Goal: Task Accomplishment & Management: Manage account settings

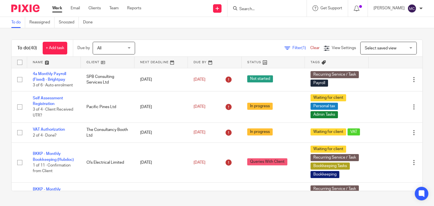
click at [258, 8] on input "Search" at bounding box center [264, 9] width 51 height 5
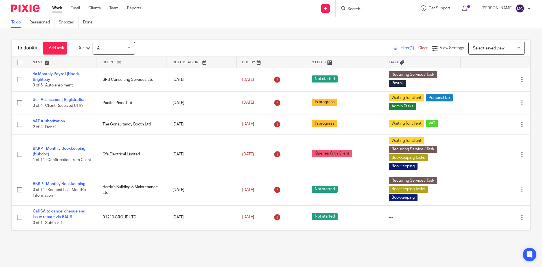
click at [359, 11] on input "Search" at bounding box center [372, 9] width 51 height 5
type input "rh rail"
click at [360, 26] on link at bounding box center [397, 24] width 102 height 13
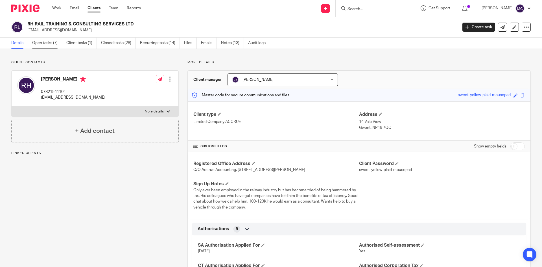
click at [42, 41] on link "Open tasks (7)" at bounding box center [47, 43] width 30 height 11
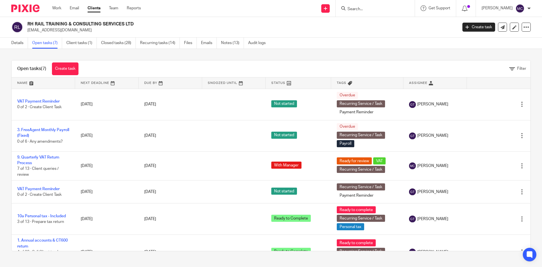
click at [372, 10] on input "Search" at bounding box center [372, 9] width 51 height 5
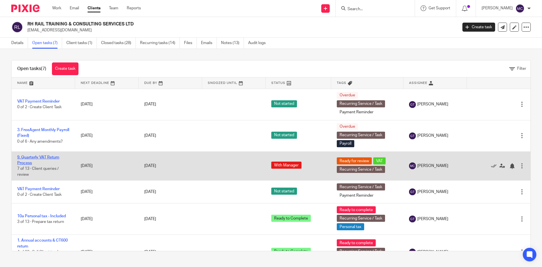
click at [38, 157] on link "9. Quarterly VAT Return Process" at bounding box center [38, 160] width 42 height 10
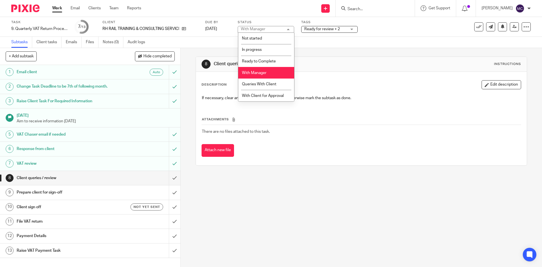
click at [269, 30] on div "With Manager With Manager" at bounding box center [266, 29] width 56 height 7
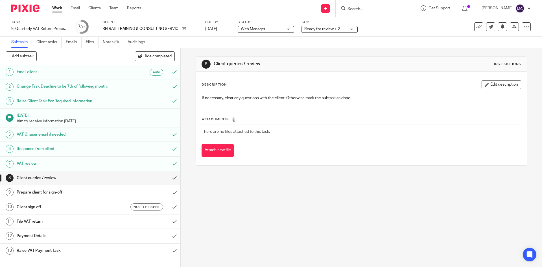
click at [269, 30] on span "With Manager" at bounding box center [262, 29] width 42 height 6
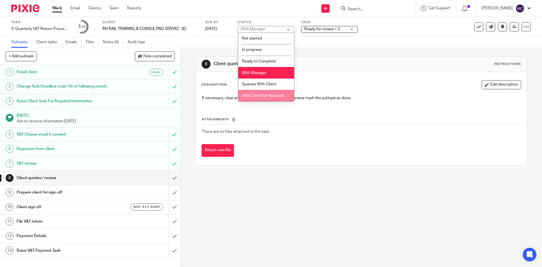
click at [247, 93] on li "With Client for Approval" at bounding box center [266, 96] width 56 height 12
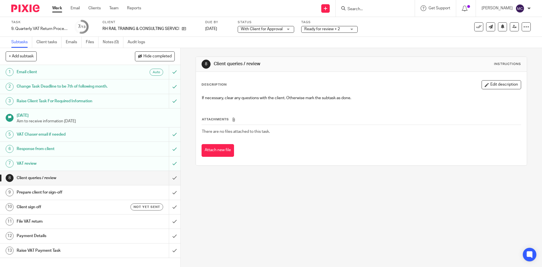
click at [265, 29] on span "With Client for Approval" at bounding box center [262, 29] width 42 height 4
click at [320, 31] on span "Ready for review + 2" at bounding box center [325, 29] width 42 height 6
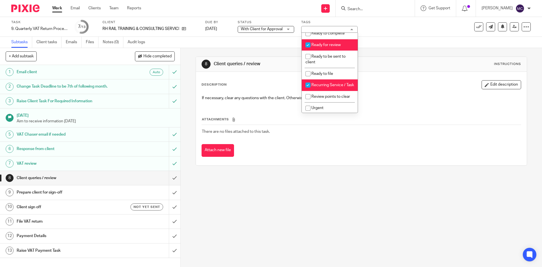
scroll to position [226, 0]
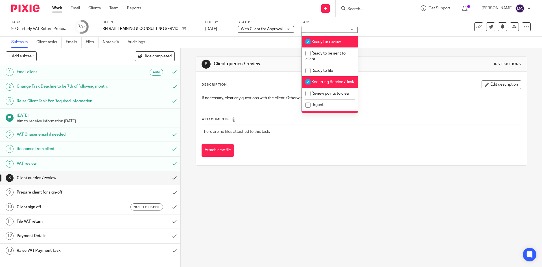
click at [325, 44] on span "Ready for review" at bounding box center [326, 42] width 29 height 4
checkbox input "false"
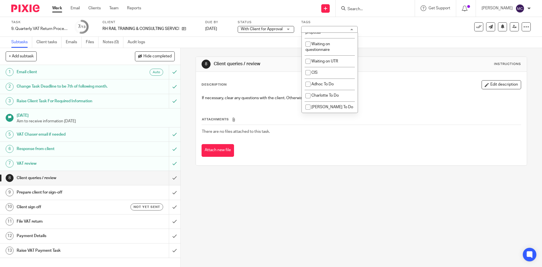
scroll to position [506, 0]
drag, startPoint x: 419, startPoint y: 112, endPoint x: 379, endPoint y: 122, distance: 41.6
click at [420, 112] on div "Attachments There are no files attached to this task. Attach new file" at bounding box center [361, 130] width 319 height 51
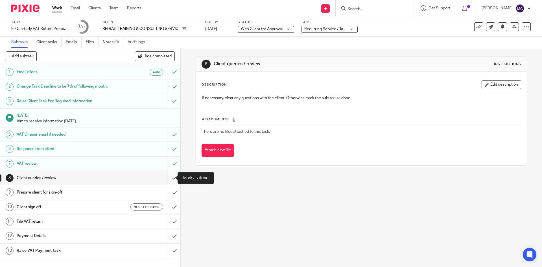
click at [169, 174] on input "submit" at bounding box center [90, 178] width 180 height 14
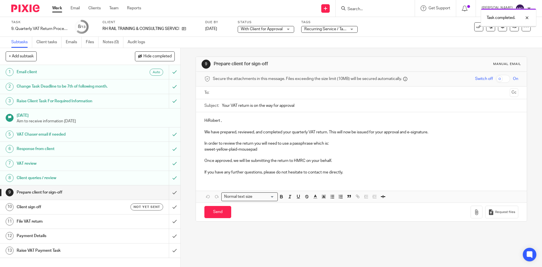
click at [207, 120] on p "HiRobert ," at bounding box center [361, 121] width 314 height 6
click at [221, 121] on p "Hi Robert ," at bounding box center [361, 121] width 314 height 6
click at [226, 123] on p "Hi Robert," at bounding box center [361, 121] width 314 height 6
click at [232, 120] on p "Hi Robert," at bounding box center [361, 121] width 314 height 6
click at [341, 147] on p "sweet-yellow-plaid-mousepad" at bounding box center [361, 150] width 314 height 6
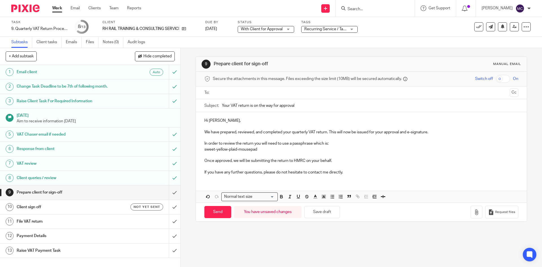
click at [329, 144] on p "In order to review the return you will need to use a passphrase which is:" at bounding box center [361, 144] width 314 height 6
click at [335, 162] on p "Once approved, we will be submitting the return to HMRC on your behalf." at bounding box center [361, 161] width 314 height 6
click at [344, 173] on p "If you have any further questions, please do not hesitate to contact me directl…" at bounding box center [361, 172] width 314 height 6
click at [334, 144] on p "In order to review the return you will need to use a passphrase which is:" at bounding box center [361, 144] width 314 height 6
click at [280, 151] on p "sweet-yellow-plaid-mousepad" at bounding box center [361, 150] width 314 height 6
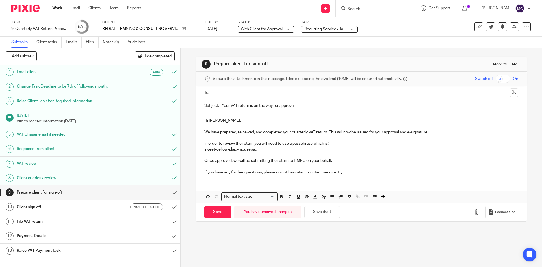
click at [334, 162] on p "Once approved, we will be submitting the return to HMRC on your behalf." at bounding box center [361, 161] width 314 height 6
click at [345, 173] on p "If you have any further questions, please do not hesitate to contact me directl…" at bounding box center [361, 172] width 314 height 6
click at [333, 144] on p "In order to review the return you will need to use a passphrase which is:" at bounding box center [361, 144] width 314 height 6
click at [293, 148] on p "sweet-yellow-plaid-mousepad" at bounding box center [361, 150] width 314 height 6
click at [432, 132] on p "We have prepared, reviewed, and completed your quarterly VAT return. This will …" at bounding box center [361, 132] width 314 height 6
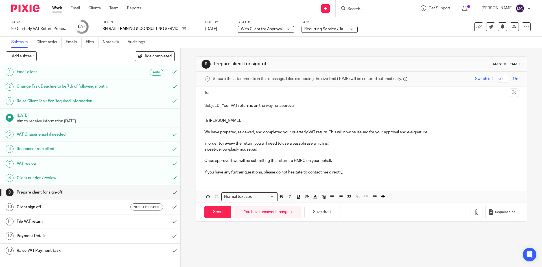
click at [357, 143] on p "In order to review the return you will need to use a passphrase which is:" at bounding box center [361, 144] width 314 height 6
click at [311, 151] on p "sweet-yellow-plaid-mousepad" at bounding box center [361, 150] width 314 height 6
click at [338, 144] on p "In order to review the return you will need to use a passphrase which is:" at bounding box center [361, 144] width 314 height 6
click at [230, 119] on p "Hi Robert," at bounding box center [361, 121] width 314 height 6
click at [351, 145] on p "In order to review the return you will need to use a passphrase which is:" at bounding box center [361, 144] width 314 height 6
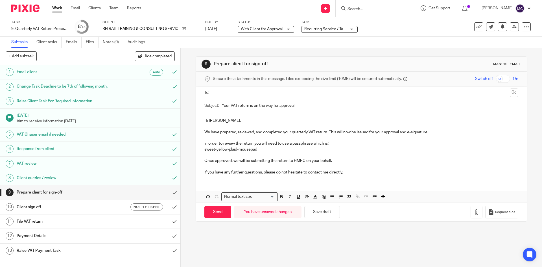
click at [286, 148] on p "sweet-yellow-plaid-mousepad" at bounding box center [361, 150] width 314 height 6
click at [333, 162] on p "Once approved, we will be submitting the return to HMRC on your behalf." at bounding box center [361, 161] width 314 height 6
click at [349, 174] on p "If you have any further questions, please do not hesitate to contact me directl…" at bounding box center [361, 172] width 314 height 6
click at [338, 159] on p "Once approved, we will be submitting the return to HMRC on your behalf." at bounding box center [361, 161] width 314 height 6
click at [280, 153] on p at bounding box center [361, 155] width 314 height 6
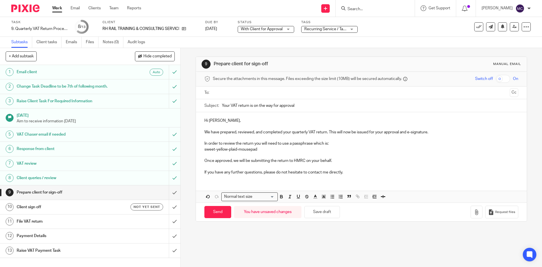
click at [316, 149] on p "sweet-yellow-plaid-mousepad" at bounding box center [361, 150] width 314 height 6
click at [343, 142] on p "In order to review the return you will need to use a passphrase which is:" at bounding box center [361, 144] width 314 height 6
click at [296, 149] on p "sweet-yellow-plaid-mousepad" at bounding box center [361, 150] width 314 height 6
click at [346, 141] on p "In order to review the return you will need to use a passphrase which is:" at bounding box center [361, 144] width 314 height 6
click at [303, 151] on p "sweet-yellow-plaid-mousepad" at bounding box center [361, 150] width 314 height 6
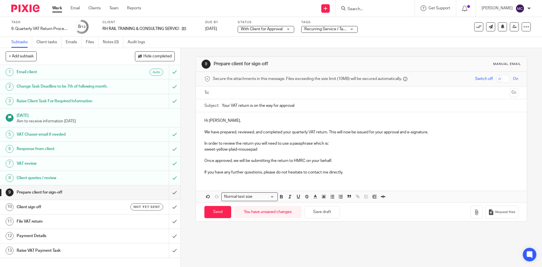
click at [334, 161] on p "Once approved, we will be submitting the return to HMRC on your behalf." at bounding box center [361, 161] width 314 height 6
click at [351, 171] on p "If you have any further questions, please do not hesitate to contact me directl…" at bounding box center [361, 172] width 314 height 6
click at [342, 165] on p at bounding box center [361, 167] width 314 height 6
click at [276, 148] on p "sweet-yellow-plaid-mousepad" at bounding box center [361, 150] width 314 height 6
click at [337, 142] on p "In order to review the return you will need to use a passphrase which is:" at bounding box center [361, 144] width 314 height 6
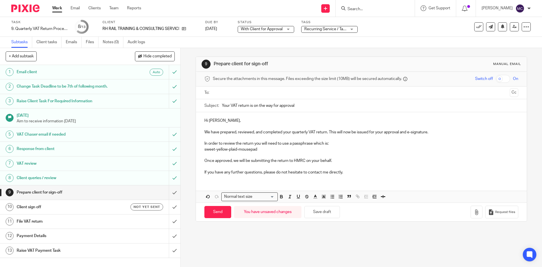
click at [310, 150] on p "sweet-yellow-plaid-mousepad" at bounding box center [361, 150] width 314 height 6
click at [335, 162] on p "Once approved, we will be submitting the return to HMRC on your behalf." at bounding box center [361, 161] width 314 height 6
click at [349, 173] on p "If you have any further questions, please do not hesitate to contact me directl…" at bounding box center [361, 172] width 314 height 6
click at [273, 150] on p "sweet-yellow-plaid-mousepad" at bounding box center [361, 150] width 314 height 6
click at [338, 160] on p "Once approved, we will be submitting the return to HMRC on your behalf." at bounding box center [361, 161] width 314 height 6
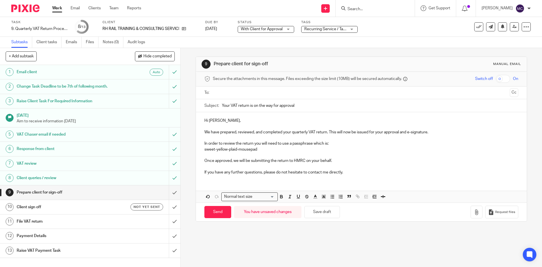
click at [341, 169] on p "If you have any further questions, please do not hesitate to contact me directl…" at bounding box center [361, 172] width 314 height 6
click at [346, 175] on div "Hi Robert, We have prepared, reviewed, and completed your quarterly VAT return.…" at bounding box center [361, 145] width 331 height 67
click at [334, 161] on p "Once approved, we will be submitting the return to HMRC on your behalf." at bounding box center [361, 161] width 314 height 6
click at [257, 148] on p "sweet-yellow-plaid-mousepad" at bounding box center [361, 150] width 314 height 6
click at [347, 145] on p "In order to review the return you will need to use a passphrase which is:" at bounding box center [361, 144] width 314 height 6
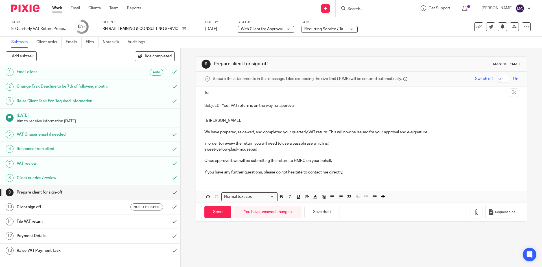
click at [338, 162] on p "Once approved, we will be submitting the return to HMRC on your behalf." at bounding box center [361, 161] width 314 height 6
click at [351, 173] on p "If you have any further questions, please do not hesitate to contact me directl…" at bounding box center [361, 172] width 314 height 6
click at [335, 160] on p "Once approved, we will be submitting the return to HMRC on your behalf." at bounding box center [361, 161] width 314 height 6
click at [277, 144] on p "In order to review the return you will need to use a passphrase which is:" at bounding box center [361, 144] width 314 height 6
drag, startPoint x: 299, startPoint y: 146, endPoint x: 305, endPoint y: 146, distance: 5.7
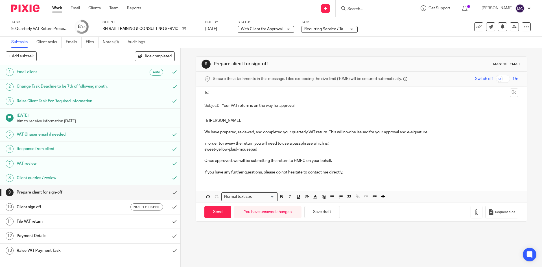
click at [299, 146] on p "In order to review the return you will need to use a passphrase which is:" at bounding box center [361, 144] width 314 height 6
click at [337, 144] on p "In order to review the return you will need to use a passphrase which is:" at bounding box center [361, 144] width 314 height 6
click at [294, 154] on p at bounding box center [361, 155] width 314 height 6
click at [270, 148] on p "sweet-yellow-plaid-mousepad" at bounding box center [361, 150] width 314 height 6
click at [337, 141] on p "In order to review the return you will need to use a passphrase which is:" at bounding box center [361, 144] width 314 height 6
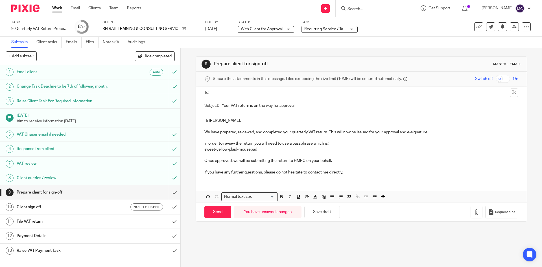
click at [272, 141] on div "Hi Robert, We have prepared, reviewed, and completed your quarterly VAT return.…" at bounding box center [361, 145] width 331 height 67
click at [271, 145] on p "In order to review the return you will need to use a passphrase which is:" at bounding box center [361, 144] width 314 height 6
click at [258, 152] on p at bounding box center [361, 155] width 314 height 6
click at [262, 152] on p "sweet-yellow-plaid-mousepad" at bounding box center [361, 150] width 314 height 6
click at [335, 159] on p "Once approved, we will be submitting the return to HMRC on your behalf." at bounding box center [361, 161] width 314 height 6
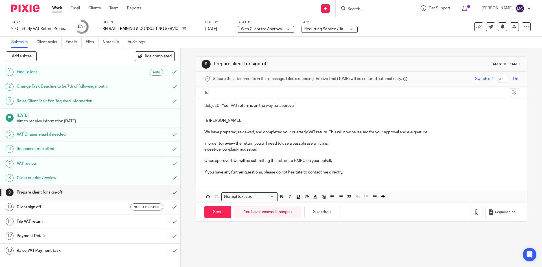
click at [347, 173] on p "If you have any further questions, please do not hesitate to contact me directl…" at bounding box center [361, 172] width 314 height 6
click at [263, 149] on p "sweet-yellow-plaid-mousepad" at bounding box center [361, 150] width 314 height 6
click at [338, 160] on p "Once approved, we will be submitting the return to HMRC on your behalf." at bounding box center [361, 161] width 314 height 6
click at [349, 173] on p "If you have any further questions, please do not hesitate to contact me directl…" at bounding box center [361, 172] width 314 height 6
click at [338, 163] on p "Once approved, we will be submitting the return to HMRC on your behalf." at bounding box center [361, 161] width 314 height 6
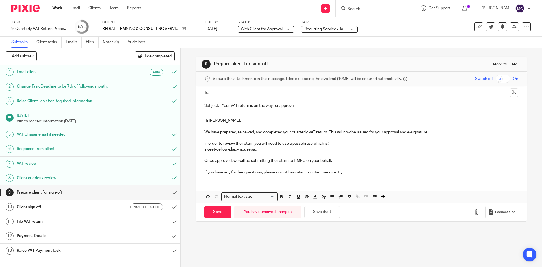
click at [267, 148] on p "sweet-yellow-plaid-mousepad" at bounding box center [361, 150] width 314 height 6
click at [341, 162] on p "Once approved, we will be submitting the return to HMRC on your behalf." at bounding box center [361, 161] width 314 height 6
click at [351, 175] on div "Hi Robert, We have prepared, reviewed, and completed your quarterly VAT return.…" at bounding box center [361, 145] width 331 height 67
drag, startPoint x: 259, startPoint y: 149, endPoint x: 285, endPoint y: 153, distance: 26.3
click at [259, 149] on p "sweet-yellow-plaid-mousepad" at bounding box center [361, 150] width 314 height 6
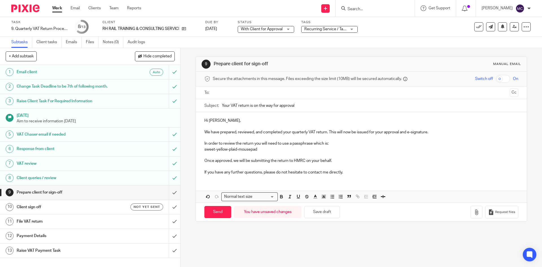
click at [339, 158] on p at bounding box center [361, 155] width 314 height 6
click at [338, 159] on p "Once approved, we will be submitting the return to HMRC on your behalf." at bounding box center [361, 161] width 314 height 6
click at [346, 173] on p "If you have any further questions, please do not hesitate to contact me directl…" at bounding box center [361, 172] width 314 height 6
click at [277, 96] on ul at bounding box center [362, 92] width 296 height 9
click at [280, 93] on input "text" at bounding box center [361, 93] width 293 height 6
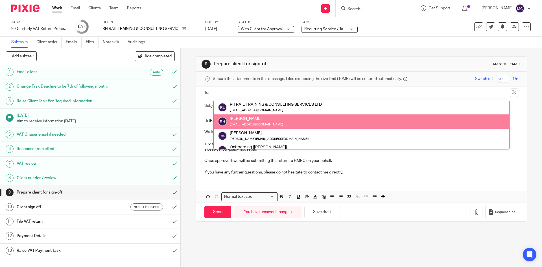
scroll to position [28, 0]
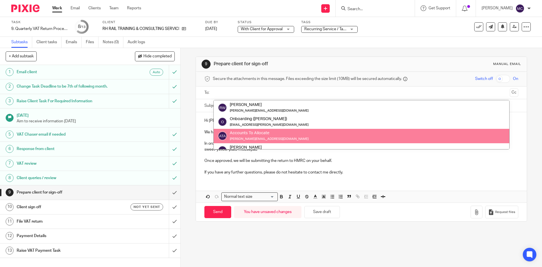
click at [363, 171] on p "If you have any further questions, please do not hesitate to contact me directl…" at bounding box center [361, 172] width 314 height 6
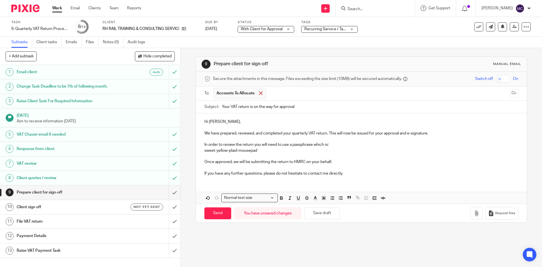
click at [260, 93] on span at bounding box center [261, 93] width 4 height 4
click at [242, 93] on input "text" at bounding box center [361, 93] width 293 height 6
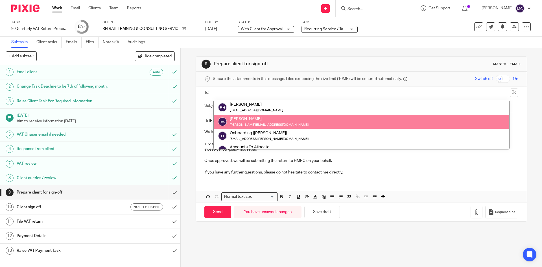
scroll to position [0, 0]
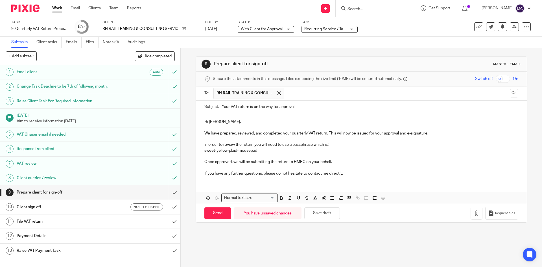
click at [232, 122] on p "Hi Robert," at bounding box center [361, 122] width 314 height 6
click at [257, 152] on p "sweet-yellow-plaid-mousepad" at bounding box center [361, 151] width 314 height 6
click at [345, 146] on p "In order to review the return you will need to use a passphrase which is:" at bounding box center [361, 145] width 314 height 6
click at [330, 160] on p "Once approved, we will be submitting the return to HMRC on your behalf." at bounding box center [361, 162] width 314 height 6
click at [343, 174] on p "If you have any further questions, please do not hesitate to contact me directl…" at bounding box center [361, 174] width 314 height 6
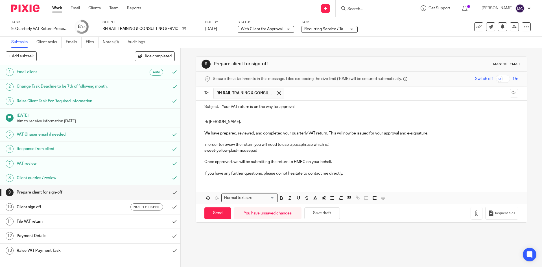
click at [349, 174] on p "If you have any further questions, please do not hesitate to contact me directl…" at bounding box center [361, 174] width 314 height 6
click at [343, 161] on p "Once approved, we will be submitting the return to HMRC on your behalf." at bounding box center [361, 162] width 314 height 6
click at [302, 153] on p "sweet-yellow-plaid-mousepad" at bounding box center [361, 151] width 314 height 6
click at [354, 142] on p "In order to review the return you will need to use a passphrase which is:" at bounding box center [361, 145] width 314 height 6
click at [288, 149] on p "sweet-yellow-plaid-mousepad" at bounding box center [361, 151] width 314 height 6
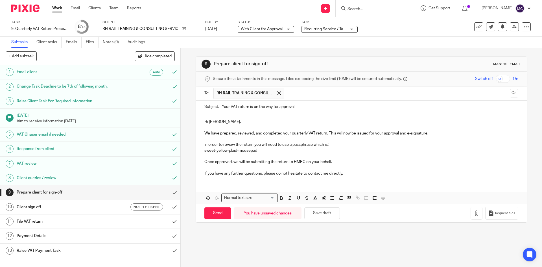
click at [338, 161] on p "Once approved, we will be submitting the return to HMRC on your behalf." at bounding box center [361, 162] width 314 height 6
click at [348, 170] on p at bounding box center [361, 168] width 314 height 6
click at [348, 171] on p "If you have any further questions, please do not hesitate to contact me directl…" at bounding box center [361, 174] width 314 height 6
click at [339, 158] on p at bounding box center [361, 156] width 314 height 6
click at [282, 150] on p "sweet-yellow-plaid-mousepad" at bounding box center [361, 151] width 314 height 6
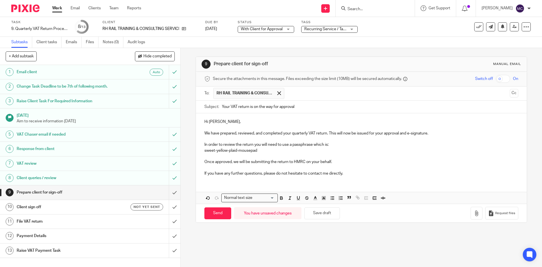
click at [332, 145] on p "In order to review the return you will need to use a passphrase which is:" at bounding box center [361, 145] width 314 height 6
click at [337, 163] on p "Once approved, we will be submitting the return to HMRC on your behalf." at bounding box center [361, 162] width 314 height 6
click at [350, 181] on div "Hi Robert, We have prepared, reviewed, and completed your quarterly VAT return.…" at bounding box center [361, 158] width 331 height 90
click at [350, 172] on p "If you have any further questions, please do not hesitate to contact me directl…" at bounding box center [361, 174] width 314 height 6
click at [346, 162] on p "Once approved, we will be submitting the return to HMRC on your behalf." at bounding box center [361, 162] width 314 height 6
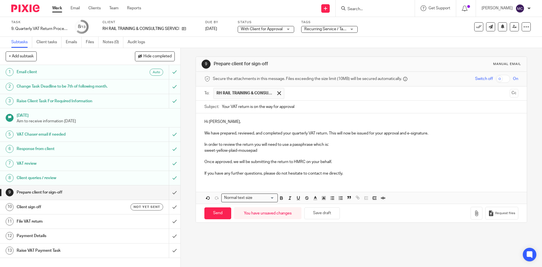
click at [287, 149] on p "sweet-yellow-plaid-mousepad" at bounding box center [361, 151] width 314 height 6
click at [352, 174] on p "If you have any further questions, please do not hesitate to contact me directl…" at bounding box center [361, 174] width 314 height 6
click at [345, 161] on p "Once approved, we will be submitting the return to HMRC on your behalf." at bounding box center [361, 162] width 314 height 6
click at [351, 174] on p "If you have any further questions, please do not hesitate to contact me directl…" at bounding box center [361, 174] width 314 height 6
click at [220, 121] on p "Hi Robert," at bounding box center [361, 122] width 314 height 6
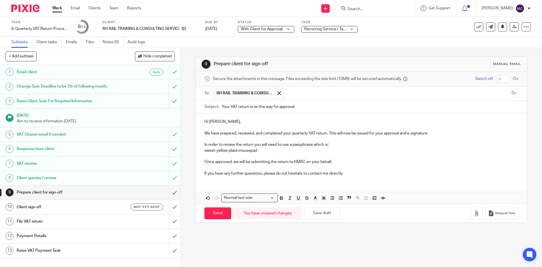
click at [268, 147] on p "In order to review the return you will need to use a passphrase which is:" at bounding box center [361, 145] width 314 height 6
click at [277, 149] on p "sweet-yellow-plaid-mousepad" at bounding box center [361, 151] width 314 height 6
click at [355, 175] on p "If you have any further questions, please do not hesitate to contact me directl…" at bounding box center [361, 174] width 314 height 6
click at [338, 157] on p at bounding box center [361, 156] width 314 height 6
click at [302, 153] on p at bounding box center [361, 156] width 314 height 6
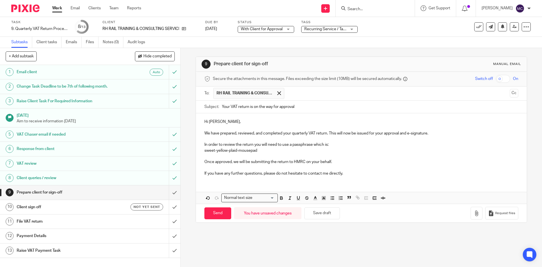
click at [335, 147] on p "In order to review the return you will need to use a passphrase which is:" at bounding box center [361, 145] width 314 height 6
click at [318, 147] on p "In order to review the return you will need to use a passphrase which is:" at bounding box center [361, 145] width 314 height 6
click at [305, 150] on p "sweet-yellow-plaid-mousepad" at bounding box center [361, 151] width 314 height 6
click at [352, 175] on p "If you have any further questions, please do not hesitate to contact me directl…" at bounding box center [361, 174] width 314 height 6
click at [306, 179] on div "Hi Rob, We have prepared, reviewed, and completed your quarterly VAT return. Th…" at bounding box center [361, 146] width 331 height 67
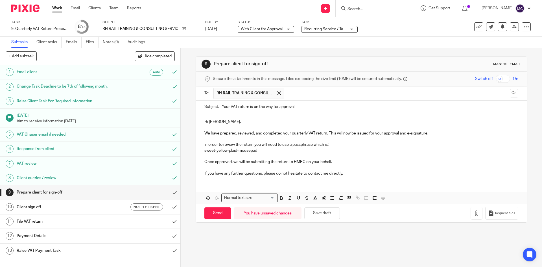
click at [349, 175] on p "If you have any further questions, please do not hesitate to contact me directl…" at bounding box center [361, 174] width 314 height 6
click at [336, 162] on p "Once approved, we will be submitting the return to HMRC on your behalf." at bounding box center [361, 162] width 314 height 6
click at [347, 178] on div "Hi Rob, We have prepared, reviewed, and completed your quarterly VAT return. Th…" at bounding box center [361, 146] width 331 height 67
click at [337, 161] on p "Once approved, we will be submitting the return to HMRC on your behalf." at bounding box center [361, 162] width 314 height 6
click at [261, 151] on p "sweet-yellow-plaid-mousepad" at bounding box center [361, 151] width 314 height 6
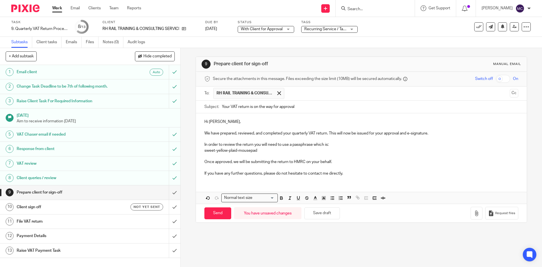
click at [335, 144] on p "In order to review the return you will need to use a passphrase which is:" at bounding box center [361, 145] width 314 height 6
click at [212, 218] on input "Send" at bounding box center [217, 213] width 27 height 12
click at [57, 204] on h1 "Client sign off" at bounding box center [66, 207] width 98 height 8
type input "Sent"
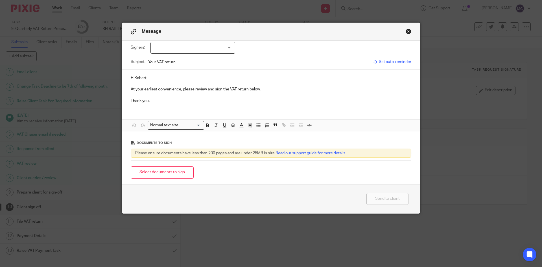
click at [133, 77] on p "HiRobert," at bounding box center [271, 78] width 281 height 6
click at [178, 50] on div at bounding box center [193, 48] width 85 height 12
click at [175, 58] on span "[PERSON_NAME]" at bounding box center [173, 59] width 31 height 4
checkbox input "true"
click at [217, 102] on p "Thank you." at bounding box center [271, 101] width 281 height 6
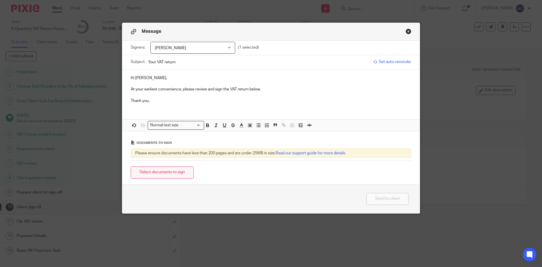
click at [167, 174] on button "Select documents to sign" at bounding box center [162, 172] width 63 height 12
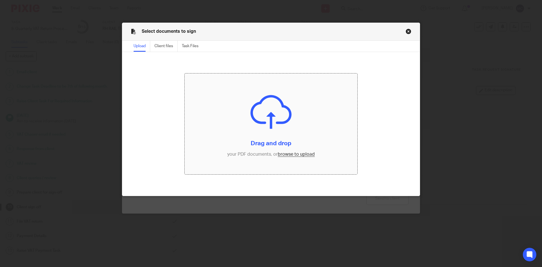
click at [287, 152] on input "file" at bounding box center [271, 123] width 173 height 101
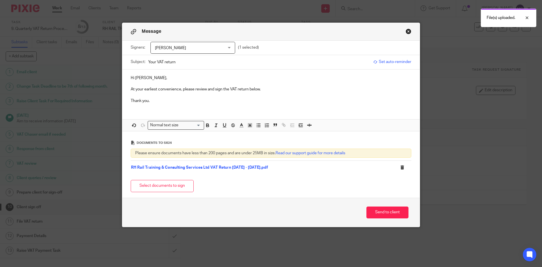
click at [145, 78] on p "Hi Robert," at bounding box center [271, 78] width 281 height 6
click at [152, 96] on p at bounding box center [271, 95] width 281 height 6
click at [162, 104] on div "Hi Rob, At your earliest convenience, please review and sign the VAT return bel…" at bounding box center [271, 88] width 298 height 38
click at [292, 87] on p "At your earliest convenience, please review and sign the VAT return below." at bounding box center [271, 89] width 281 height 6
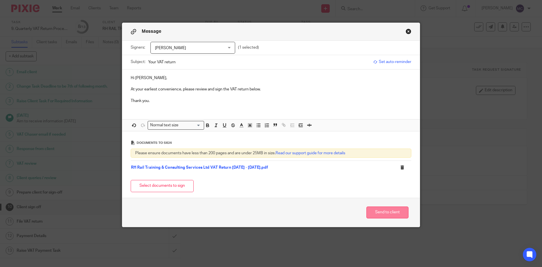
click at [371, 211] on button "Send to client" at bounding box center [388, 212] width 42 height 12
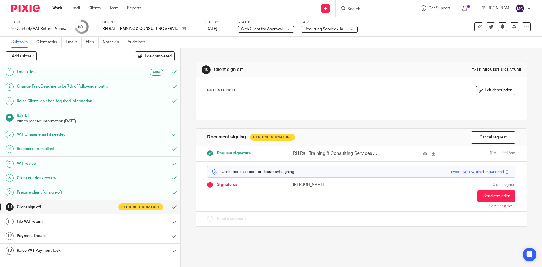
click at [326, 27] on span "Recurring Service / Task + 1" at bounding box center [325, 29] width 42 height 6
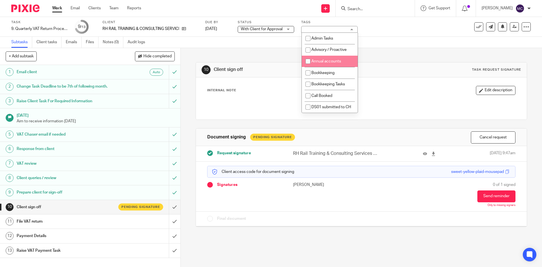
click at [399, 54] on div "10 Client sign off Task request signature Internal Note Edit description Docume…" at bounding box center [361, 140] width 331 height 184
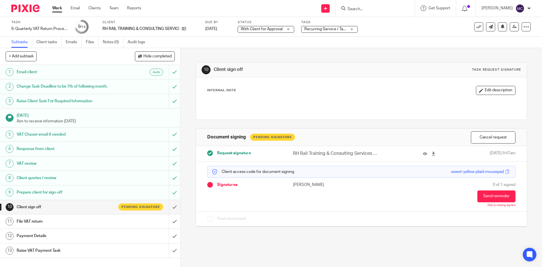
click at [277, 35] on div "Task 9. Quarterly VAT Return Process Save 9. Quarterly VAT Return Process 9 /13…" at bounding box center [271, 27] width 542 height 20
click at [275, 33] on div "Status With Client for Approval With Client for Approval Not started In progres…" at bounding box center [266, 27] width 56 height 14
click at [274, 31] on span "With Client for Approval" at bounding box center [262, 29] width 42 height 6
click at [330, 103] on p at bounding box center [362, 104] width 308 height 6
click at [334, 29] on span "Recurring Service / Task + 1" at bounding box center [328, 29] width 49 height 4
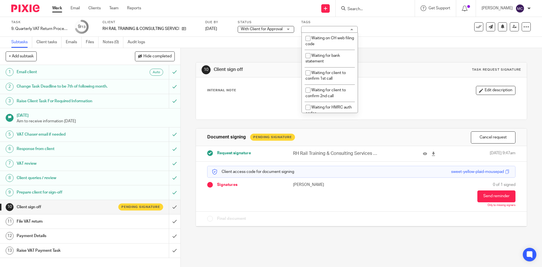
scroll to position [254, 0]
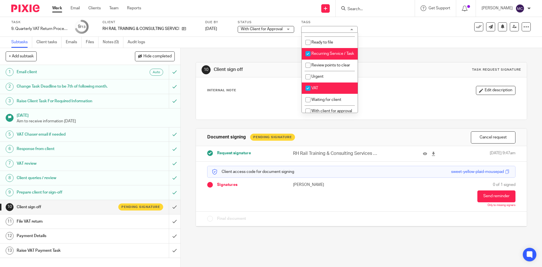
click at [274, 86] on div "Internal Note Edit description" at bounding box center [361, 98] width 331 height 42
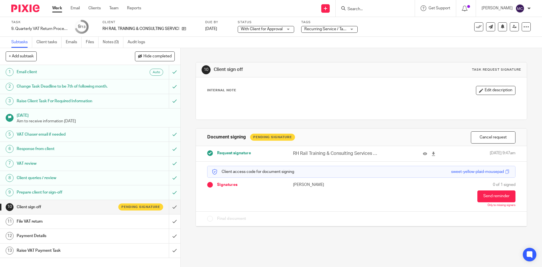
click at [318, 28] on span "Recurring Service / Task + 1" at bounding box center [328, 29] width 49 height 4
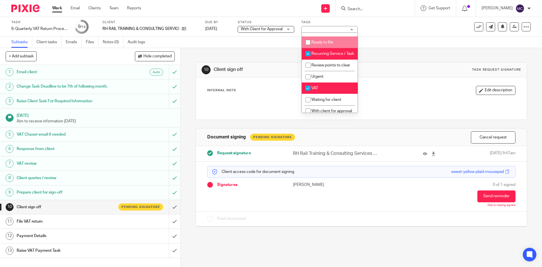
click at [273, 31] on span "With Client for Approval" at bounding box center [262, 29] width 42 height 4
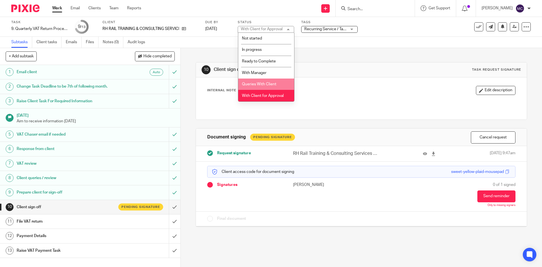
click at [320, 90] on div "Internal Note Edit description" at bounding box center [361, 90] width 308 height 9
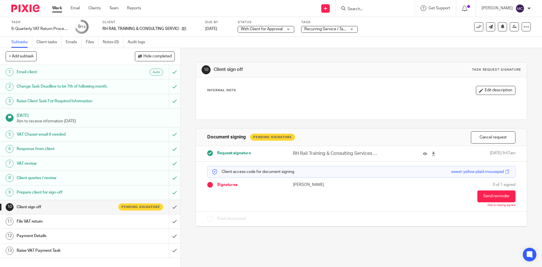
click at [323, 23] on label "Tags" at bounding box center [329, 22] width 56 height 5
click at [323, 27] on span "Recurring Service / Task + 1" at bounding box center [328, 29] width 49 height 4
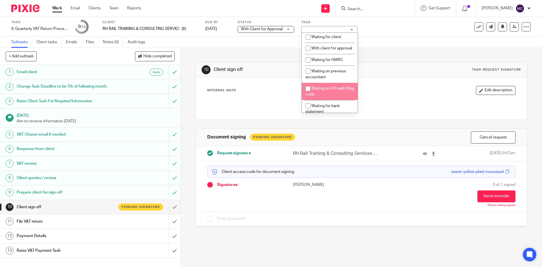
scroll to position [311, 0]
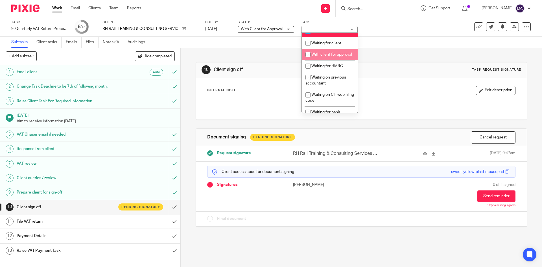
click at [326, 60] on li "With client for approval" at bounding box center [330, 55] width 56 height 12
checkbox input "true"
click at [280, 76] on div "10 Client sign off Task request signature" at bounding box center [361, 69] width 331 height 15
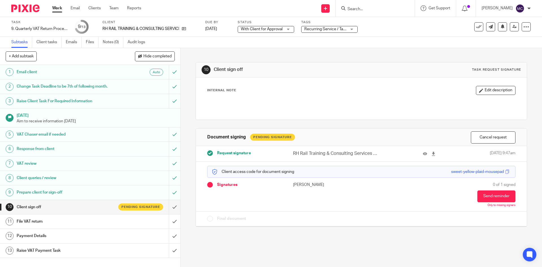
click at [365, 9] on input "Search" at bounding box center [372, 9] width 51 height 5
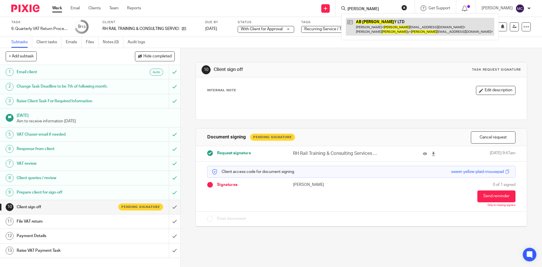
type input "ab gregor"
click at [360, 23] on link at bounding box center [420, 27] width 149 height 18
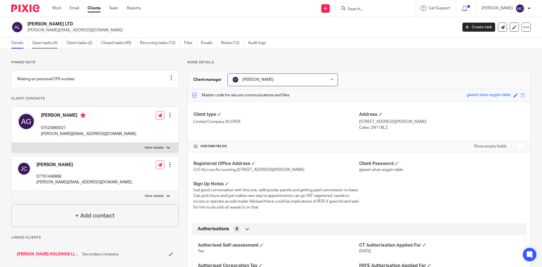
click at [45, 45] on link "Open tasks (4)" at bounding box center [47, 43] width 30 height 11
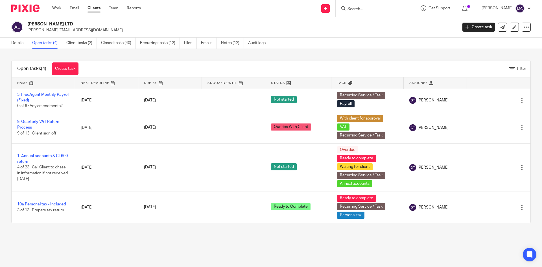
click at [370, 9] on input "Search" at bounding box center [372, 9] width 51 height 5
click at [116, 8] on link "Team" at bounding box center [113, 8] width 9 height 6
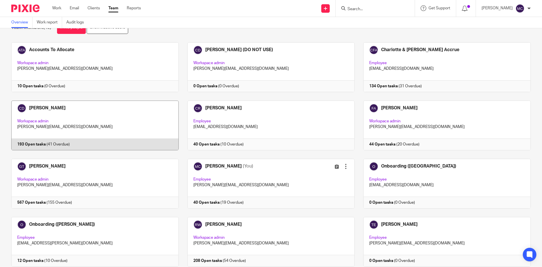
scroll to position [28, 0]
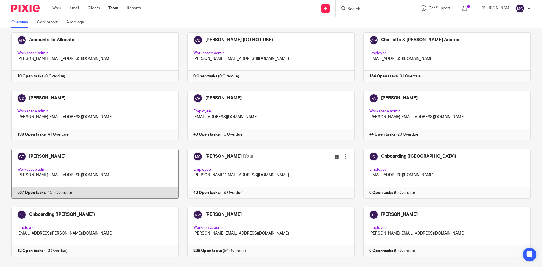
click at [77, 163] on link at bounding box center [91, 174] width 176 height 50
click at [57, 164] on link at bounding box center [91, 174] width 176 height 50
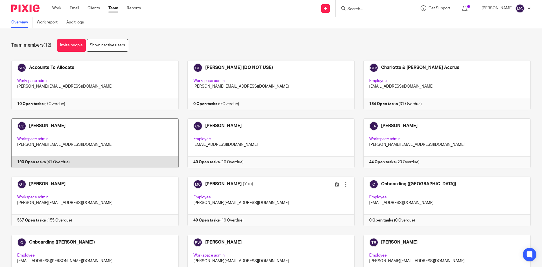
scroll to position [0, 0]
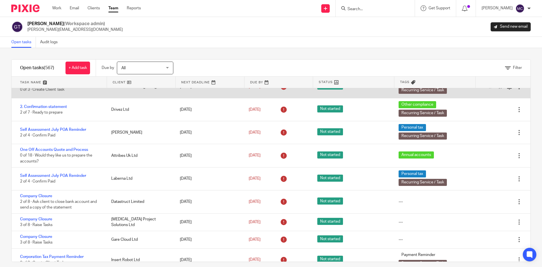
scroll to position [565, 0]
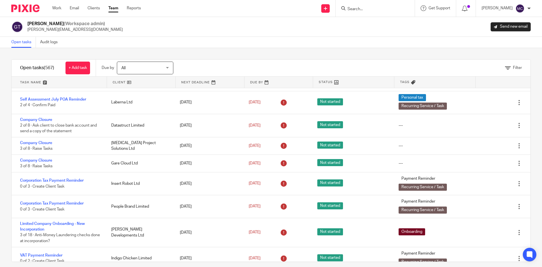
click at [351, 8] on input "Search" at bounding box center [372, 9] width 51 height 5
click at [349, 8] on input "Search" at bounding box center [372, 9] width 51 height 5
click at [505, 68] on link "Filter" at bounding box center [513, 68] width 17 height 4
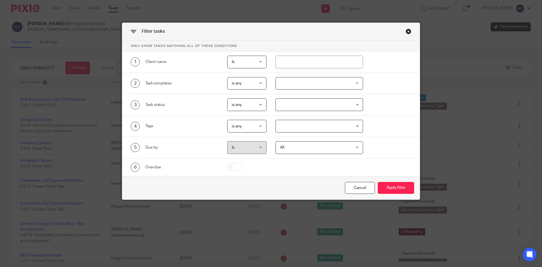
click at [302, 85] on div at bounding box center [320, 83] width 88 height 13
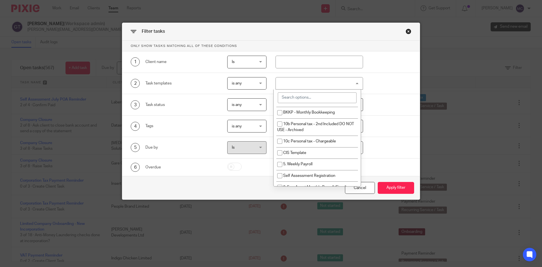
scroll to position [339, 0]
click at [322, 99] on input "search" at bounding box center [317, 97] width 79 height 11
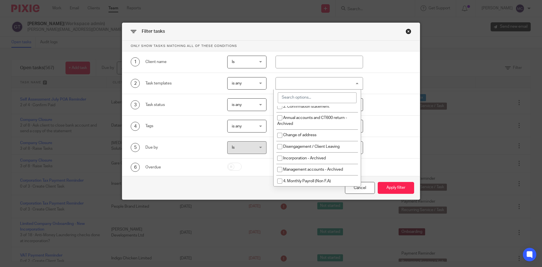
scroll to position [0, 0]
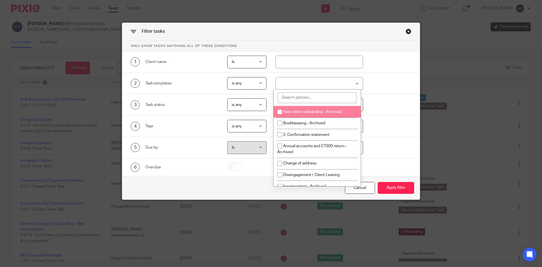
click at [315, 97] on input "search" at bounding box center [317, 97] width 79 height 11
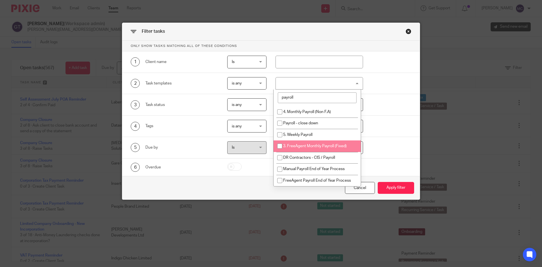
type input "payroll"
click at [293, 148] on span "3. FreeAgent Monthly Payroll (Fixed)" at bounding box center [315, 146] width 64 height 4
checkbox input "true"
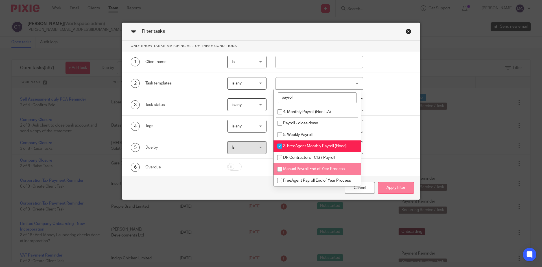
click at [390, 188] on button "Apply filter" at bounding box center [396, 188] width 36 height 12
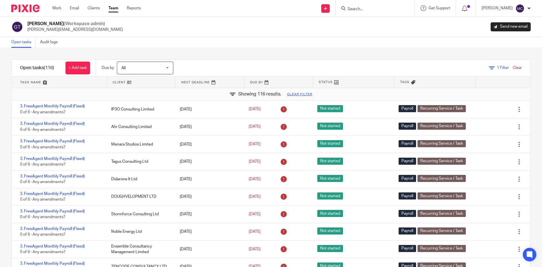
click at [127, 84] on link at bounding box center [141, 82] width 69 height 11
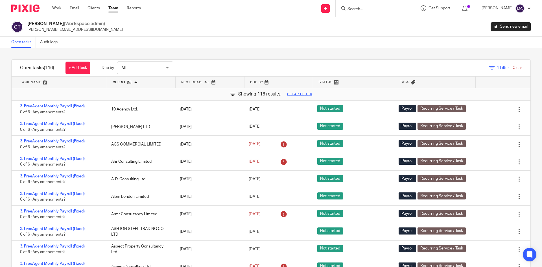
click at [358, 7] on input "Search" at bounding box center [372, 9] width 51 height 5
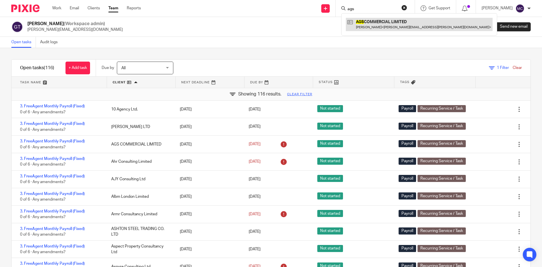
type input "ags"
click at [371, 27] on link at bounding box center [419, 24] width 147 height 13
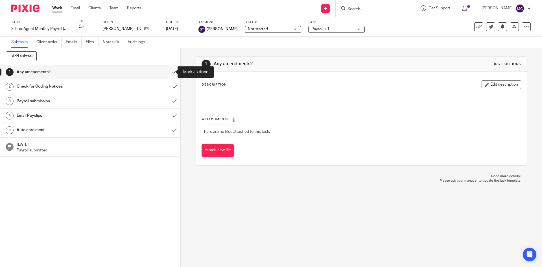
click at [169, 75] on input "submit" at bounding box center [90, 72] width 180 height 14
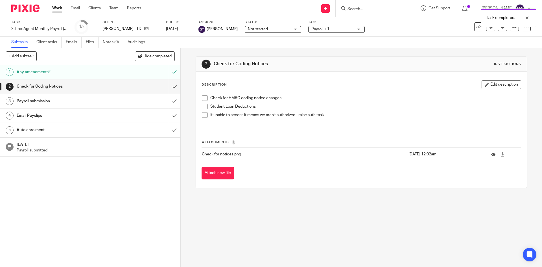
click at [132, 115] on div "Email Payslips" at bounding box center [90, 115] width 147 height 8
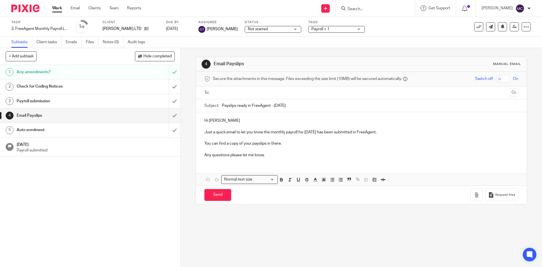
click at [223, 120] on p "Hi [PERSON_NAME]" at bounding box center [361, 121] width 314 height 6
click at [385, 131] on p "Just a quick email to let you know the monthly payroll for [DATE] has been subm…" at bounding box center [361, 132] width 314 height 6
click at [294, 158] on div "Hi [PERSON_NAME], Just a quick email to let you know the monthly payroll for [D…" at bounding box center [361, 137] width 331 height 50
click at [252, 92] on input "text" at bounding box center [361, 93] width 293 height 6
click at [207, 195] on input "Send" at bounding box center [217, 196] width 27 height 12
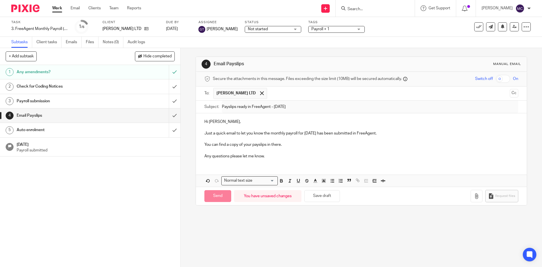
type input "Sent"
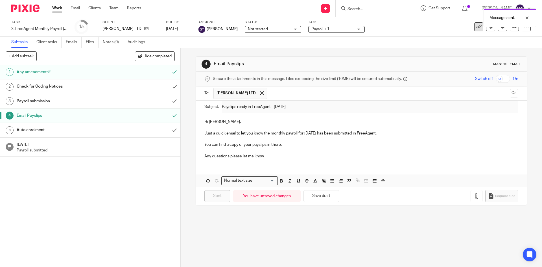
click at [476, 27] on icon at bounding box center [479, 27] width 6 height 6
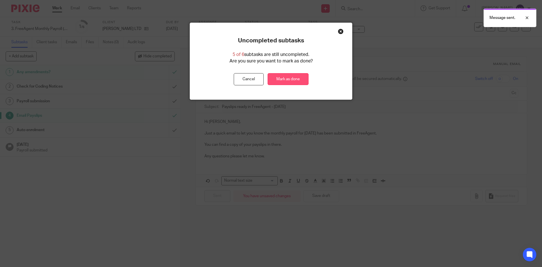
click at [283, 81] on link "Mark as done" at bounding box center [288, 79] width 41 height 12
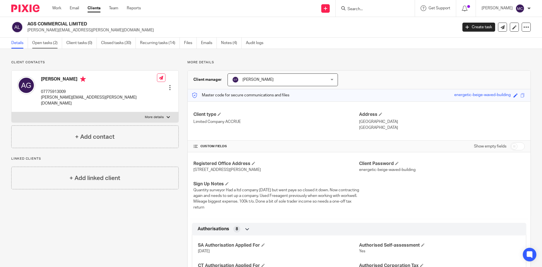
click at [36, 43] on link "Open tasks (2)" at bounding box center [47, 43] width 30 height 11
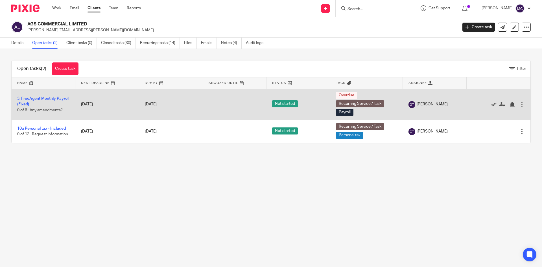
click at [36, 99] on link "3. FreeAgent Monthly Payroll (Fixed)" at bounding box center [43, 102] width 52 height 10
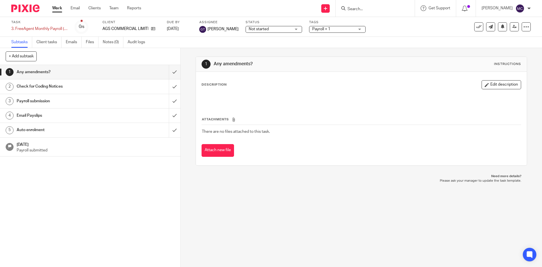
click at [107, 110] on link "4 Email Payslips" at bounding box center [84, 115] width 169 height 14
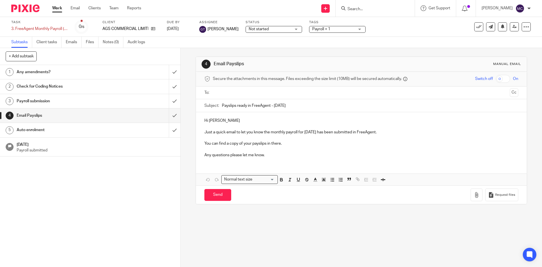
click at [221, 121] on p "Hi [PERSON_NAME]" at bounding box center [361, 121] width 314 height 6
click at [227, 93] on input "text" at bounding box center [361, 93] width 293 height 6
click at [396, 133] on p "Just a quick email to let you know the monthly payroll for September 2025 has b…" at bounding box center [361, 133] width 314 height 6
click at [294, 145] on p "You can find a copy of your payslips in there." at bounding box center [361, 145] width 314 height 6
click at [266, 160] on div "Hi Andy, Just a quick email to let you know the monthly payroll for September 2…" at bounding box center [361, 138] width 331 height 50
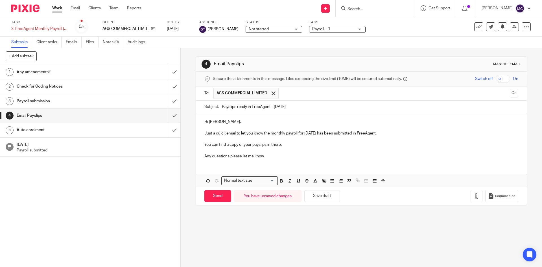
click at [286, 145] on p "You can find a copy of your payslips in there." at bounding box center [361, 145] width 314 height 6
click at [404, 133] on p "Just a quick email to let you know the monthly payroll for [DATE] has been subm…" at bounding box center [361, 133] width 314 height 6
click at [223, 120] on p "Hi [PERSON_NAME]," at bounding box center [361, 122] width 314 height 6
click at [402, 132] on p "Just a quick email to let you know the monthly payroll for [DATE] has been subm…" at bounding box center [361, 133] width 314 height 6
click at [299, 143] on p "You can find a copy of your payslips in there." at bounding box center [361, 145] width 314 height 6
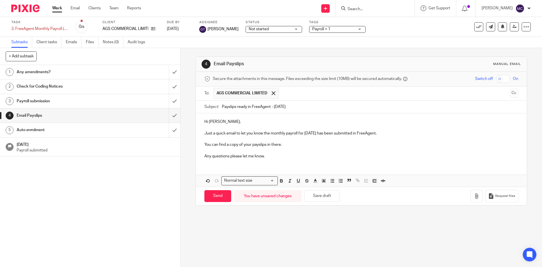
click at [276, 156] on p "Any questions please let me know." at bounding box center [361, 156] width 314 height 6
click at [216, 121] on p "Hi [PERSON_NAME]," at bounding box center [361, 122] width 314 height 6
click at [221, 122] on p "Hi [PERSON_NAME]," at bounding box center [361, 122] width 314 height 6
click at [213, 194] on input "Send" at bounding box center [217, 196] width 27 height 12
click at [121, 131] on div "Auto enrolment" at bounding box center [90, 130] width 147 height 8
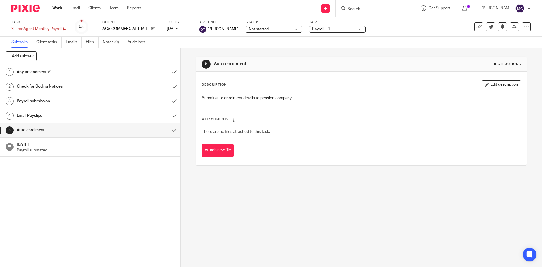
click at [127, 119] on div "Email Payslips" at bounding box center [90, 115] width 147 height 8
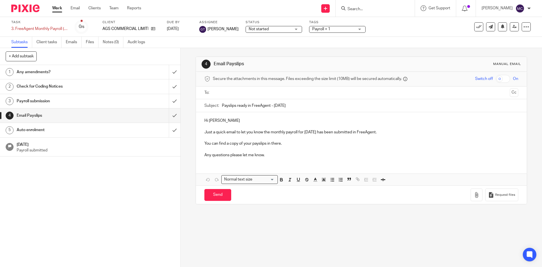
click at [237, 86] on div "Secure the attachments in this message. Files exceeding the size limit (10MB) w…" at bounding box center [361, 79] width 331 height 15
click at [237, 89] on ul at bounding box center [362, 92] width 296 height 9
click at [241, 91] on input "text" at bounding box center [361, 93] width 293 height 6
click at [225, 123] on p "Hi [PERSON_NAME]" at bounding box center [361, 122] width 314 height 6
click at [283, 158] on p "Any questions please let me know." at bounding box center [361, 156] width 314 height 6
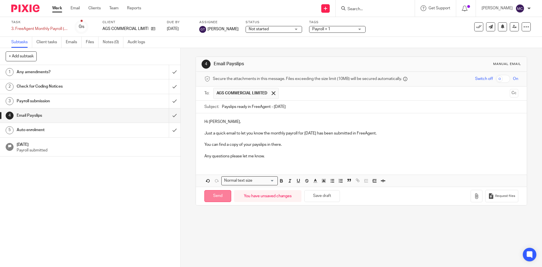
click at [217, 198] on input "Send" at bounding box center [217, 196] width 27 height 12
type input "Sent"
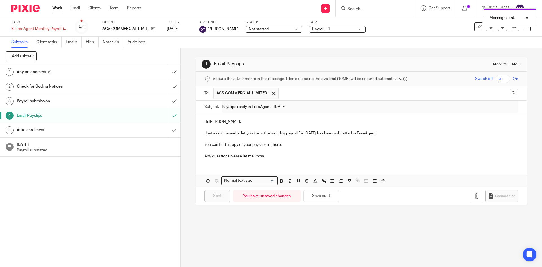
click at [123, 127] on div "Auto enrolment" at bounding box center [90, 130] width 147 height 8
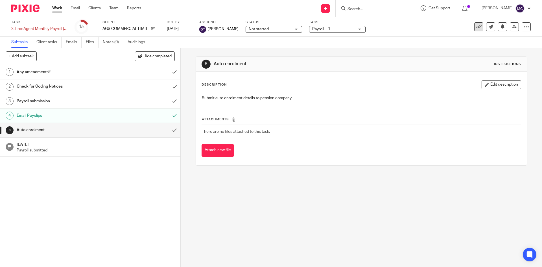
click at [478, 26] on button at bounding box center [478, 26] width 9 height 9
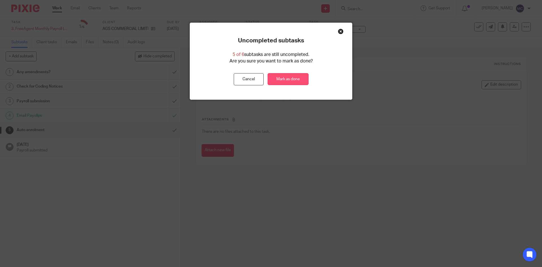
click at [292, 82] on link "Mark as done" at bounding box center [288, 79] width 41 height 12
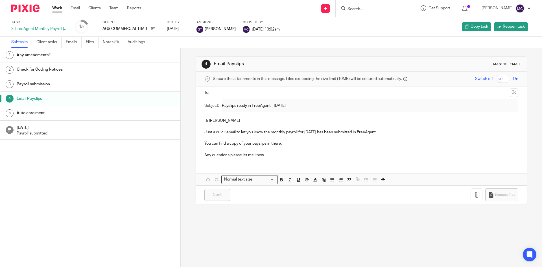
click at [360, 7] on input "Search" at bounding box center [372, 9] width 51 height 5
click at [96, 6] on link "Clients" at bounding box center [94, 8] width 12 height 6
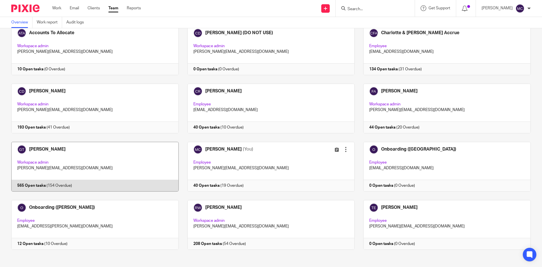
scroll to position [38, 0]
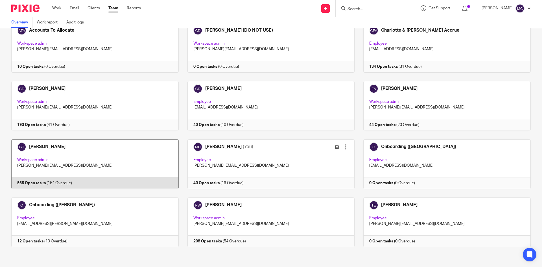
click at [98, 155] on link at bounding box center [91, 164] width 176 height 50
click at [67, 162] on link at bounding box center [91, 164] width 176 height 50
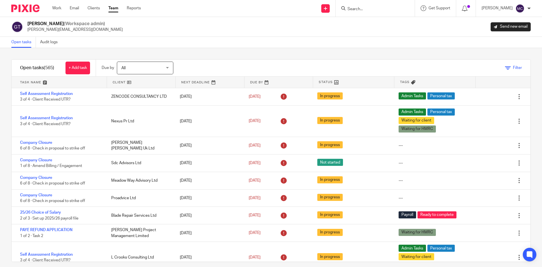
click at [505, 68] on icon at bounding box center [508, 68] width 6 height 6
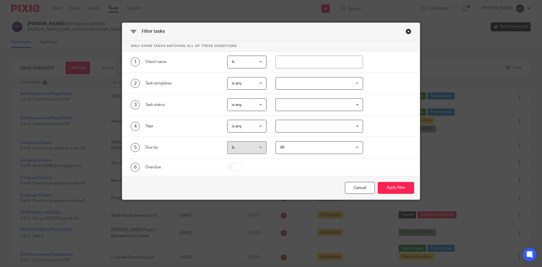
click at [291, 85] on div at bounding box center [320, 83] width 88 height 13
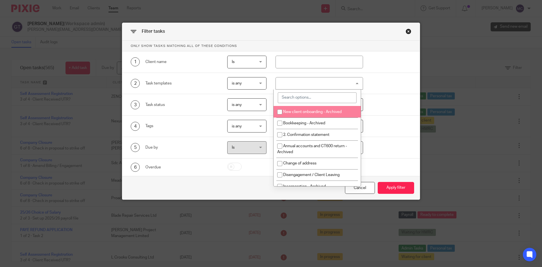
click at [296, 94] on input "search" at bounding box center [317, 97] width 79 height 11
type input "p"
type input "freeage"
click at [289, 108] on li "3. FreeAgent Monthly Payroll (Fixed)" at bounding box center [317, 112] width 87 height 12
checkbox input "true"
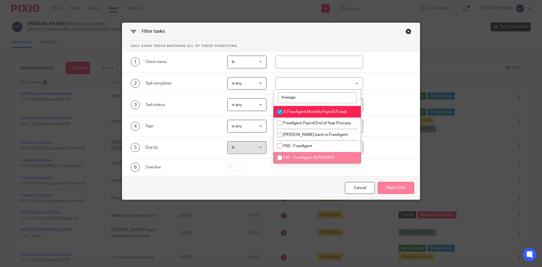
click at [393, 190] on button "Apply filter" at bounding box center [396, 188] width 36 height 12
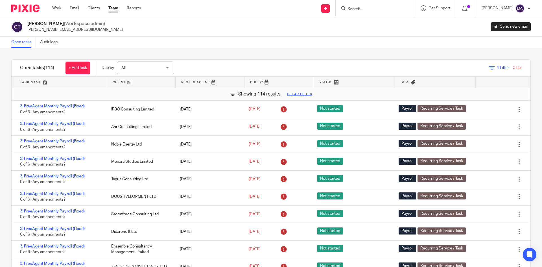
click at [121, 80] on link at bounding box center [141, 82] width 69 height 11
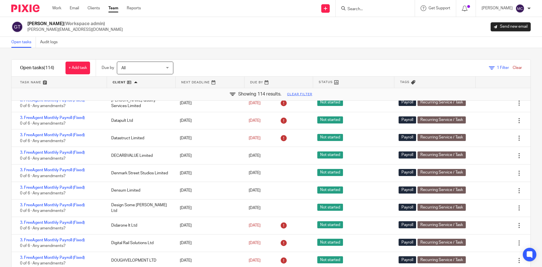
scroll to position [317, 0]
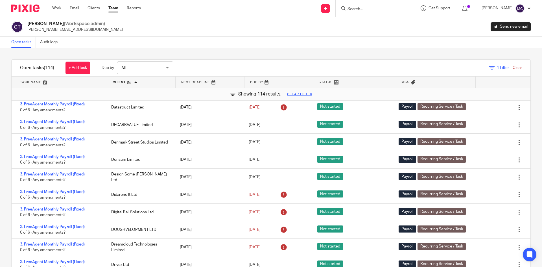
click at [355, 8] on input "Search" at bounding box center [372, 9] width 51 height 5
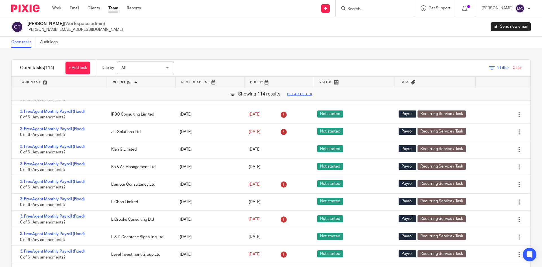
scroll to position [853, 0]
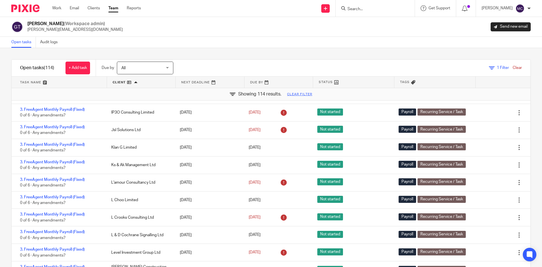
drag, startPoint x: 61, startPoint y: 195, endPoint x: 65, endPoint y: 193, distance: 4.3
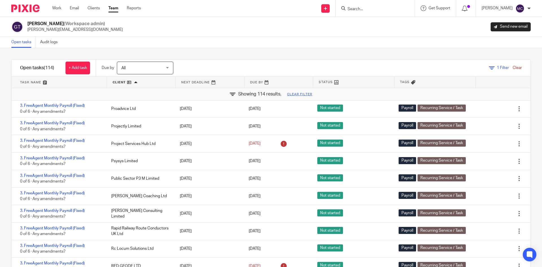
scroll to position [1446, 0]
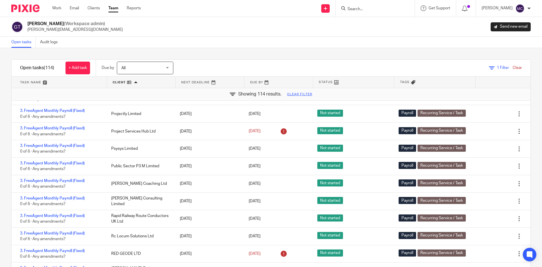
click at [363, 12] on div at bounding box center [375, 8] width 79 height 17
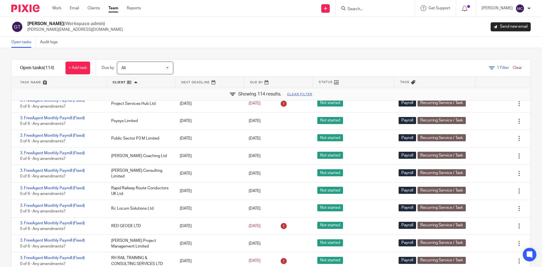
scroll to position [1475, 0]
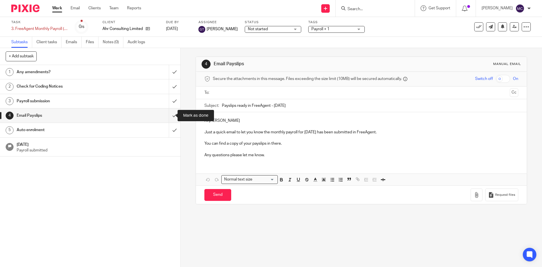
click at [241, 92] on input "text" at bounding box center [361, 93] width 293 height 6
click at [236, 119] on div "Hi [PERSON_NAME] Just a quick email to let you know the monthly payroll for [DA…" at bounding box center [361, 138] width 331 height 50
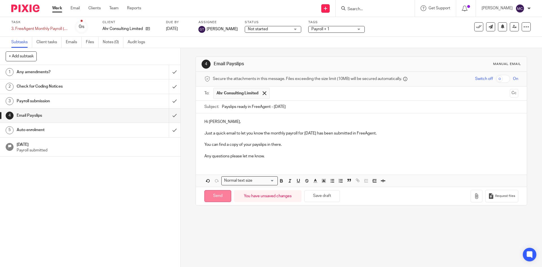
click at [212, 197] on input "Send" at bounding box center [217, 196] width 27 height 12
type input "Sent"
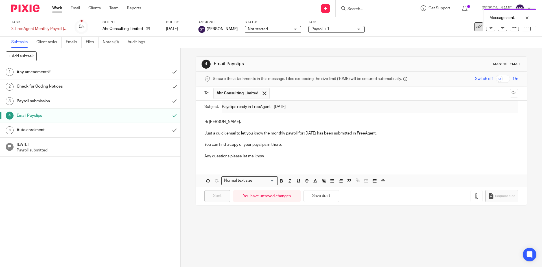
click at [477, 29] on icon at bounding box center [479, 27] width 6 height 6
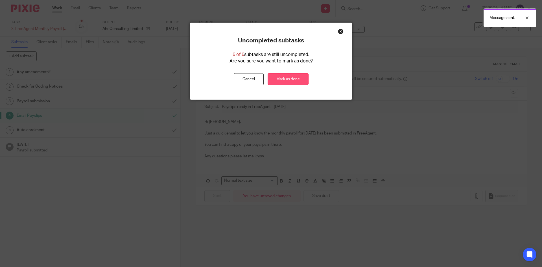
click at [293, 79] on link "Mark as done" at bounding box center [288, 79] width 41 height 12
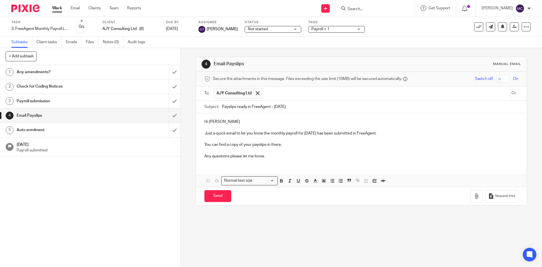
click at [231, 123] on p "Hi [PERSON_NAME]" at bounding box center [361, 122] width 314 height 6
click at [219, 194] on input "Send" at bounding box center [217, 196] width 27 height 12
type input "Sent"
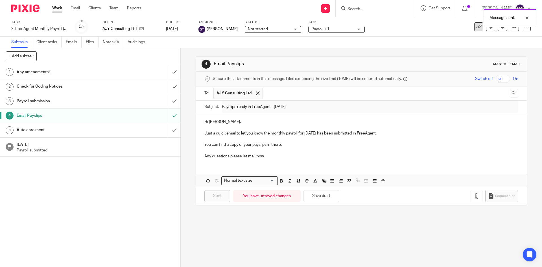
click at [476, 29] on icon at bounding box center [479, 27] width 6 height 6
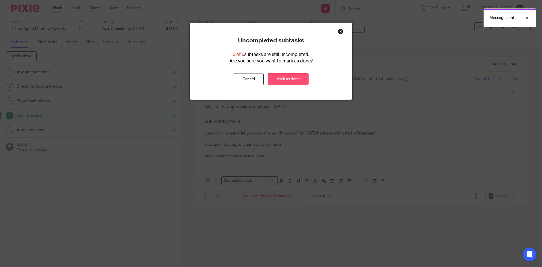
click at [302, 77] on link "Mark as done" at bounding box center [288, 79] width 41 height 12
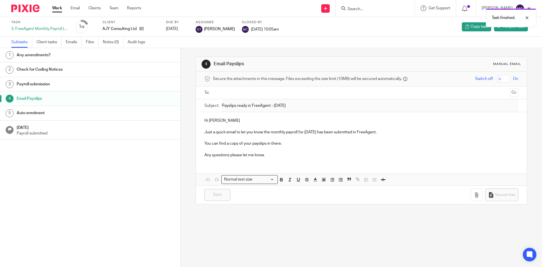
click at [107, 114] on h1 "Auto enrolment" at bounding box center [70, 113] width 106 height 8
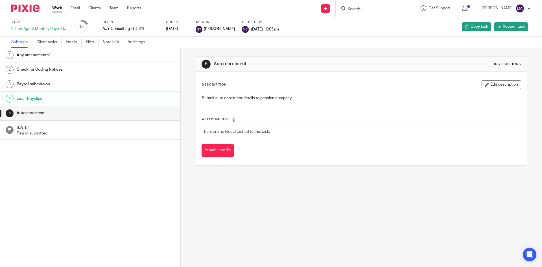
click at [90, 96] on h1 "Email Payslips" at bounding box center [70, 98] width 106 height 8
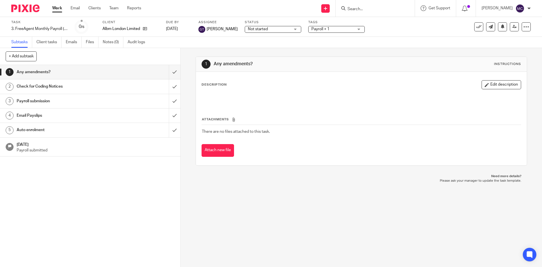
drag, startPoint x: 0, startPoint y: 0, endPoint x: 60, endPoint y: 114, distance: 129.0
click at [60, 114] on h1 "Email Payslips" at bounding box center [66, 115] width 98 height 8
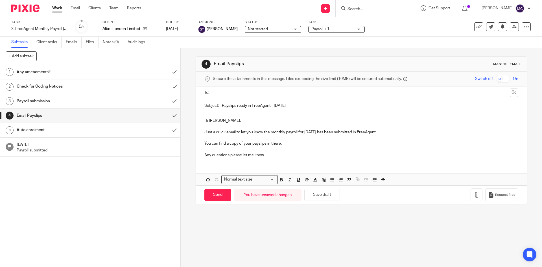
click at [408, 132] on p "Just a quick email to let you know the monthly payroll for [DATE] has been subm…" at bounding box center [361, 132] width 314 height 6
click at [243, 92] on input "text" at bounding box center [361, 93] width 293 height 6
click at [218, 196] on input "Send" at bounding box center [217, 196] width 27 height 12
type input "Sent"
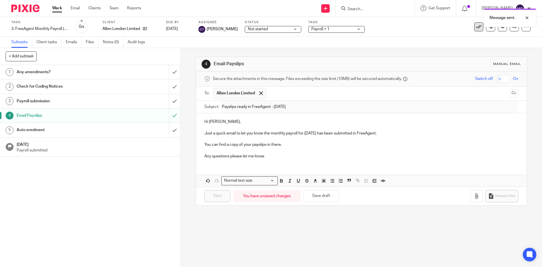
click at [474, 31] on button at bounding box center [478, 26] width 9 height 9
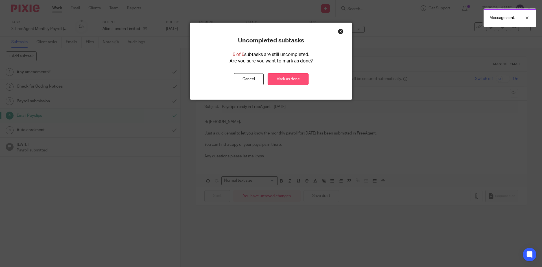
click at [302, 81] on link "Mark as done" at bounding box center [288, 79] width 41 height 12
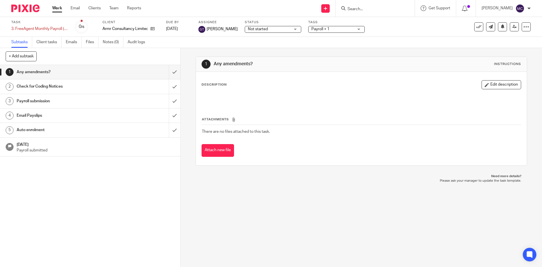
click at [125, 118] on div "Email Payslips" at bounding box center [90, 115] width 147 height 8
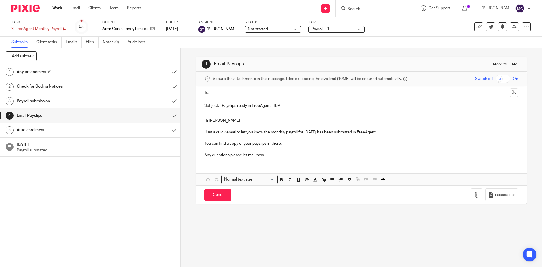
click at [223, 125] on p at bounding box center [361, 126] width 314 height 6
click at [229, 121] on p "Hi Daniel" at bounding box center [361, 121] width 314 height 6
click at [240, 97] on ul at bounding box center [362, 92] width 296 height 9
click at [243, 92] on input "text" at bounding box center [361, 93] width 293 height 6
click at [213, 197] on input "Send" at bounding box center [217, 196] width 27 height 12
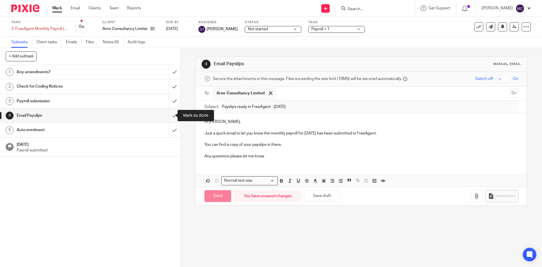
type input "Sent"
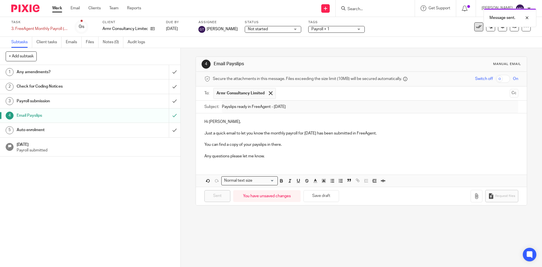
click at [476, 29] on icon at bounding box center [479, 27] width 6 height 6
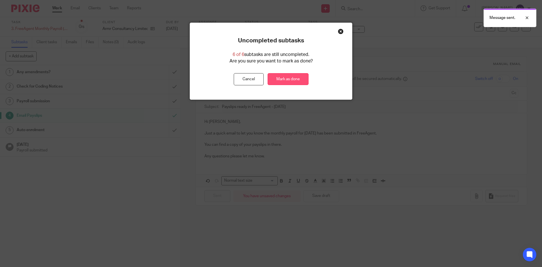
click at [284, 78] on link "Mark as done" at bounding box center [288, 79] width 41 height 12
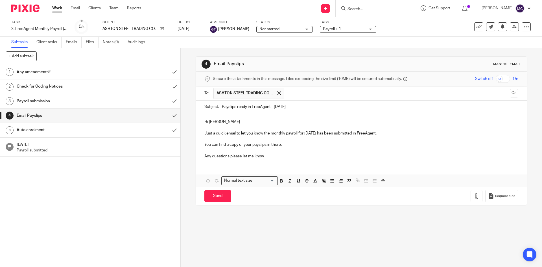
click at [233, 121] on p "Hi [PERSON_NAME]" at bounding box center [361, 122] width 314 height 6
click at [217, 196] on input "Send" at bounding box center [217, 196] width 27 height 12
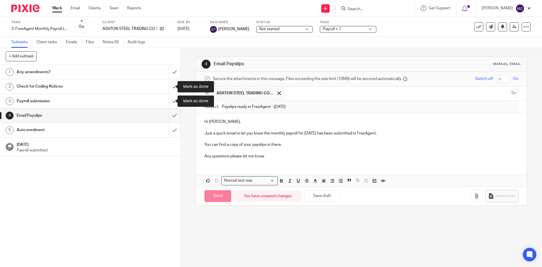
type input "Sent"
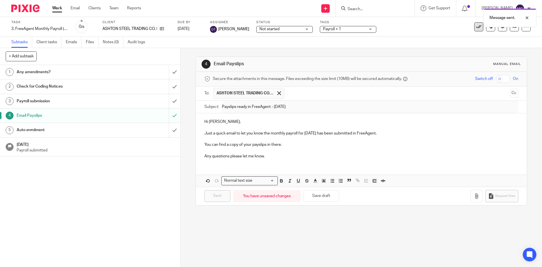
click at [478, 28] on button at bounding box center [478, 26] width 9 height 9
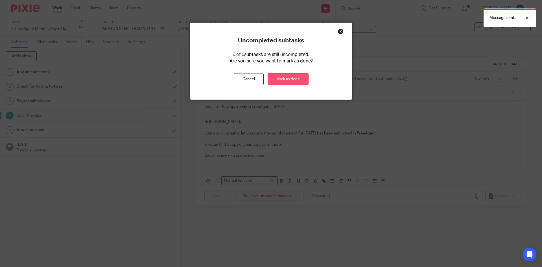
click at [289, 78] on link "Mark as done" at bounding box center [288, 79] width 41 height 12
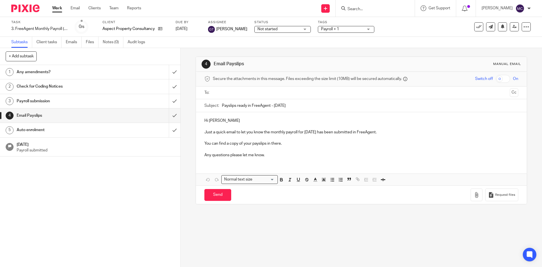
click at [221, 92] on input "text" at bounding box center [361, 93] width 293 height 6
click at [213, 193] on input "Send" at bounding box center [217, 196] width 27 height 12
type input "Sent"
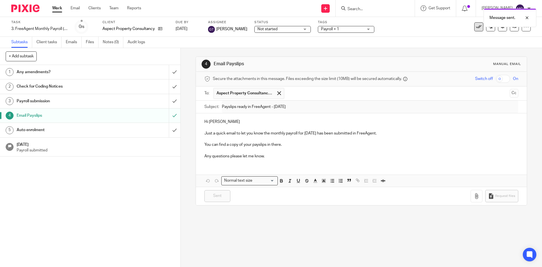
click at [474, 29] on button at bounding box center [478, 26] width 9 height 9
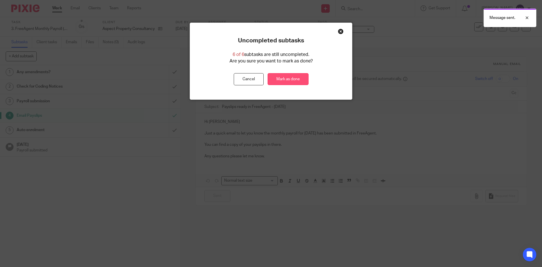
click at [297, 75] on link "Mark as done" at bounding box center [288, 79] width 41 height 12
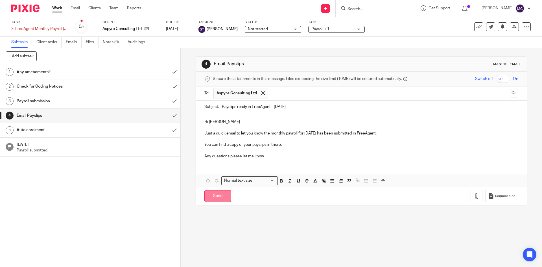
click at [221, 196] on input "Send" at bounding box center [217, 196] width 27 height 12
type input "Sent"
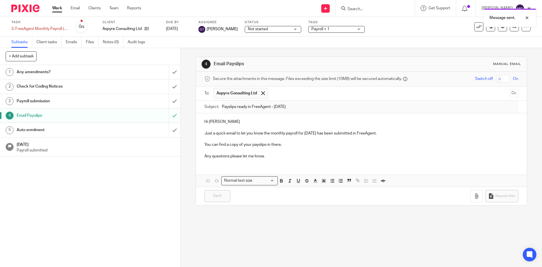
click at [467, 29] on div "See template in use Advanced task editor Copy task Change schedule Delete" at bounding box center [487, 26] width 87 height 9
click at [476, 27] on icon at bounding box center [479, 27] width 6 height 6
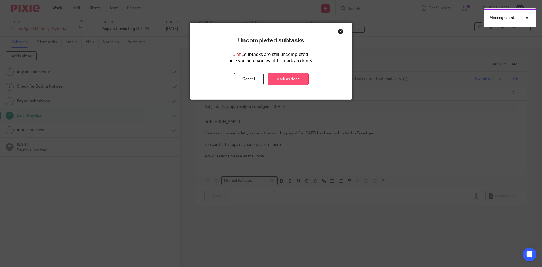
click at [301, 77] on link "Mark as done" at bounding box center [288, 79] width 41 height 12
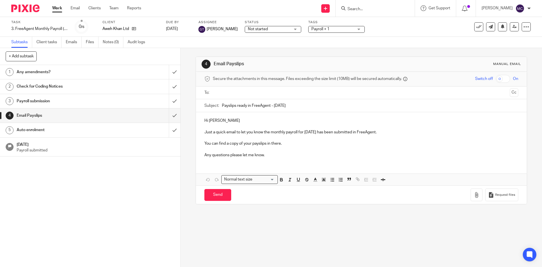
click at [236, 95] on input "text" at bounding box center [361, 93] width 293 height 6
click at [208, 194] on input "Send" at bounding box center [217, 196] width 27 height 12
type input "Sent"
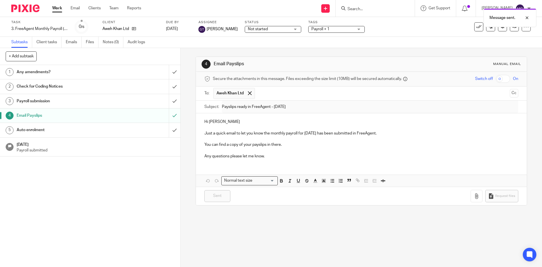
click at [477, 26] on div "Message sent." at bounding box center [403, 16] width 265 height 21
click at [474, 31] on button at bounding box center [478, 26] width 9 height 9
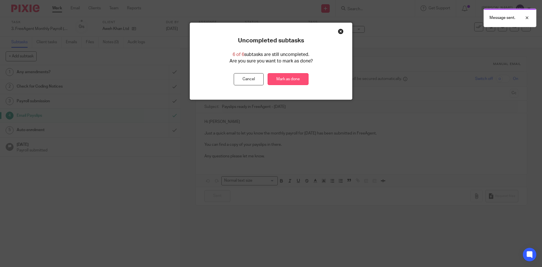
click at [297, 84] on link "Mark as done" at bounding box center [288, 79] width 41 height 12
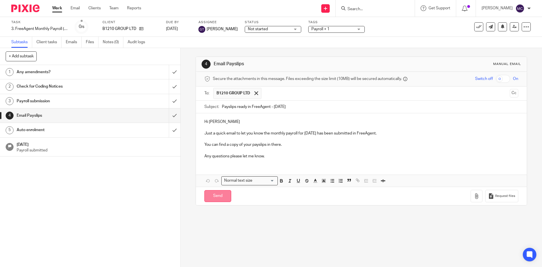
click at [218, 195] on input "Send" at bounding box center [217, 196] width 27 height 12
type input "Sent"
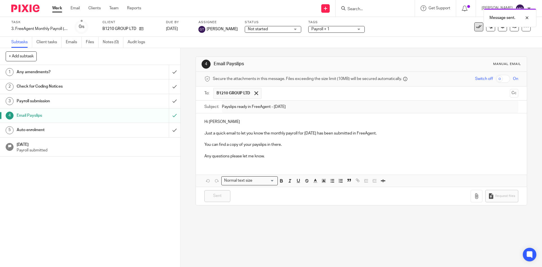
click at [476, 29] on icon at bounding box center [479, 27] width 6 height 6
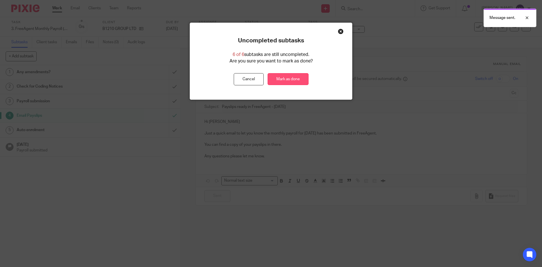
click at [300, 78] on link "Mark as done" at bounding box center [288, 79] width 41 height 12
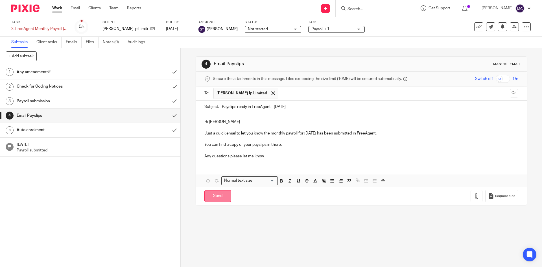
click at [210, 194] on input "Send" at bounding box center [217, 196] width 27 height 12
type input "Sent"
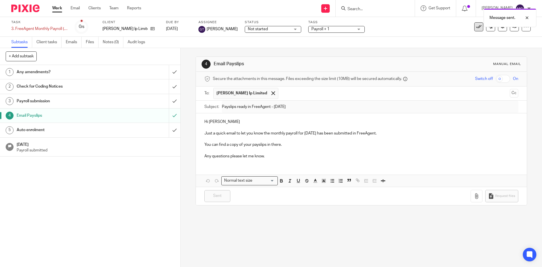
click at [476, 29] on icon at bounding box center [479, 27] width 6 height 6
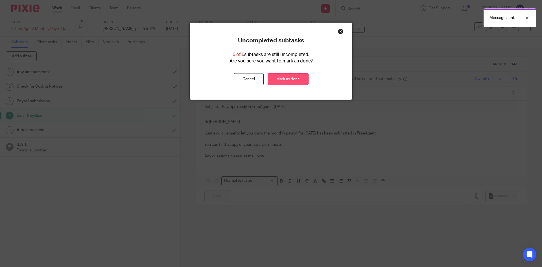
click at [302, 77] on link "Mark as done" at bounding box center [288, 79] width 41 height 12
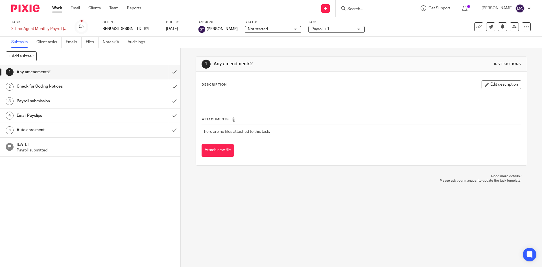
click at [95, 114] on h1 "Email Payslips" at bounding box center [66, 115] width 98 height 8
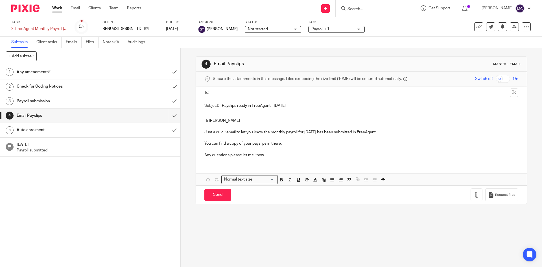
click at [258, 93] on input "text" at bounding box center [361, 93] width 293 height 6
click at [224, 193] on input "Send" at bounding box center [217, 196] width 27 height 12
type input "Sent"
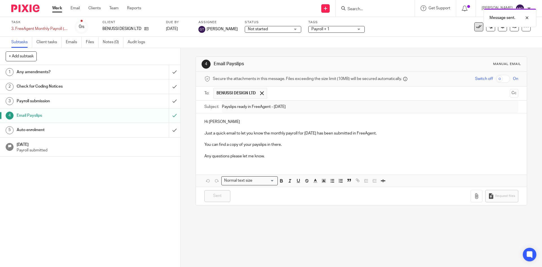
click at [476, 27] on icon at bounding box center [479, 27] width 6 height 6
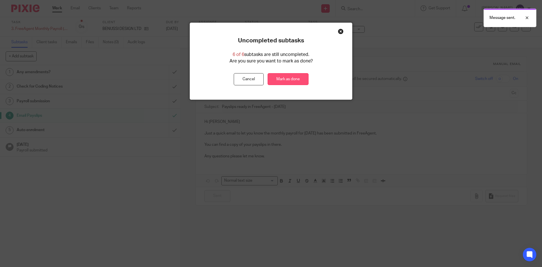
click at [298, 78] on link "Mark as done" at bounding box center [288, 79] width 41 height 12
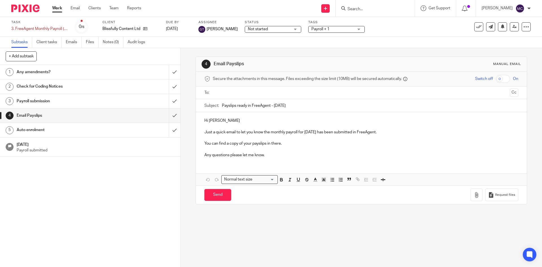
click at [235, 92] on input "text" at bounding box center [361, 93] width 293 height 6
click at [214, 193] on input "Send" at bounding box center [217, 196] width 27 height 12
type input "Sent"
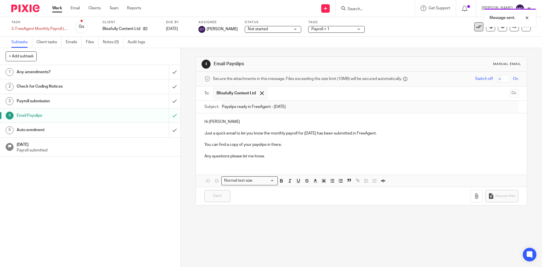
click at [476, 28] on icon at bounding box center [479, 27] width 6 height 6
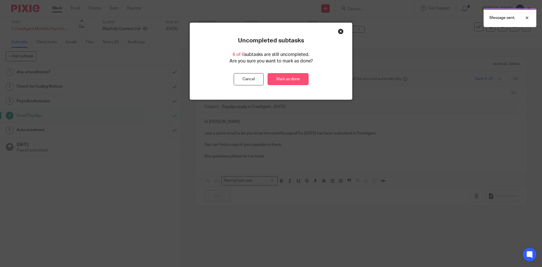
click at [303, 89] on div "Uncompleted subtasks 6 of 6 subtasks are still uncompleted. Are you sure you wa…" at bounding box center [271, 61] width 162 height 77
click at [302, 84] on link "Mark as done" at bounding box center [288, 79] width 41 height 12
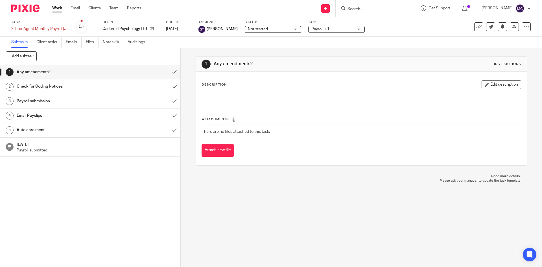
click at [125, 115] on div "Email Payslips" at bounding box center [90, 115] width 147 height 8
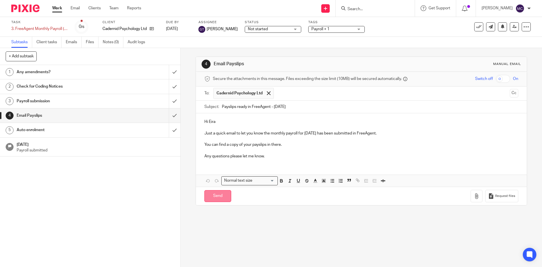
click at [214, 199] on input "Send" at bounding box center [217, 196] width 27 height 12
type input "Sent"
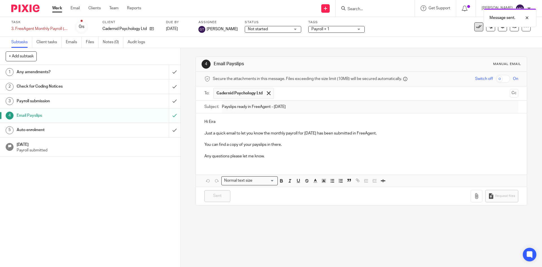
click at [476, 29] on icon at bounding box center [479, 27] width 6 height 6
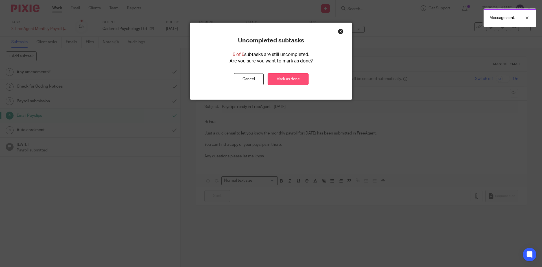
click at [304, 82] on link "Mark as done" at bounding box center [288, 79] width 41 height 12
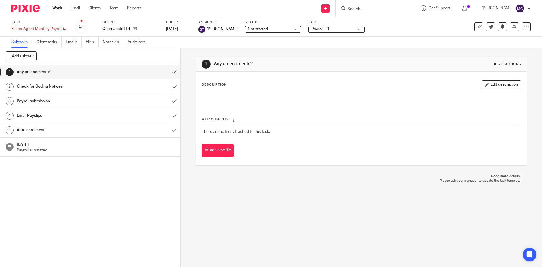
click at [94, 118] on h1 "Email Payslips" at bounding box center [66, 115] width 98 height 8
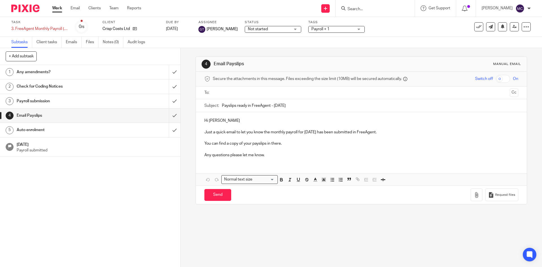
click at [251, 92] on input "text" at bounding box center [361, 93] width 293 height 6
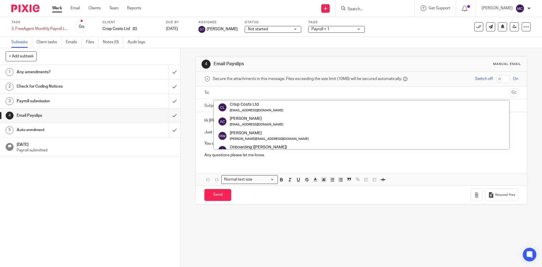
click at [222, 93] on input "text" at bounding box center [361, 93] width 293 height 6
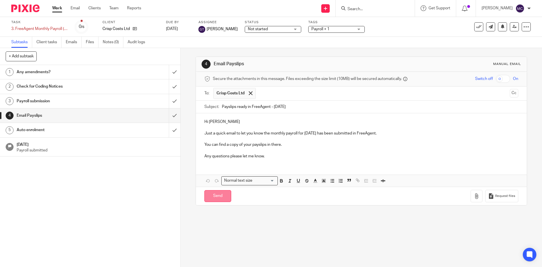
click at [222, 195] on input "Send" at bounding box center [217, 196] width 27 height 12
type input "Sent"
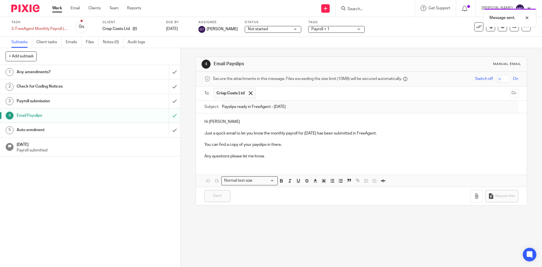
click at [83, 130] on h1 "Auto enrolment" at bounding box center [66, 130] width 98 height 8
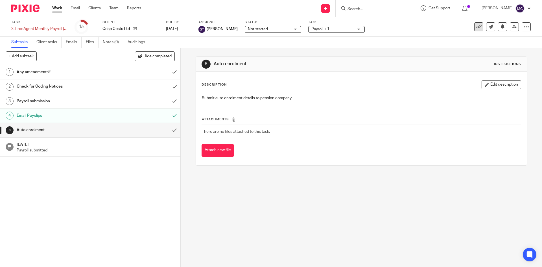
click at [476, 26] on icon at bounding box center [479, 27] width 6 height 6
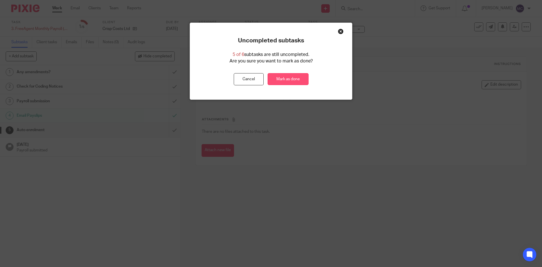
click at [288, 78] on link "Mark as done" at bounding box center [288, 79] width 41 height 12
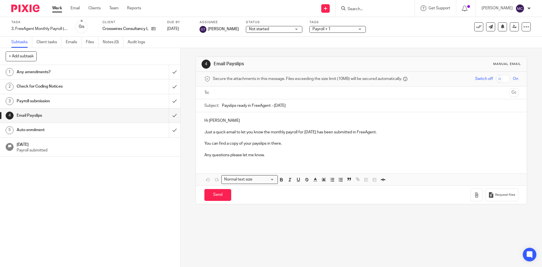
click at [234, 86] on div at bounding box center [362, 92] width 296 height 13
click at [234, 90] on input "text" at bounding box center [361, 93] width 293 height 6
click at [214, 195] on input "Send" at bounding box center [217, 196] width 27 height 12
type input "Sent"
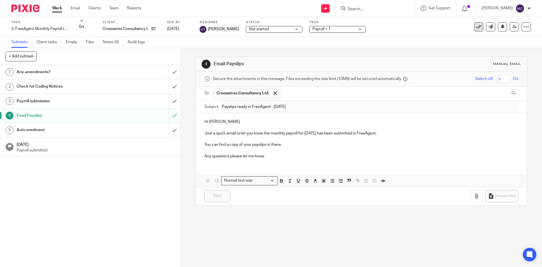
click at [476, 28] on icon at bounding box center [479, 27] width 6 height 6
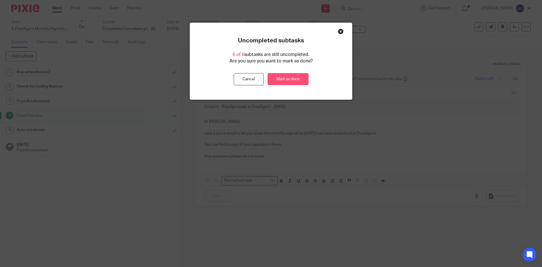
click at [294, 74] on link "Mark as done" at bounding box center [288, 79] width 41 height 12
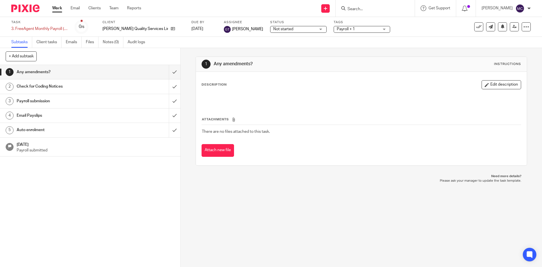
click at [93, 112] on h1 "Email Payslips" at bounding box center [66, 115] width 98 height 8
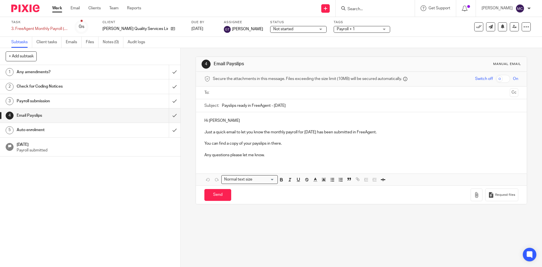
click at [245, 92] on input "text" at bounding box center [361, 93] width 293 height 6
click at [215, 197] on input "Send" at bounding box center [217, 196] width 27 height 12
type input "Sent"
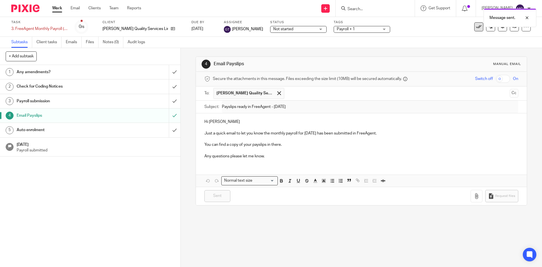
click at [474, 30] on button at bounding box center [478, 26] width 9 height 9
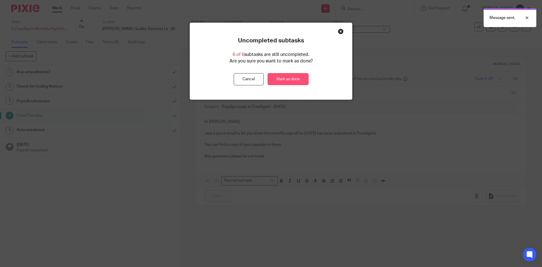
click at [273, 82] on link "Mark as done" at bounding box center [288, 79] width 41 height 12
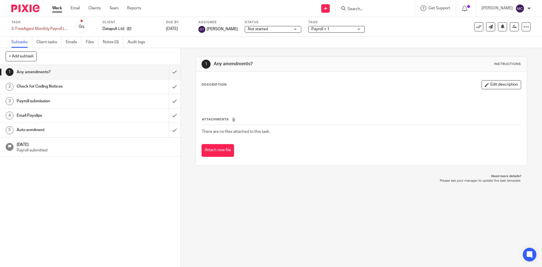
click at [114, 117] on div "Email Payslips" at bounding box center [90, 115] width 147 height 8
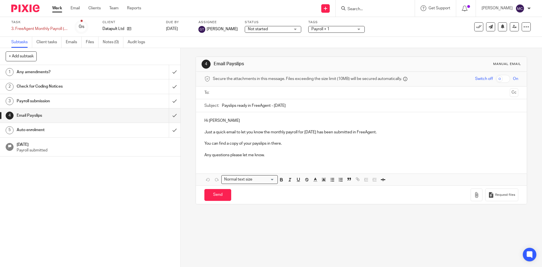
click at [238, 92] on input "text" at bounding box center [361, 93] width 293 height 6
click at [221, 122] on p "Hi [PERSON_NAME]" at bounding box center [361, 122] width 314 height 6
click at [219, 196] on input "Send" at bounding box center [217, 196] width 27 height 12
type input "Sent"
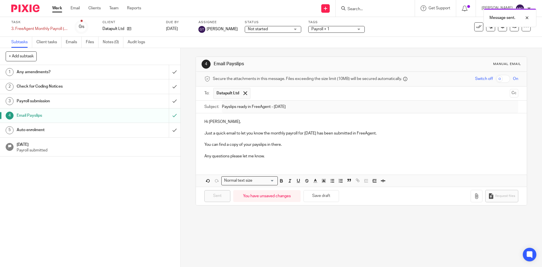
click at [476, 27] on div "Message sent." at bounding box center [403, 16] width 265 height 21
click at [476, 27] on icon at bounding box center [479, 27] width 6 height 6
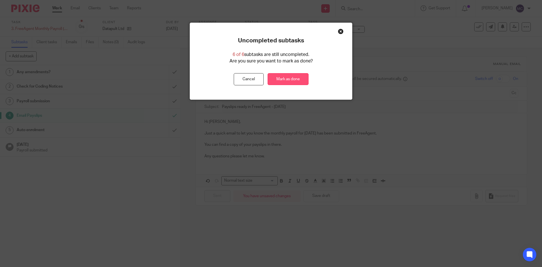
click at [281, 81] on link "Mark as done" at bounding box center [288, 79] width 41 height 12
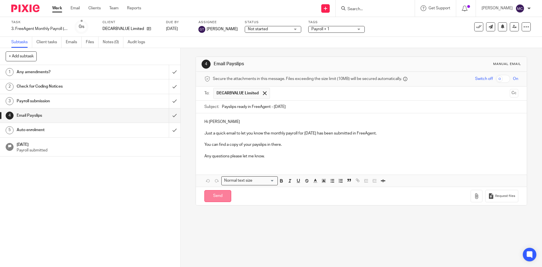
click at [218, 196] on input "Send" at bounding box center [217, 196] width 27 height 12
type input "Sent"
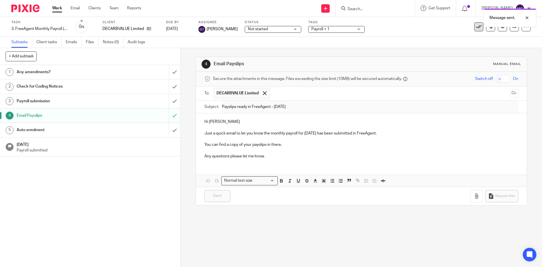
click at [476, 26] on div "Message sent." at bounding box center [403, 16] width 265 height 21
click at [476, 28] on icon at bounding box center [479, 27] width 6 height 6
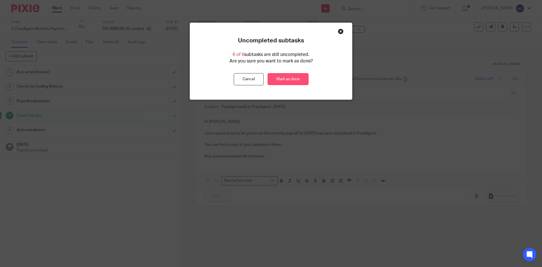
click at [296, 77] on link "Mark as done" at bounding box center [288, 79] width 41 height 12
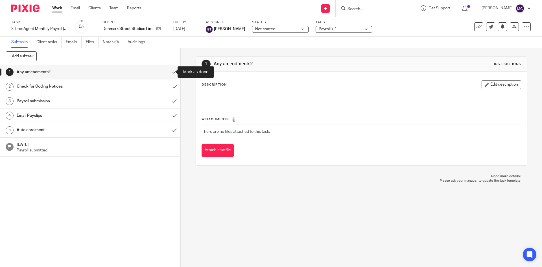
click at [134, 114] on div "Email Payslips" at bounding box center [90, 115] width 147 height 8
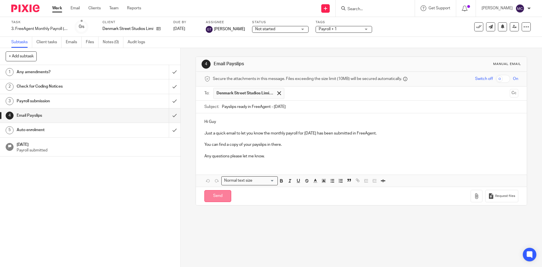
click at [213, 196] on input "Send" at bounding box center [217, 196] width 27 height 12
type input "Sent"
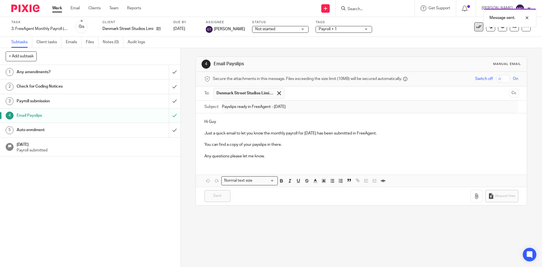
click at [476, 28] on icon at bounding box center [479, 27] width 6 height 6
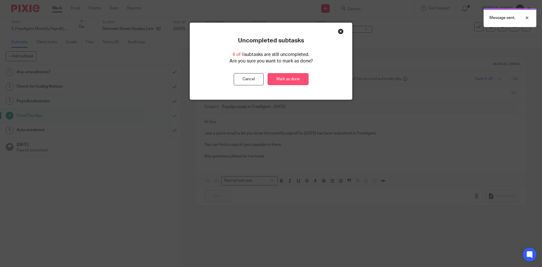
click at [290, 81] on link "Mark as done" at bounding box center [288, 79] width 41 height 12
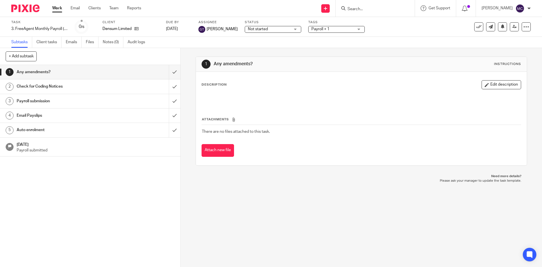
click at [70, 117] on h1 "Email Payslips" at bounding box center [66, 115] width 98 height 8
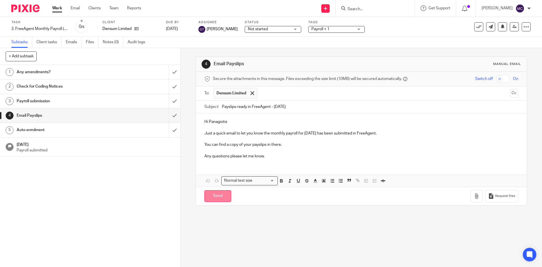
click at [216, 198] on input "Send" at bounding box center [217, 196] width 27 height 12
type input "Sent"
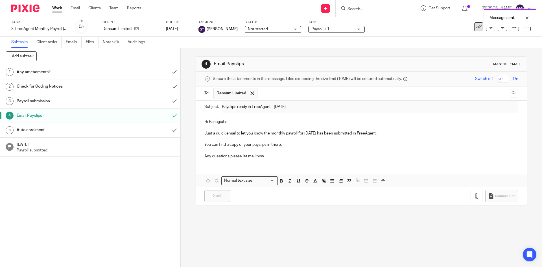
click at [474, 29] on button at bounding box center [478, 26] width 9 height 9
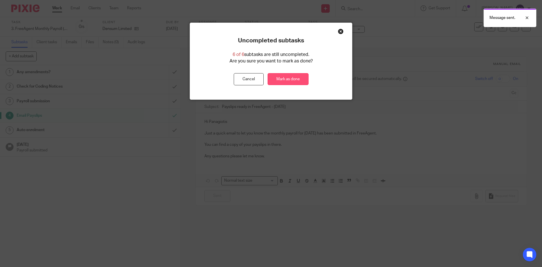
click at [293, 82] on link "Mark as done" at bounding box center [288, 79] width 41 height 12
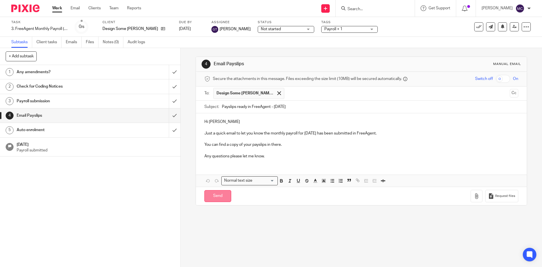
click at [210, 195] on input "Send" at bounding box center [217, 196] width 27 height 12
type input "Sent"
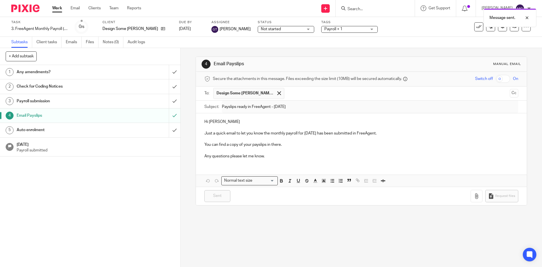
drag, startPoint x: 471, startPoint y: 29, endPoint x: 467, endPoint y: 31, distance: 4.0
click at [474, 29] on button at bounding box center [478, 26] width 9 height 9
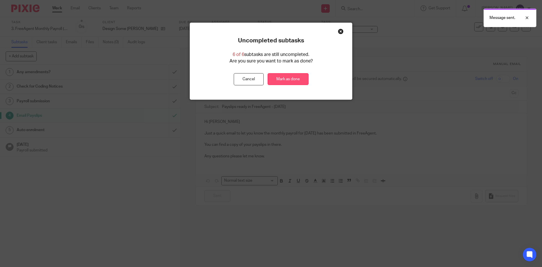
click at [289, 77] on link "Mark as done" at bounding box center [288, 79] width 41 height 12
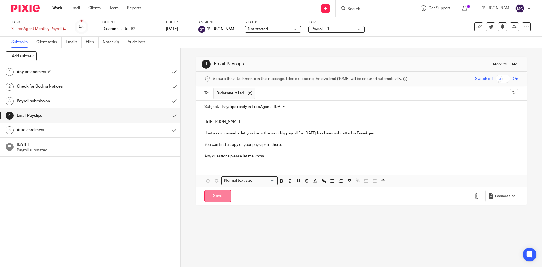
click at [213, 190] on input "Send" at bounding box center [217, 196] width 27 height 12
type input "Sent"
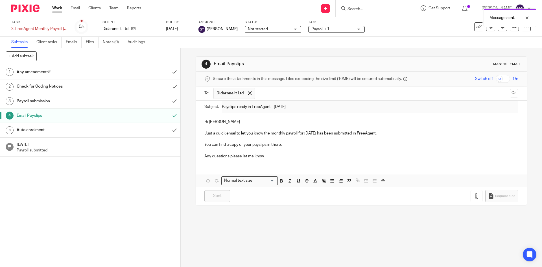
click at [474, 25] on div "Message sent." at bounding box center [403, 16] width 265 height 21
click at [469, 29] on div "See template in use Advanced task editor Copy task Change schedule Delete" at bounding box center [487, 26] width 87 height 9
click at [474, 30] on button at bounding box center [478, 26] width 9 height 9
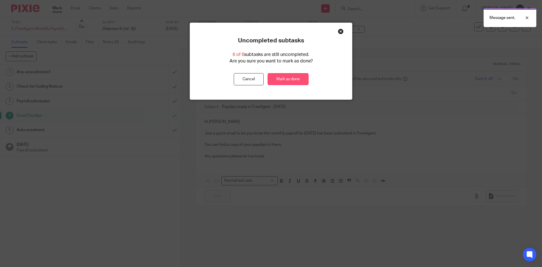
click at [293, 79] on link "Mark as done" at bounding box center [288, 79] width 41 height 12
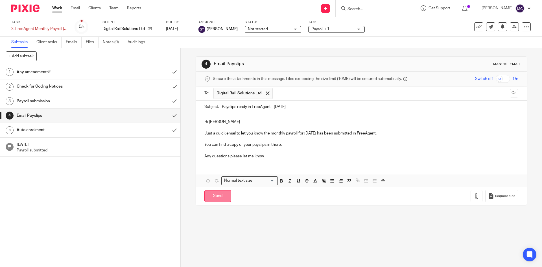
click at [213, 196] on input "Send" at bounding box center [217, 196] width 27 height 12
type input "Sent"
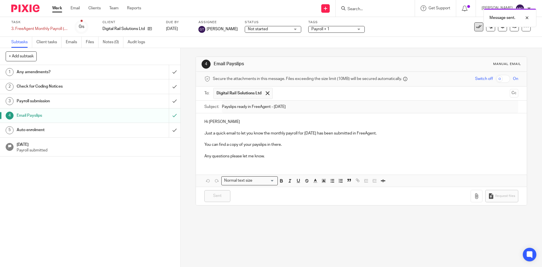
click at [476, 29] on icon at bounding box center [479, 27] width 6 height 6
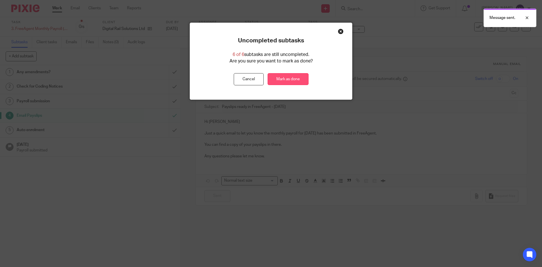
click at [294, 83] on link "Mark as done" at bounding box center [288, 79] width 41 height 12
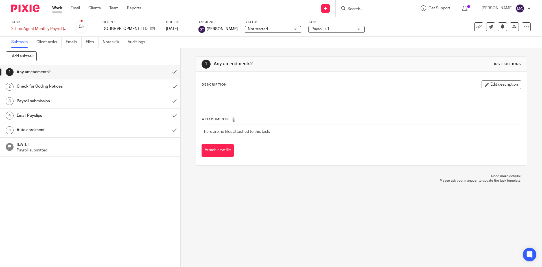
click at [100, 114] on h1 "Email Payslips" at bounding box center [66, 115] width 98 height 8
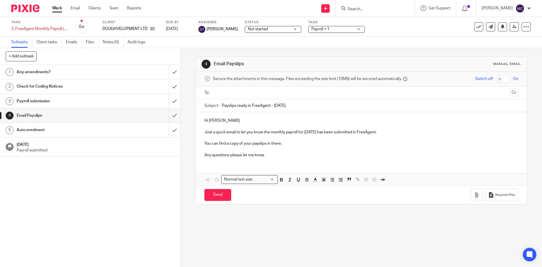
click at [234, 95] on input "text" at bounding box center [361, 93] width 293 height 6
click at [228, 123] on p "Hi [PERSON_NAME]" at bounding box center [361, 122] width 314 height 6
click at [214, 197] on input "Send" at bounding box center [217, 196] width 27 height 12
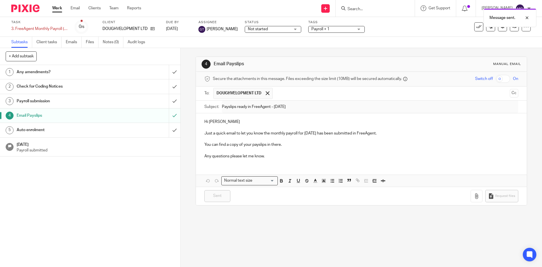
type input "Sent"
click at [476, 29] on icon at bounding box center [479, 27] width 6 height 6
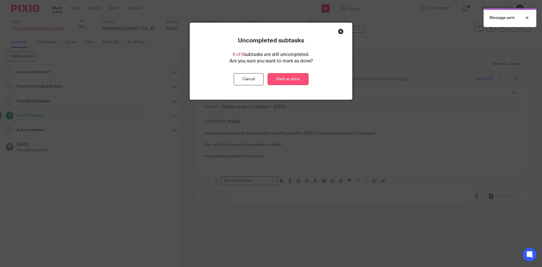
click at [283, 82] on link "Mark as done" at bounding box center [288, 79] width 41 height 12
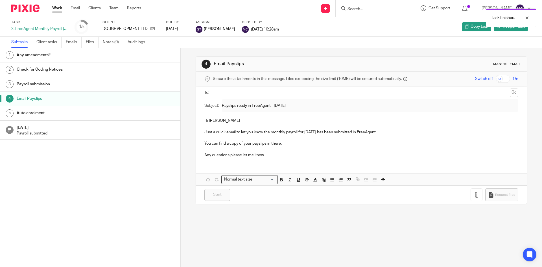
click at [367, 8] on div "Task finished." at bounding box center [403, 16] width 265 height 21
click at [354, 7] on div "Task finished." at bounding box center [403, 16] width 265 height 21
click at [357, 5] on form at bounding box center [377, 8] width 60 height 7
click at [353, 8] on input "Search" at bounding box center [372, 9] width 51 height 5
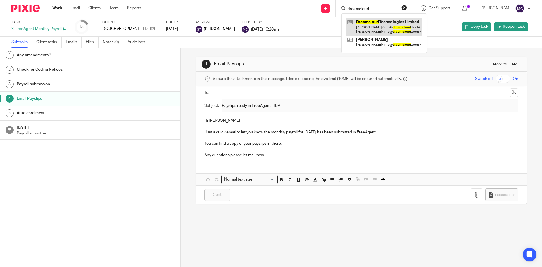
type input "dreamcloud"
click at [374, 26] on link at bounding box center [384, 27] width 77 height 18
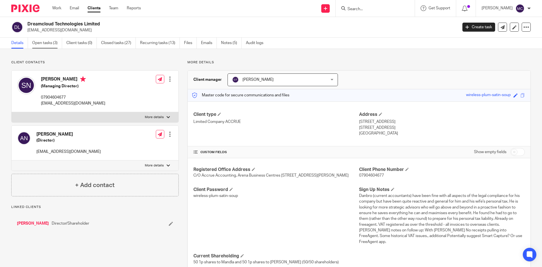
click at [53, 43] on link "Open tasks (3)" at bounding box center [47, 43] width 30 height 11
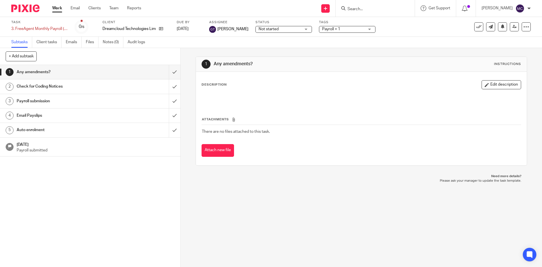
click at [88, 113] on h1 "Email Payslips" at bounding box center [66, 115] width 98 height 8
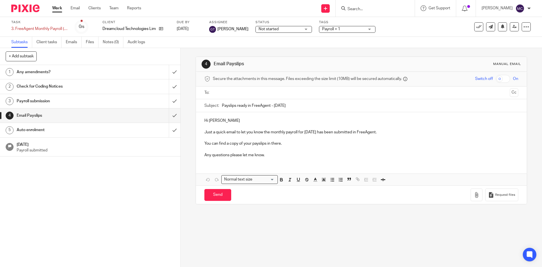
click at [223, 90] on input "text" at bounding box center [361, 93] width 293 height 6
click at [212, 198] on input "Send" at bounding box center [217, 196] width 27 height 12
type input "Sent"
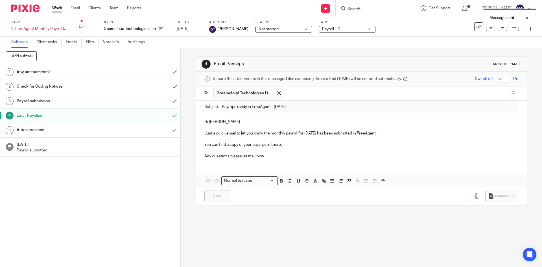
click at [476, 27] on div "Message sent." at bounding box center [403, 16] width 265 height 21
click at [476, 29] on icon at bounding box center [479, 27] width 6 height 6
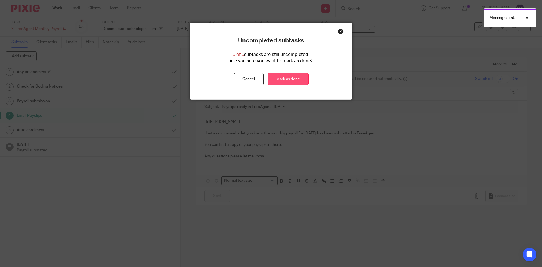
click at [299, 79] on link "Mark as done" at bounding box center [288, 79] width 41 height 12
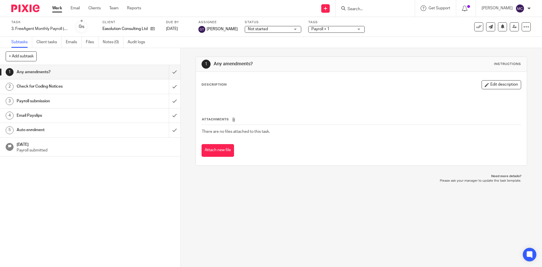
click at [100, 114] on h1 "Email Payslips" at bounding box center [66, 115] width 98 height 8
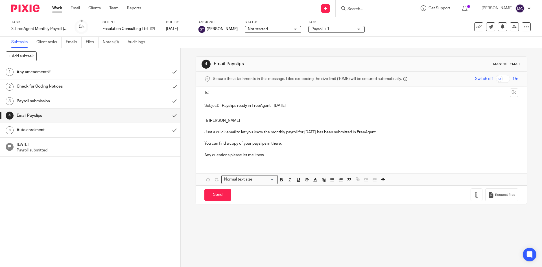
click at [225, 93] on input "text" at bounding box center [361, 93] width 293 height 6
click at [211, 195] on input "Send" at bounding box center [217, 196] width 27 height 12
type input "Sent"
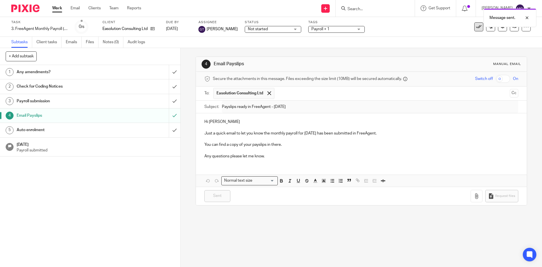
click at [478, 28] on button at bounding box center [478, 26] width 9 height 9
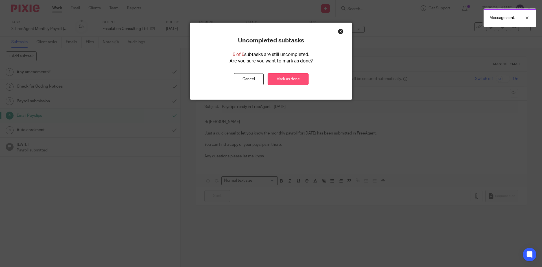
click at [279, 76] on link "Mark as done" at bounding box center [288, 79] width 41 height 12
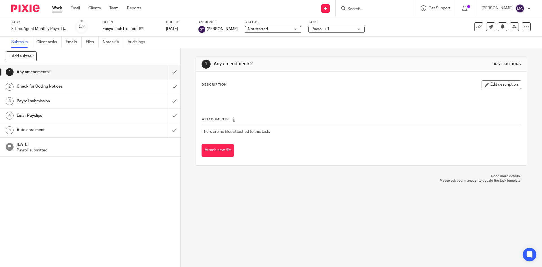
click at [107, 112] on h1 "Email Payslips" at bounding box center [66, 115] width 98 height 8
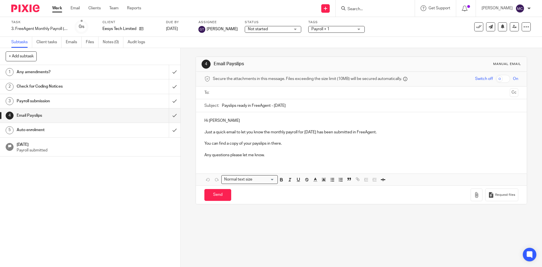
click at [227, 93] on input "text" at bounding box center [361, 93] width 293 height 6
click at [213, 196] on input "Send" at bounding box center [217, 196] width 27 height 12
type input "Sent"
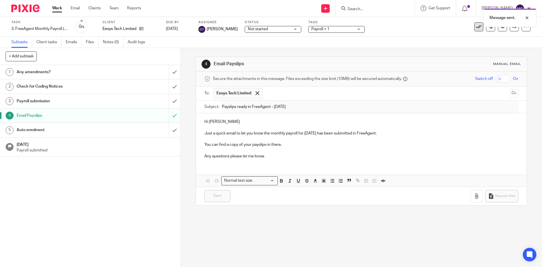
click at [476, 29] on icon at bounding box center [479, 27] width 6 height 6
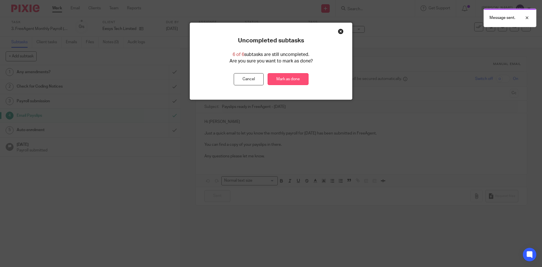
click at [284, 76] on link "Mark as done" at bounding box center [288, 79] width 41 height 12
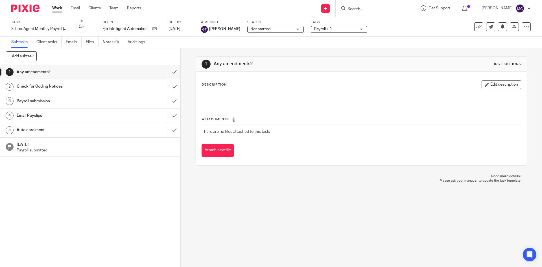
click at [120, 114] on div "Email Payslips" at bounding box center [90, 115] width 147 height 8
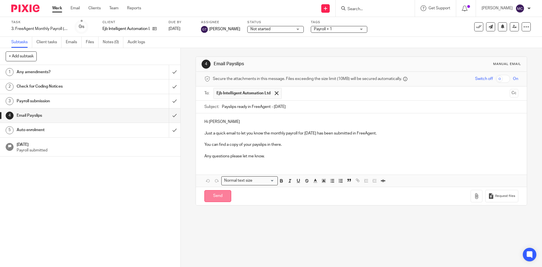
click at [214, 200] on input "Send" at bounding box center [217, 196] width 27 height 12
type input "Sent"
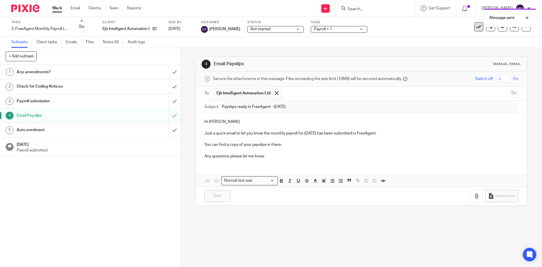
click at [476, 29] on icon at bounding box center [479, 27] width 6 height 6
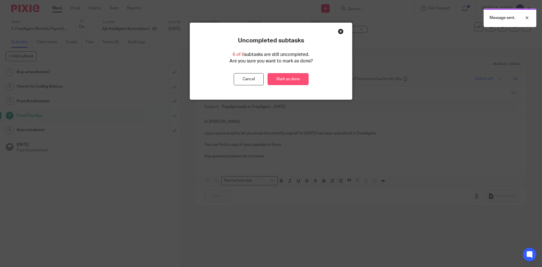
click at [306, 77] on link "Mark as done" at bounding box center [288, 79] width 41 height 12
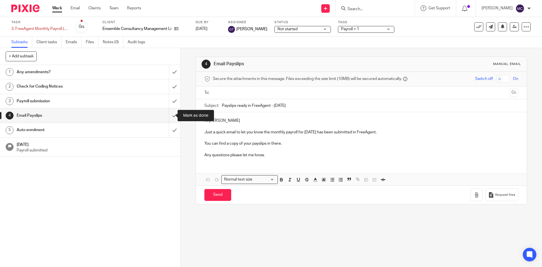
click at [235, 93] on input "text" at bounding box center [361, 93] width 293 height 6
drag, startPoint x: 232, startPoint y: 106, endPoint x: 231, endPoint y: 109, distance: 3.7
click at [213, 197] on input "Send" at bounding box center [217, 196] width 27 height 12
type input "Sent"
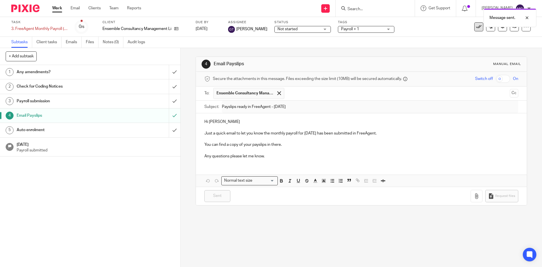
click at [474, 29] on button at bounding box center [478, 26] width 9 height 9
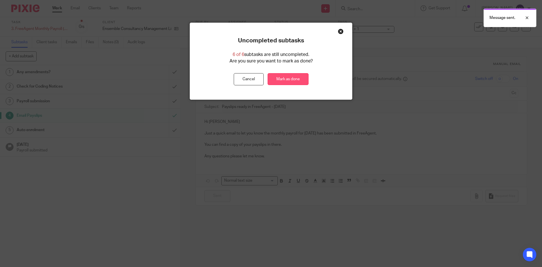
click at [292, 84] on link "Mark as done" at bounding box center [288, 79] width 41 height 12
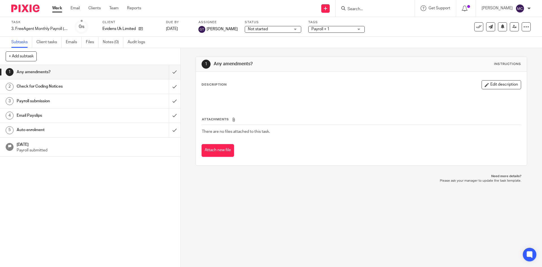
click at [100, 116] on h1 "Email Payslips" at bounding box center [66, 115] width 98 height 8
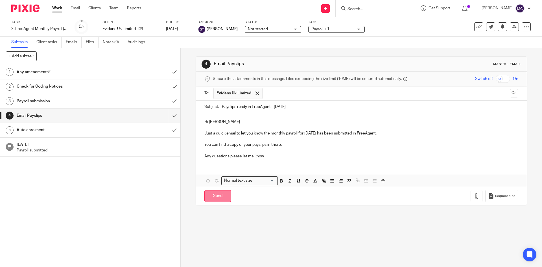
click at [210, 195] on input "Send" at bounding box center [217, 196] width 27 height 12
type input "Sent"
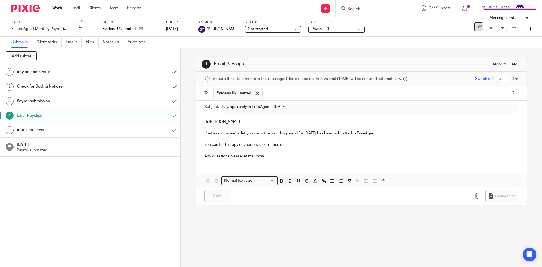
click at [476, 29] on icon at bounding box center [479, 27] width 6 height 6
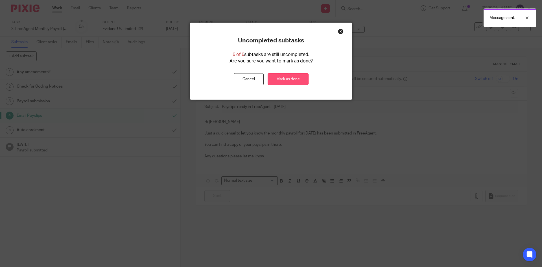
click at [297, 75] on link "Mark as done" at bounding box center [288, 79] width 41 height 12
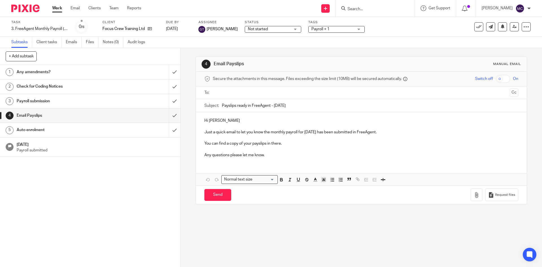
drag, startPoint x: 0, startPoint y: 0, endPoint x: 230, endPoint y: 93, distance: 248.2
click at [230, 93] on input "text" at bounding box center [361, 93] width 293 height 6
click at [217, 199] on input "Send" at bounding box center [217, 196] width 27 height 12
type input "Sent"
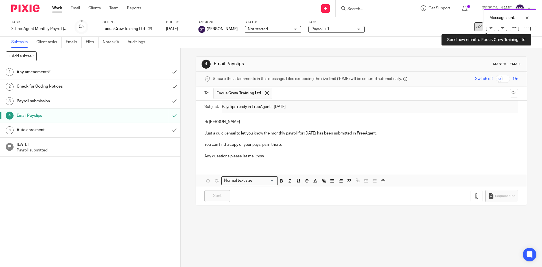
click at [478, 27] on button at bounding box center [478, 26] width 9 height 9
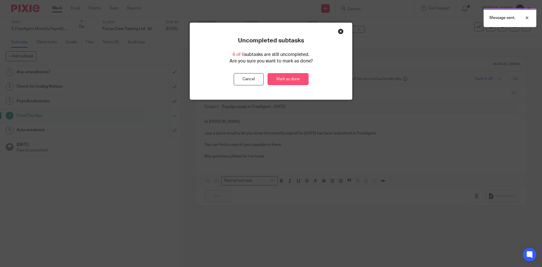
click at [303, 82] on link "Mark as done" at bounding box center [288, 79] width 41 height 12
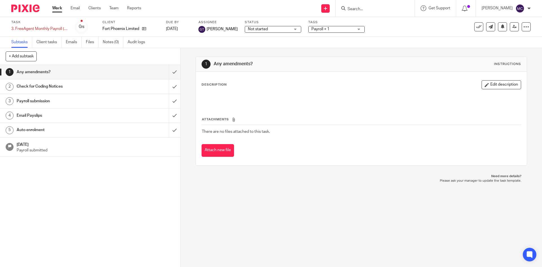
click at [127, 109] on link "4 Email Payslips" at bounding box center [84, 115] width 169 height 14
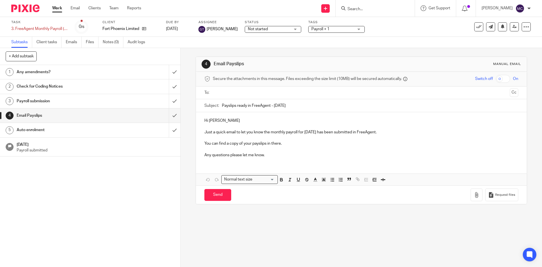
click at [228, 94] on input "text" at bounding box center [361, 93] width 293 height 6
click at [215, 199] on input "Send" at bounding box center [217, 196] width 27 height 12
type input "Sent"
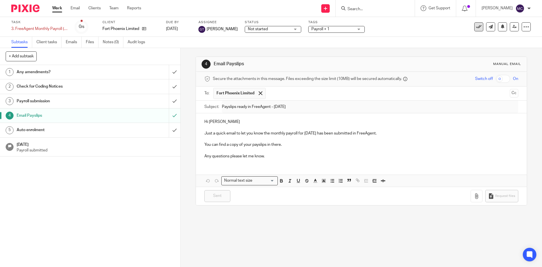
click at [477, 28] on icon at bounding box center [479, 27] width 6 height 6
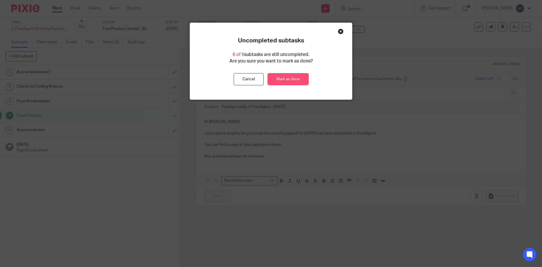
click at [286, 76] on link "Mark as done" at bounding box center [288, 79] width 41 height 12
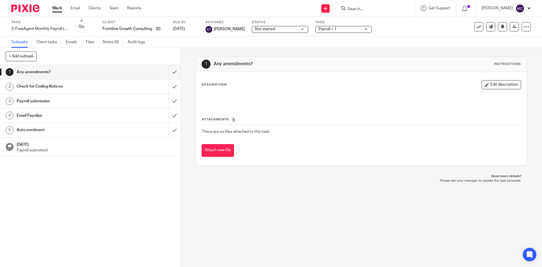
click at [84, 113] on h1 "Email Payslips" at bounding box center [66, 115] width 98 height 8
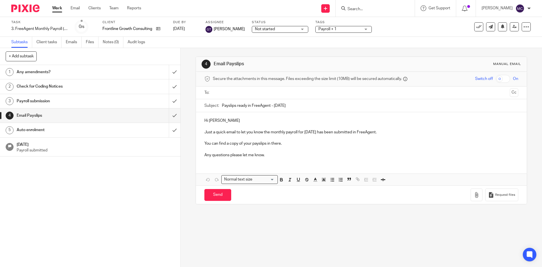
click at [231, 93] on input "text" at bounding box center [361, 93] width 293 height 6
click at [212, 197] on input "Send" at bounding box center [217, 196] width 27 height 12
type input "Sent"
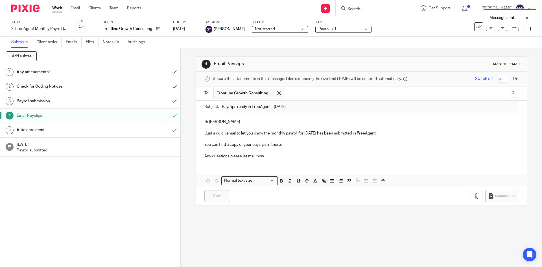
click at [477, 26] on div "Message sent." at bounding box center [403, 16] width 265 height 21
click at [474, 27] on div "Message sent." at bounding box center [403, 16] width 265 height 21
click at [476, 29] on icon at bounding box center [479, 27] width 6 height 6
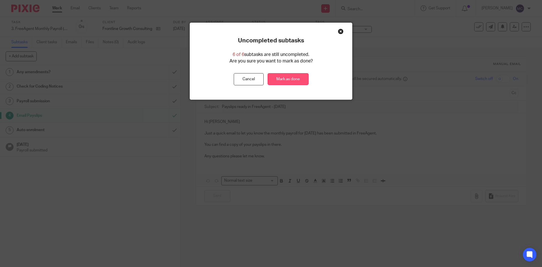
click at [281, 75] on link "Mark as done" at bounding box center [288, 79] width 41 height 12
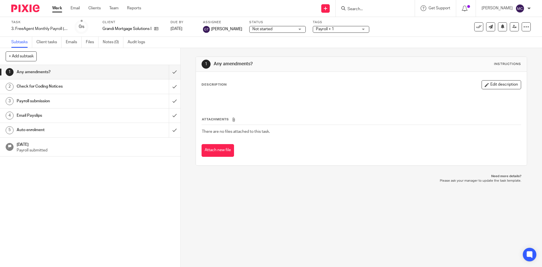
click at [79, 113] on h1 "Email Payslips" at bounding box center [66, 115] width 98 height 8
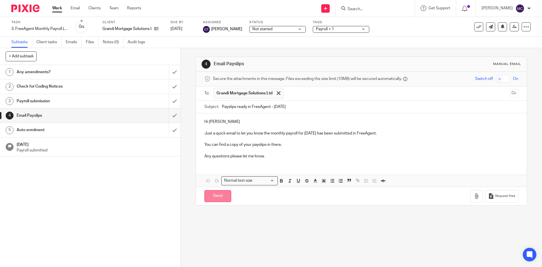
click at [215, 196] on input "Send" at bounding box center [217, 196] width 27 height 12
click at [151, 101] on div "Payroll submission" at bounding box center [90, 101] width 147 height 8
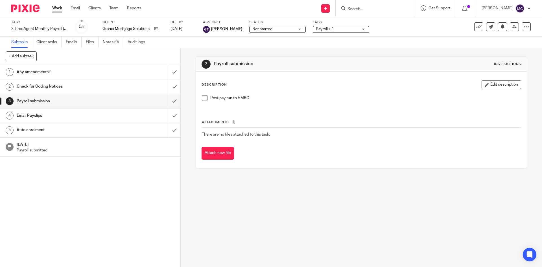
click at [143, 114] on div "Email Payslips" at bounding box center [90, 115] width 147 height 8
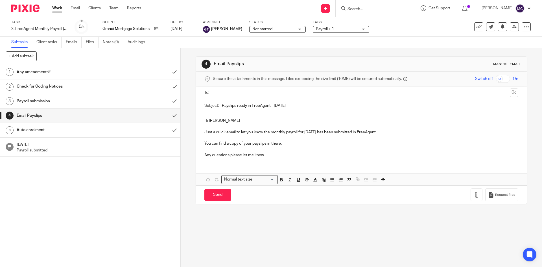
click at [236, 90] on input "text" at bounding box center [361, 93] width 293 height 6
click at [226, 195] on input "Send" at bounding box center [217, 196] width 27 height 12
type input "Sent"
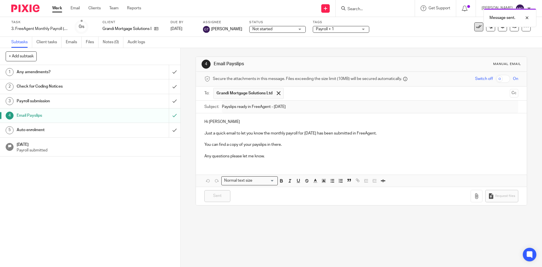
click at [476, 29] on icon at bounding box center [479, 27] width 6 height 6
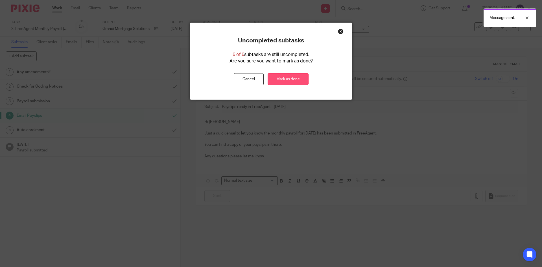
click at [301, 80] on link "Mark as done" at bounding box center [288, 79] width 41 height 12
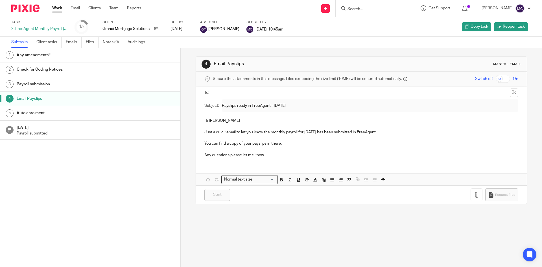
click at [283, 92] on input "text" at bounding box center [361, 93] width 293 height 6
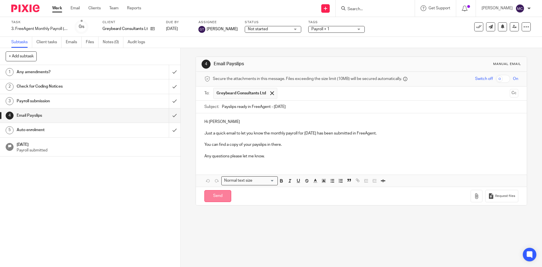
click at [213, 194] on input "Send" at bounding box center [217, 196] width 27 height 12
type input "Sent"
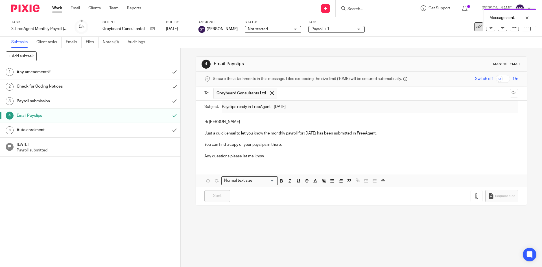
click at [476, 28] on icon at bounding box center [479, 27] width 6 height 6
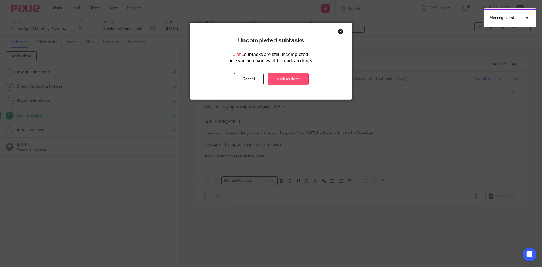
click at [300, 83] on link "Mark as done" at bounding box center [288, 79] width 41 height 12
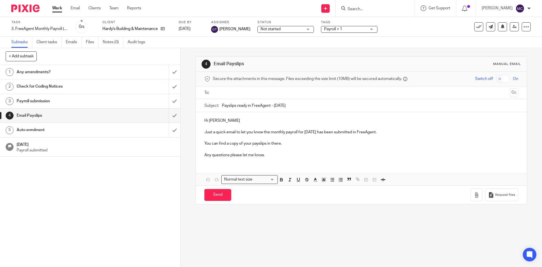
click at [235, 91] on input "text" at bounding box center [361, 93] width 293 height 6
click at [217, 191] on input "Send" at bounding box center [217, 196] width 27 height 12
type input "Sent"
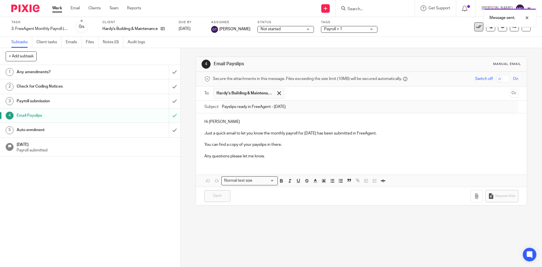
click at [476, 29] on icon at bounding box center [479, 27] width 6 height 6
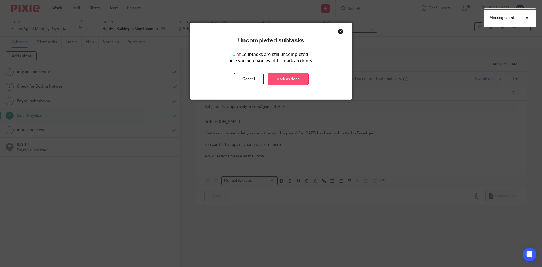
click at [288, 78] on link "Mark as done" at bounding box center [288, 79] width 41 height 12
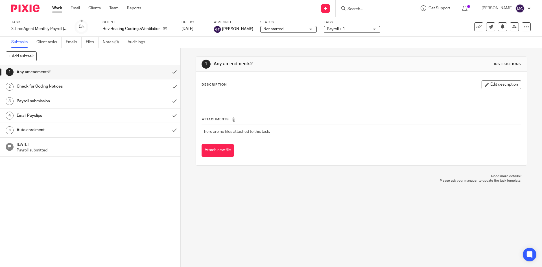
click at [68, 122] on link "4 Email Payslips" at bounding box center [84, 115] width 169 height 14
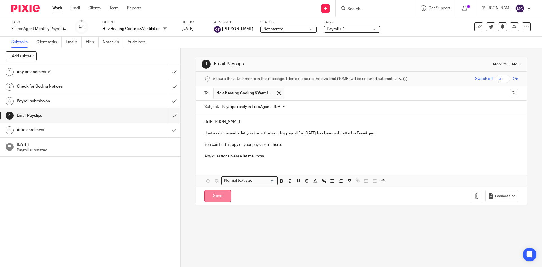
click at [219, 195] on input "Send" at bounding box center [217, 196] width 27 height 12
type input "Sent"
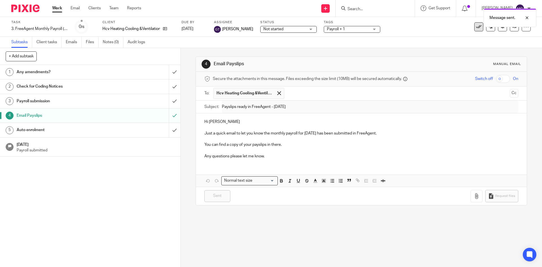
click at [474, 29] on button at bounding box center [478, 26] width 9 height 9
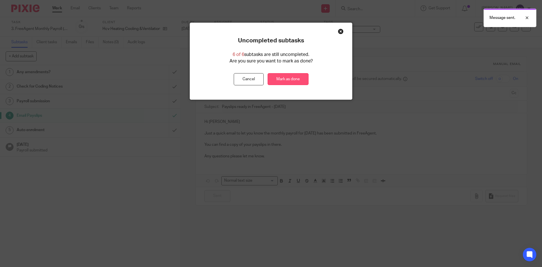
click at [289, 77] on link "Mark as done" at bounding box center [288, 79] width 41 height 12
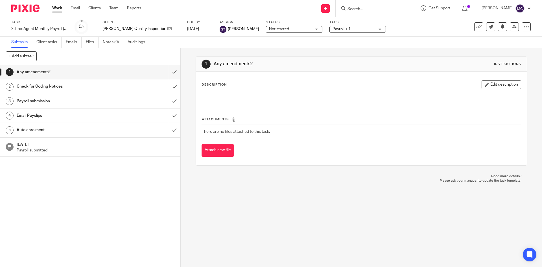
click at [94, 117] on h1 "Email Payslips" at bounding box center [66, 115] width 98 height 8
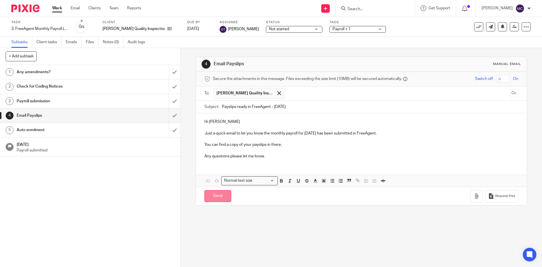
click at [222, 192] on input "Send" at bounding box center [217, 196] width 27 height 12
type input "Sent"
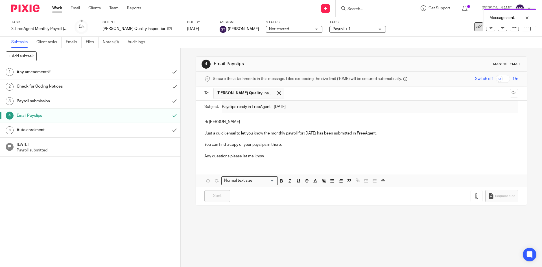
click at [476, 29] on icon at bounding box center [479, 27] width 6 height 6
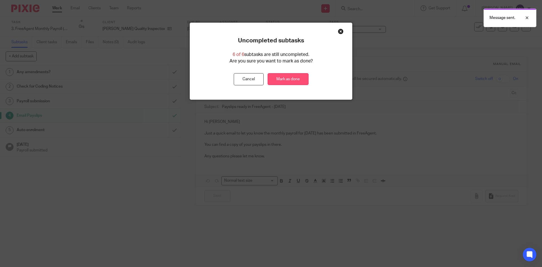
click at [297, 77] on link "Mark as done" at bounding box center [288, 79] width 41 height 12
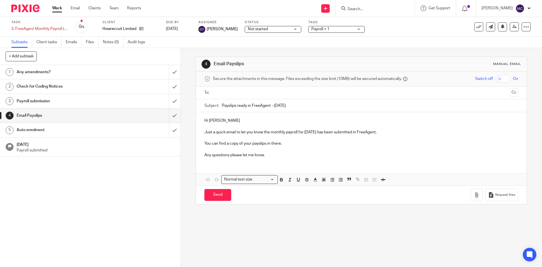
click at [223, 92] on input "text" at bounding box center [361, 93] width 293 height 6
click at [212, 199] on input "Send" at bounding box center [217, 196] width 27 height 12
type input "Sent"
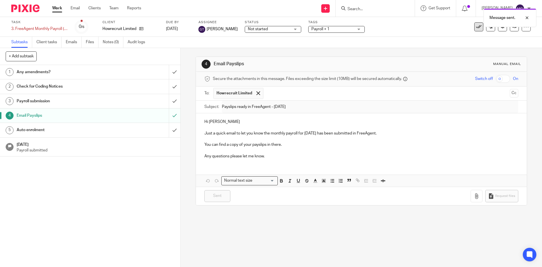
click at [474, 30] on button at bounding box center [478, 26] width 9 height 9
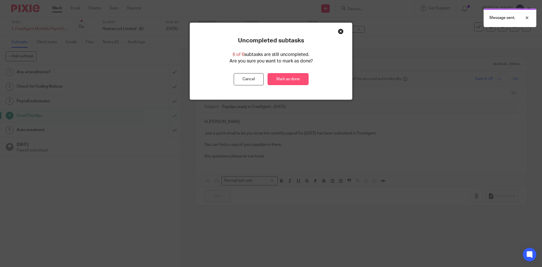
click at [299, 75] on link "Mark as done" at bounding box center [288, 79] width 41 height 12
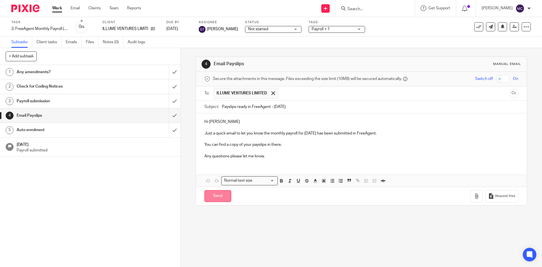
click at [206, 194] on input "Send" at bounding box center [217, 196] width 27 height 12
type input "Sent"
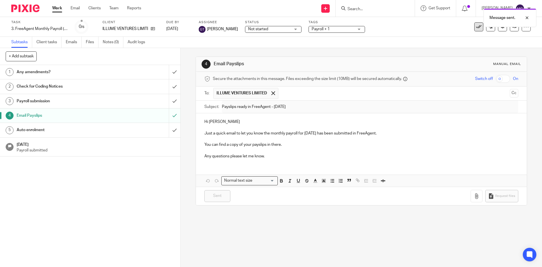
click at [476, 29] on icon at bounding box center [479, 27] width 6 height 6
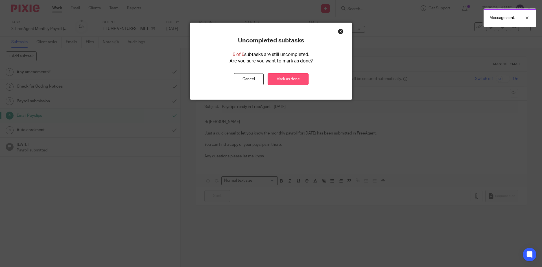
click at [296, 79] on link "Mark as done" at bounding box center [288, 79] width 41 height 12
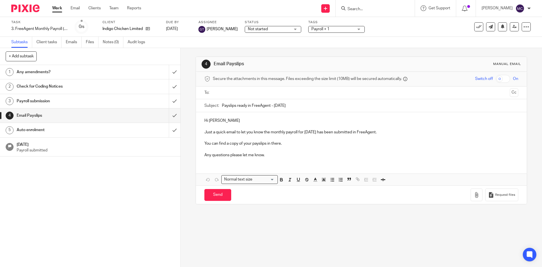
click at [233, 92] on input "text" at bounding box center [361, 93] width 293 height 6
click at [211, 197] on input "Send" at bounding box center [217, 196] width 27 height 12
type input "Sent"
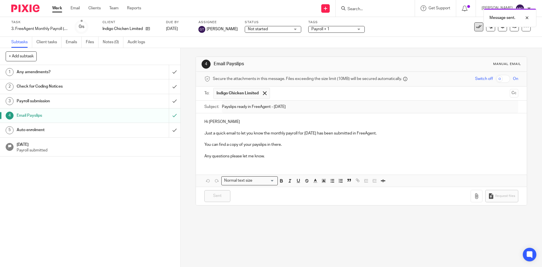
click at [477, 30] on button at bounding box center [478, 26] width 9 height 9
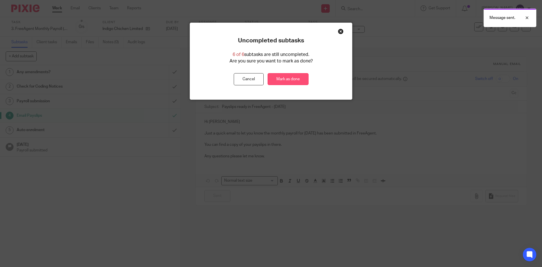
click at [289, 81] on link "Mark as done" at bounding box center [288, 79] width 41 height 12
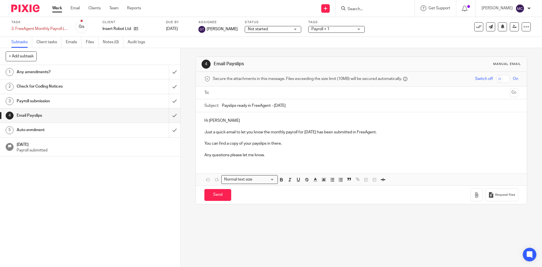
click at [218, 92] on input "text" at bounding box center [361, 93] width 293 height 6
click at [212, 197] on input "Send" at bounding box center [217, 196] width 27 height 12
type input "Sent"
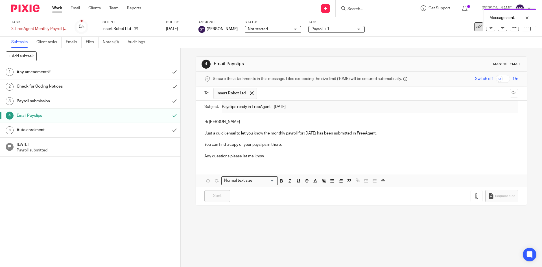
click at [474, 31] on button at bounding box center [478, 26] width 9 height 9
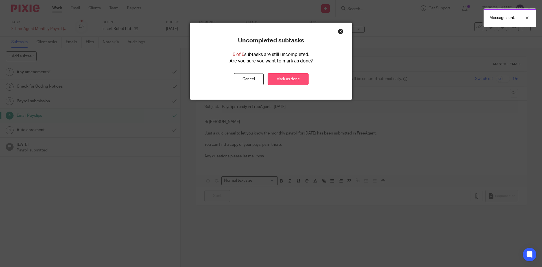
click at [297, 80] on link "Mark as done" at bounding box center [288, 79] width 41 height 12
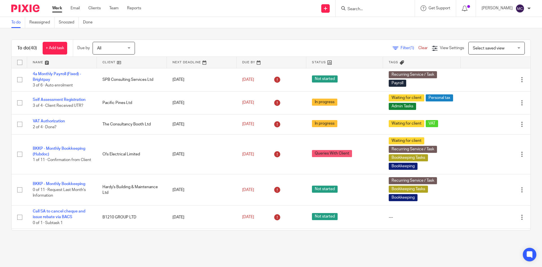
click at [363, 11] on input "Search" at bounding box center [372, 9] width 51 height 5
type input "nuevo"
click at [354, 25] on link at bounding box center [381, 24] width 70 height 13
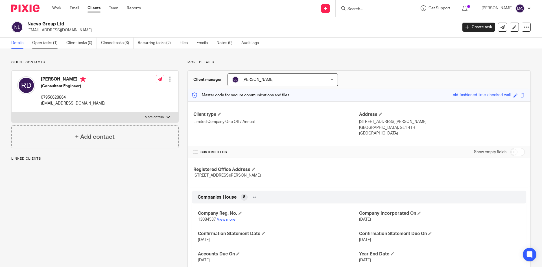
click at [48, 45] on link "Open tasks (1)" at bounding box center [47, 43] width 30 height 11
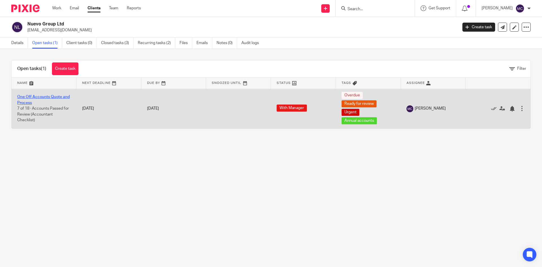
click at [44, 97] on link "One Off Accounts Quote and Process" at bounding box center [43, 100] width 53 height 10
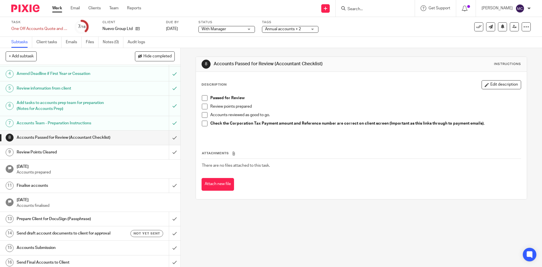
scroll to position [56, 0]
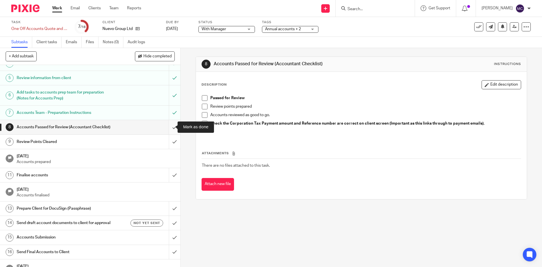
click at [170, 123] on input "submit" at bounding box center [90, 127] width 180 height 14
click at [167, 141] on input "submit" at bounding box center [90, 142] width 180 height 14
click at [166, 172] on input "submit" at bounding box center [90, 175] width 180 height 14
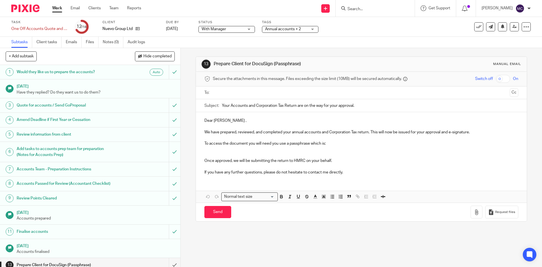
click at [207, 120] on p "Dear Rory ," at bounding box center [361, 121] width 314 height 6
click at [216, 120] on p "Hi Rory ," at bounding box center [361, 121] width 314 height 6
click at [292, 144] on p "To access the document you will need you use a passphrase which is:" at bounding box center [361, 144] width 314 height 6
click at [286, 150] on p at bounding box center [361, 150] width 314 height 6
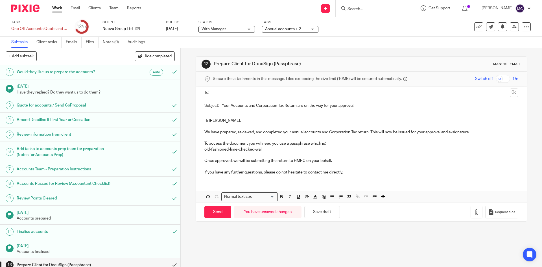
click at [335, 160] on p "Once approved, we will be submitting the return to HMRC on your behalf." at bounding box center [361, 161] width 314 height 6
click at [351, 173] on p "If you have any further questions, please do not hesitate to contact me directl…" at bounding box center [361, 172] width 314 height 6
click at [265, 90] on input "text" at bounding box center [361, 93] width 293 height 6
click at [244, 122] on p "Hi Rory," at bounding box center [361, 122] width 314 height 6
click at [346, 141] on p at bounding box center [361, 139] width 314 height 6
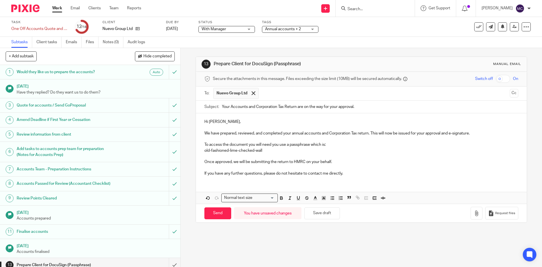
click at [345, 148] on p "old-fashioned-lime-checked-wall" at bounding box center [361, 151] width 314 height 6
click at [345, 160] on p "Once approved, we will be submitting the return to HMRC on your behalf." at bounding box center [361, 162] width 314 height 6
click at [356, 174] on p "If you have any further questions, please do not hesitate to contact me directl…" at bounding box center [361, 174] width 314 height 6
click at [230, 151] on p "old-fashioned-lime-checked-wall" at bounding box center [361, 151] width 314 height 6
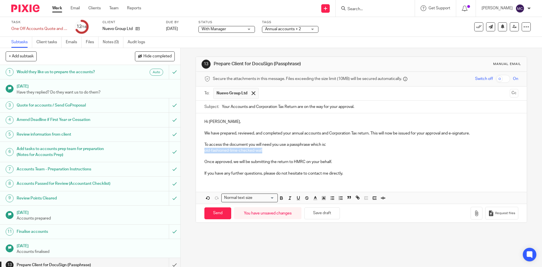
click at [230, 151] on p "old-fashioned-lime-checked-wall" at bounding box center [361, 151] width 314 height 6
click at [346, 162] on p "Once approved, we will be submitting the return to HMRC on your behalf." at bounding box center [361, 162] width 314 height 6
click at [355, 174] on p "If you have any further questions, please do not hesitate to contact me directl…" at bounding box center [361, 174] width 314 height 6
click at [220, 211] on input "Send" at bounding box center [217, 213] width 27 height 12
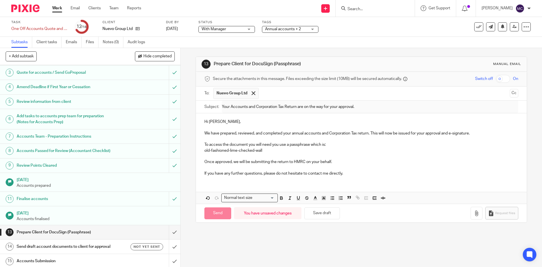
scroll to position [88, 0]
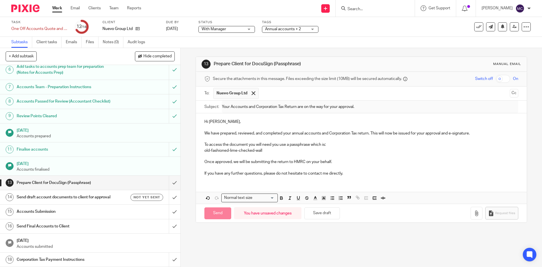
type input "Sent"
click at [92, 194] on h1 "Send draft account documents to client for approval" at bounding box center [66, 197] width 98 height 8
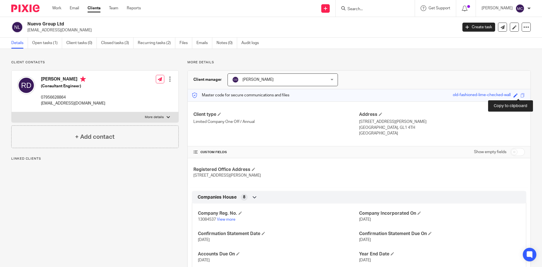
click at [521, 96] on span at bounding box center [523, 95] width 4 height 4
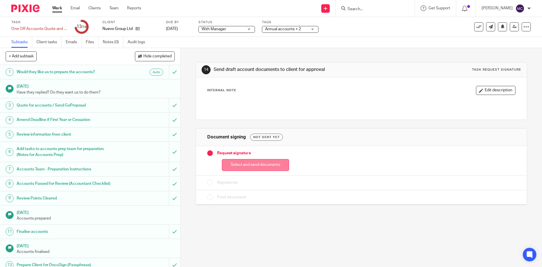
click at [239, 161] on button "Select and send documents" at bounding box center [255, 165] width 67 height 12
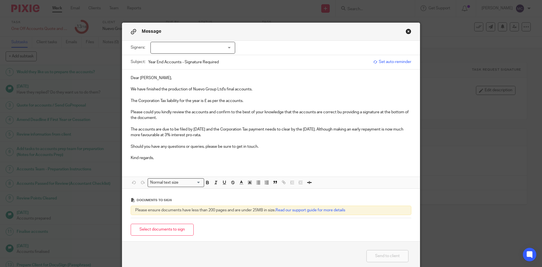
click at [132, 77] on p "Dear Rory," at bounding box center [271, 78] width 281 height 6
click at [248, 104] on p at bounding box center [271, 107] width 281 height 6
click at [206, 100] on p "The Corporation Tax liability for the year is £ as per the accounts." at bounding box center [271, 101] width 281 height 6
drag, startPoint x: 204, startPoint y: 101, endPoint x: 221, endPoint y: 101, distance: 17.2
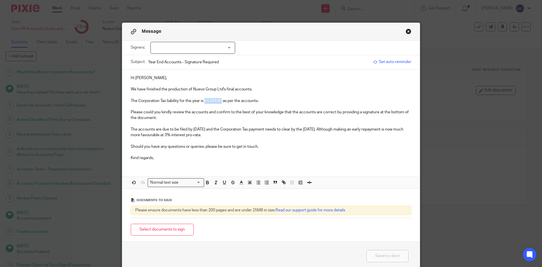
click at [221, 101] on p "The Corporation Tax liability for the year is £4,554.87 as per the accounts." at bounding box center [271, 101] width 281 height 6
click at [284, 110] on p "Please could you kindly review the accounts and confirm to the best of your kno…" at bounding box center [271, 115] width 281 height 12
click at [340, 112] on p "Please could you kindly review the accounts and confirm to the best of your kno…" at bounding box center [271, 115] width 281 height 12
click at [189, 114] on p "Please could you kindly review the accounts and confirm to the best of your kno…" at bounding box center [271, 115] width 281 height 12
click at [188, 119] on p "Please could you kindly review the accounts and confirm to the best of your kno…" at bounding box center [271, 115] width 281 height 12
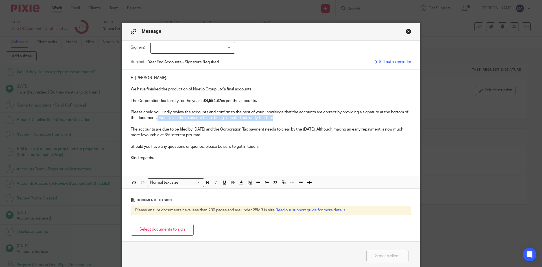
drag, startPoint x: 274, startPoint y: 119, endPoint x: 155, endPoint y: 117, distance: 118.9
click at [155, 117] on p "Please could you kindly review the accounts and confirm to the best of your kno…" at bounding box center [271, 115] width 281 height 12
click at [223, 136] on p "The accounts are due to be filed by 30 Sep 2025 and the Corporation Tax payment…" at bounding box center [271, 133] width 281 height 12
click at [253, 87] on p "We have finished the production of Nuevo Group Ltd's final accounts." at bounding box center [271, 89] width 281 height 6
click at [180, 121] on p at bounding box center [271, 124] width 281 height 6
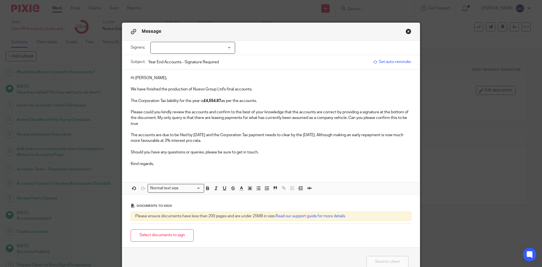
click at [151, 123] on p "Please could you kindly review the accounts and confirm to the best of your kno…" at bounding box center [271, 117] width 281 height 17
drag, startPoint x: 349, startPoint y: 119, endPoint x: 366, endPoint y: 123, distance: 18.0
click at [366, 123] on p "Please could you kindly review the accounts and confirm to the best of your kno…" at bounding box center [271, 117] width 281 height 17
drag, startPoint x: 226, startPoint y: 140, endPoint x: 338, endPoint y: 134, distance: 112.3
click at [338, 134] on p "The accounts are due to be filed by 30 Sep 2025 and the Corporation Tax payment…" at bounding box center [271, 138] width 281 height 12
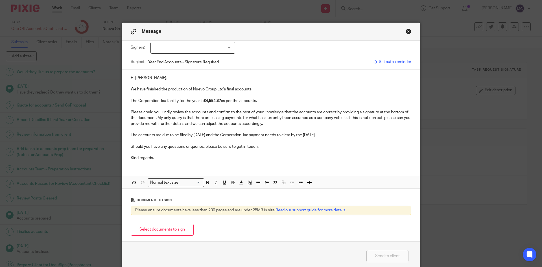
click at [177, 55] on div "Subject: Year End Accounts - Signature Required" at bounding box center [251, 62] width 240 height 14
click at [183, 53] on div at bounding box center [193, 48] width 85 height 12
click at [183, 61] on span "Rory Lee Davidson" at bounding box center [173, 59] width 31 height 4
checkbox input "true"
click at [279, 82] on p at bounding box center [271, 84] width 281 height 6
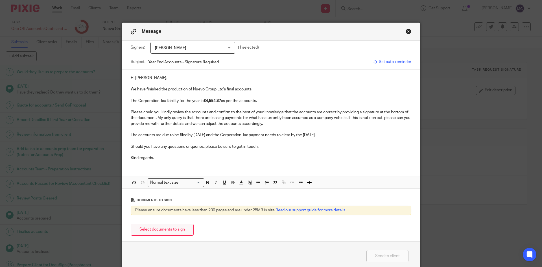
click at [176, 231] on button "Select documents to sign" at bounding box center [162, 230] width 63 height 12
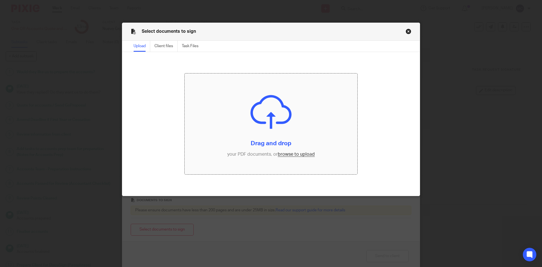
click at [301, 156] on input "file" at bounding box center [271, 123] width 173 height 101
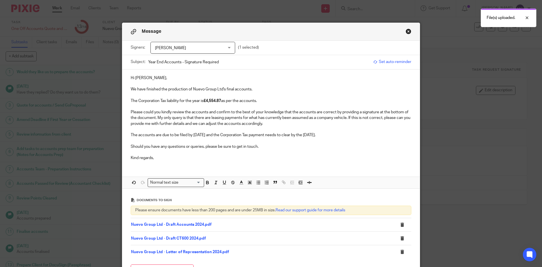
drag, startPoint x: 178, startPoint y: 238, endPoint x: 165, endPoint y: 239, distance: 13.6
click at [156, 118] on p "Please could you kindly review the accounts and confirm to the best of your kno…" at bounding box center [271, 117] width 281 height 17
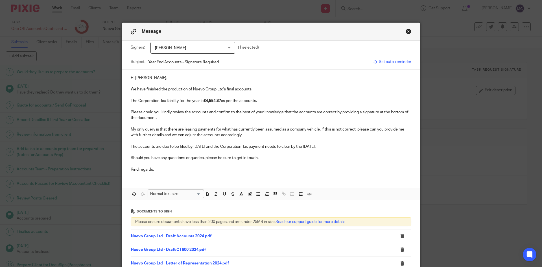
click at [209, 133] on p "My only query is that there are leasing payments for what has currently been as…" at bounding box center [271, 133] width 281 height 12
click at [239, 132] on p "My only query is that there are leasing payments for what has currently been as…" at bounding box center [271, 133] width 281 height 12
click at [243, 136] on strong "My only query is that there are leasing payments for what has currently been as…" at bounding box center [265, 132] width 269 height 10
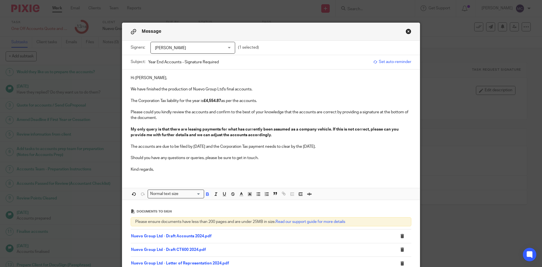
click at [270, 134] on p "My only query is that there are leasing payments for what has currently been as…" at bounding box center [271, 133] width 281 height 12
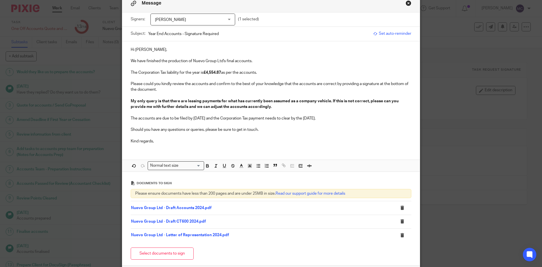
scroll to position [56, 0]
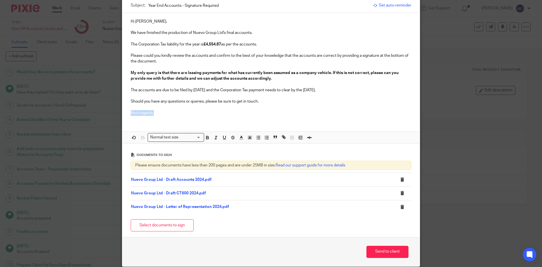
drag, startPoint x: 169, startPoint y: 118, endPoint x: 119, endPoint y: 111, distance: 50.5
click at [119, 111] on div "Message Signers: Rory Lee Davidson Rory Lee Davidson (1 selected) Subject: Year…" at bounding box center [271, 133] width 542 height 267
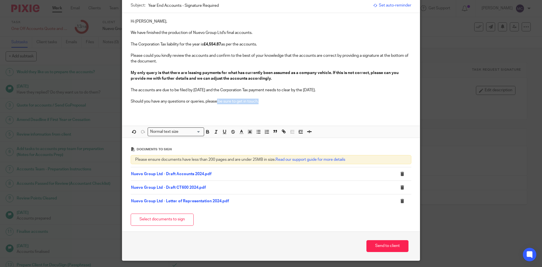
drag, startPoint x: 274, startPoint y: 103, endPoint x: 216, endPoint y: 101, distance: 57.9
click at [216, 101] on p "Should you have any questions or queries, please be sure to get in touch." at bounding box center [271, 102] width 281 height 6
click at [256, 102] on p "Should you have any questions or queries, please let me know" at bounding box center [271, 102] width 281 height 6
click at [276, 80] on p "My only query is that there are leasing payments for what has currently been as…" at bounding box center [271, 76] width 281 height 12
click at [234, 77] on strong "My only query is that there are leasing payments for what has currently been as…" at bounding box center [265, 76] width 269 height 10
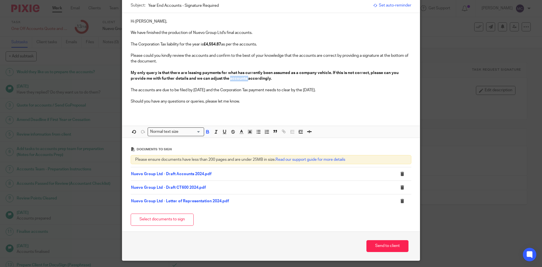
click at [234, 77] on strong "My only query is that there are leasing payments for what has currently been as…" at bounding box center [265, 76] width 269 height 10
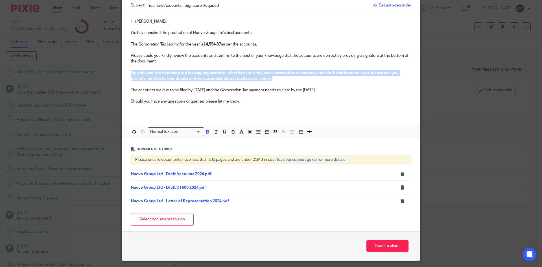
click at [234, 77] on strong "My only query is that there are leasing payments for what has currently been as…" at bounding box center [265, 76] width 269 height 10
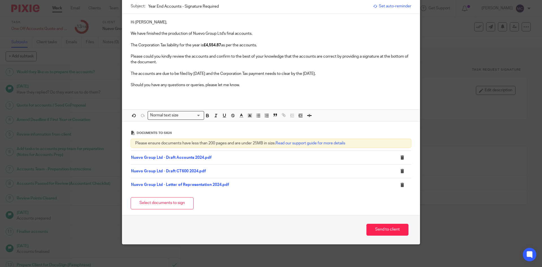
scroll to position [56, 0]
click at [131, 55] on p "Please could you kindly review the accounts and confirm to the best of your kno…" at bounding box center [271, 60] width 281 height 12
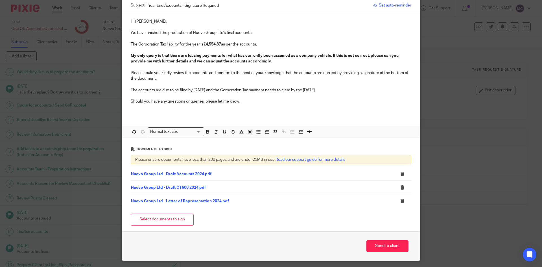
click at [201, 91] on p "The accounts are due to be filed by 30 Sep 2025 and the Corporation Tax payment…" at bounding box center [271, 90] width 281 height 6
click at [374, 247] on button "Send to client" at bounding box center [388, 246] width 42 height 12
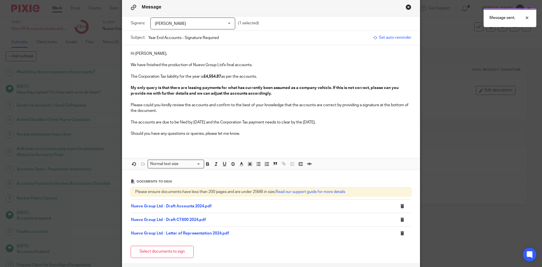
scroll to position [16, 0]
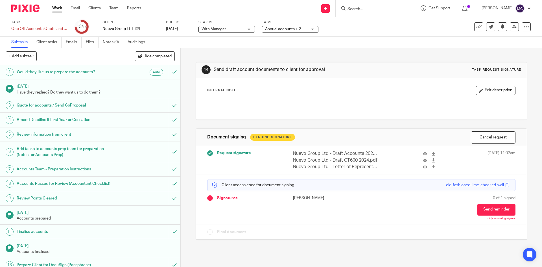
click at [228, 31] on span "With Manager" at bounding box center [223, 29] width 42 height 6
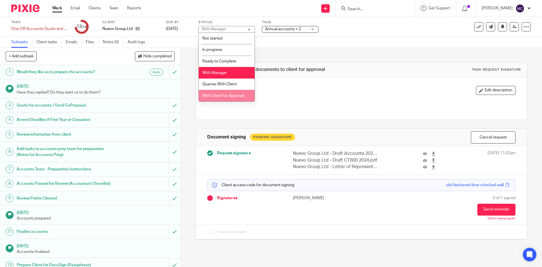
click at [219, 94] on span "With Client for Approval" at bounding box center [224, 96] width 42 height 4
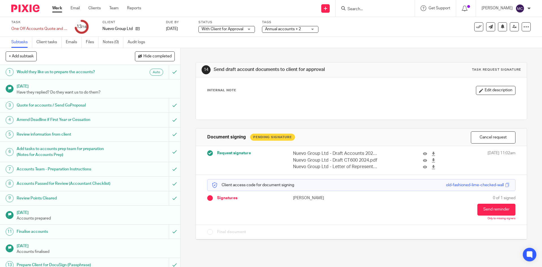
click at [268, 25] on div "Tags Annual accounts + 2 Admin Tasks Advisory / Proactive Annual accounts Bookk…" at bounding box center [290, 27] width 56 height 14
click at [269, 29] on span "Annual accounts + 2" at bounding box center [283, 29] width 36 height 4
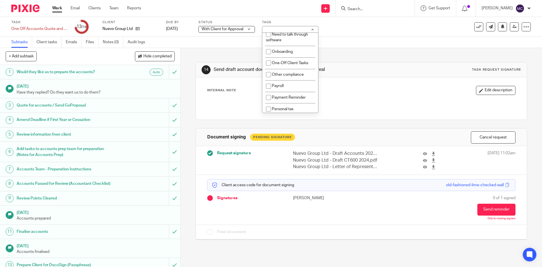
scroll to position [198, 0]
click at [276, 72] on span "Ready for review" at bounding box center [286, 70] width 29 height 4
checkbox input "false"
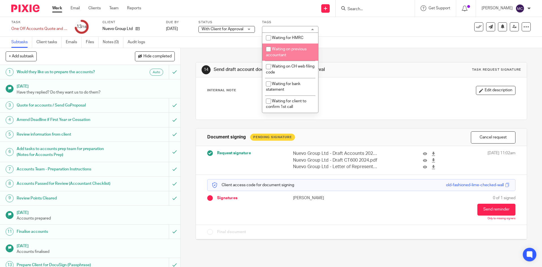
scroll to position [311, 0]
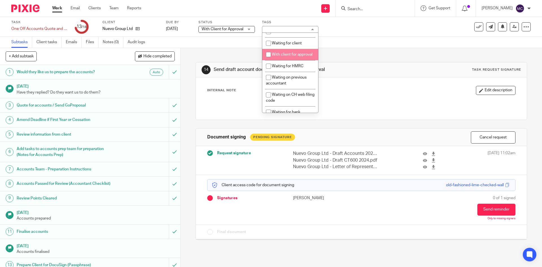
drag, startPoint x: 276, startPoint y: 77, endPoint x: 337, endPoint y: 86, distance: 61.6
click at [276, 56] on span "With client for approval" at bounding box center [292, 55] width 41 height 4
checkbox input "true"
drag, startPoint x: 354, startPoint y: 87, endPoint x: 333, endPoint y: 87, distance: 20.6
click at [354, 87] on div "Internal Note Edit description" at bounding box center [361, 90] width 308 height 9
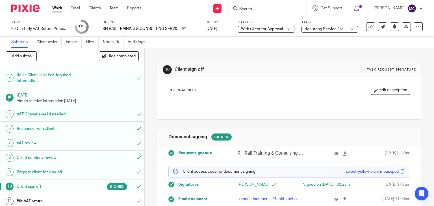
scroll to position [62, 0]
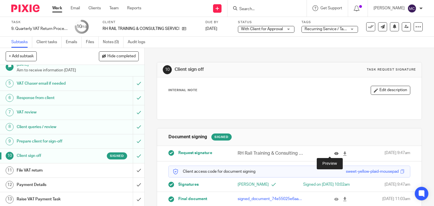
click at [334, 154] on icon at bounding box center [336, 154] width 4 height 4
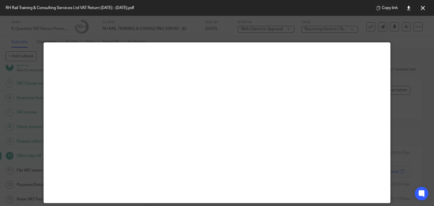
drag, startPoint x: 423, startPoint y: 8, endPoint x: 419, endPoint y: 14, distance: 6.6
click at [423, 8] on icon at bounding box center [423, 8] width 4 height 4
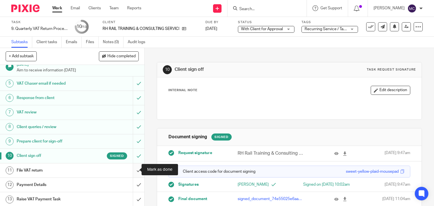
click at [131, 167] on input "submit" at bounding box center [72, 171] width 144 height 14
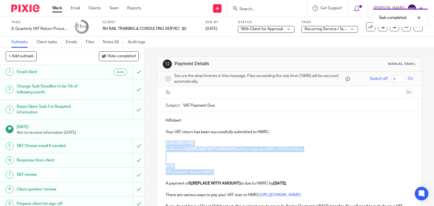
drag, startPoint x: 164, startPoint y: 143, endPoint x: 221, endPoint y: 169, distance: 62.9
click at [221, 169] on div "HiRobert Your VAT return has been successfully submitted to HMRC. [CHOOSE ONE] …" at bounding box center [289, 188] width 265 height 153
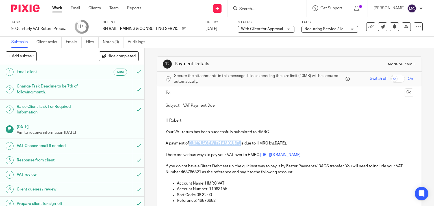
drag, startPoint x: 188, startPoint y: 143, endPoint x: 239, endPoint y: 141, distance: 51.1
click at [239, 141] on strong "£[REPLACE WITH AMOUNT]" at bounding box center [215, 143] width 52 height 4
drag, startPoint x: 188, startPoint y: 144, endPoint x: 206, endPoint y: 143, distance: 17.5
click at [206, 143] on p "A payment of £4,058.90 is due to HMRC by 7 Oct 2025." at bounding box center [290, 144] width 248 height 6
click at [206, 143] on strong "£4,058.90" at bounding box center [198, 143] width 18 height 4
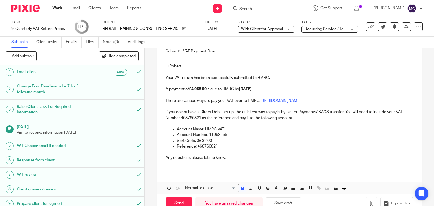
scroll to position [41, 0]
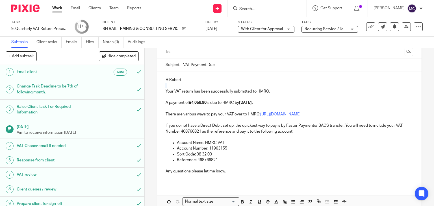
drag, startPoint x: 187, startPoint y: 80, endPoint x: 146, endPoint y: 83, distance: 40.5
click at [146, 83] on div "12 Payment Details Manual email Secure the attachments in this message. Files e…" at bounding box center [289, 127] width 289 height 158
click at [168, 82] on p "HiRobert" at bounding box center [290, 80] width 248 height 6
click at [190, 77] on p "Hi Robert" at bounding box center [290, 80] width 248 height 6
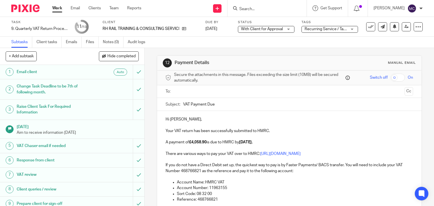
scroll to position [0, 0]
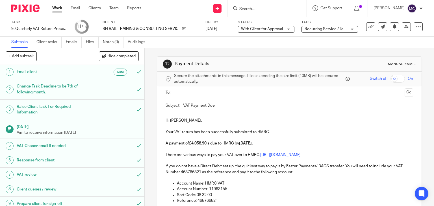
click at [190, 94] on input "text" at bounding box center [289, 93] width 226 height 6
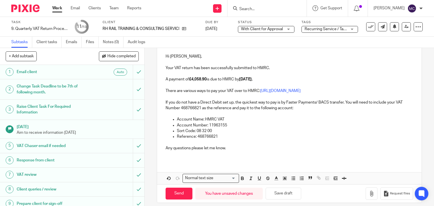
scroll to position [70, 0]
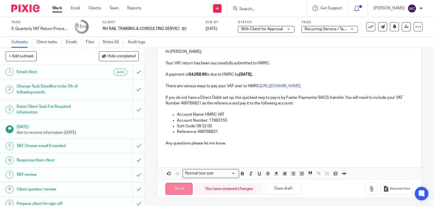
click at [183, 189] on input "Send" at bounding box center [179, 189] width 27 height 12
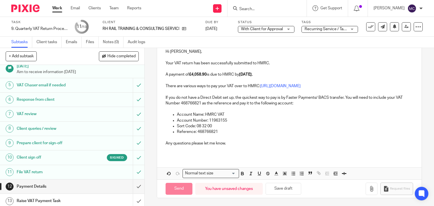
scroll to position [62, 0]
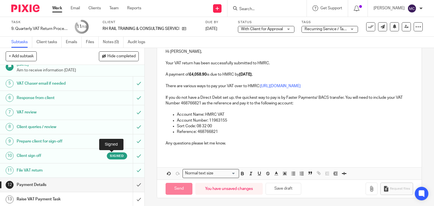
type input "Sent"
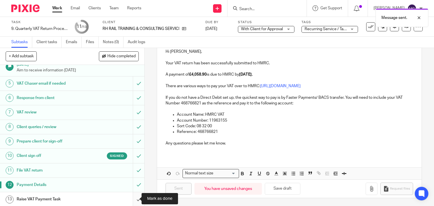
click at [132, 198] on input "submit" at bounding box center [72, 199] width 144 height 14
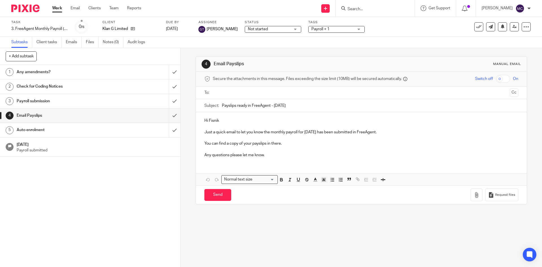
click at [229, 94] on input "text" at bounding box center [361, 93] width 293 height 6
click at [219, 196] on input "Send" at bounding box center [217, 196] width 27 height 12
type input "Sent"
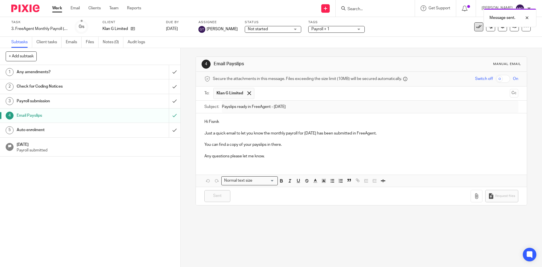
click at [476, 28] on icon at bounding box center [479, 27] width 6 height 6
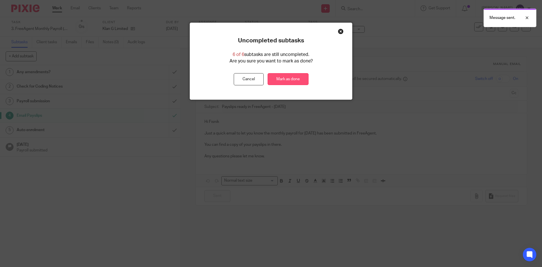
click at [303, 77] on link "Mark as done" at bounding box center [288, 79] width 41 height 12
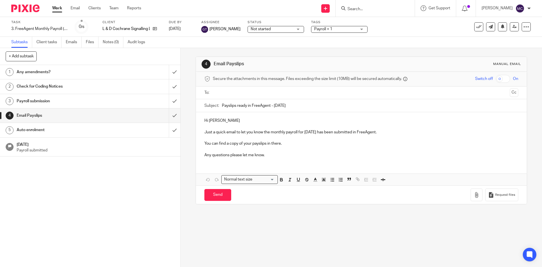
click at [238, 94] on input "text" at bounding box center [361, 93] width 293 height 6
click at [217, 197] on input "Send" at bounding box center [217, 196] width 27 height 12
type input "Sent"
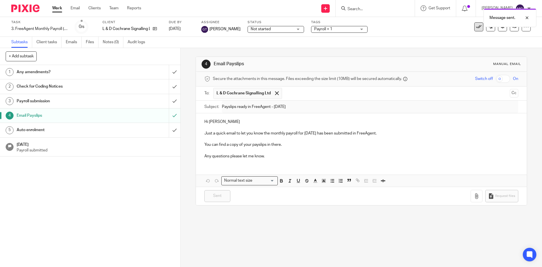
click at [476, 28] on icon at bounding box center [479, 27] width 6 height 6
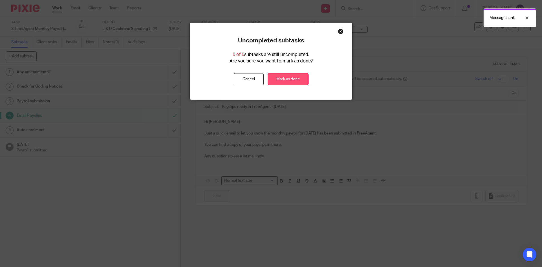
click at [293, 80] on link "Mark as done" at bounding box center [288, 79] width 41 height 12
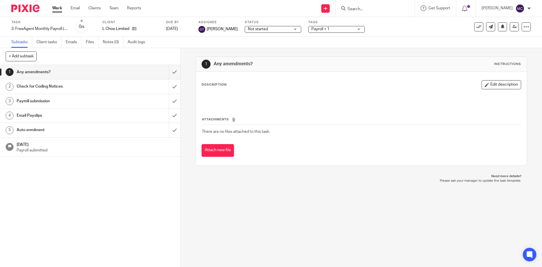
click at [97, 117] on h1 "Email Payslips" at bounding box center [66, 115] width 98 height 8
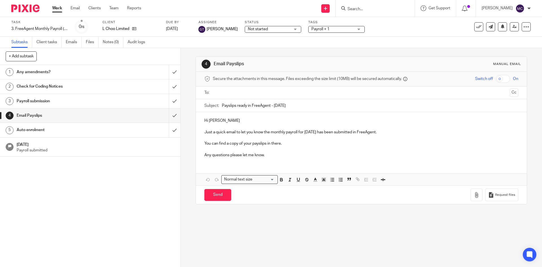
click at [263, 93] on input "text" at bounding box center [361, 93] width 293 height 6
click at [216, 197] on input "Send" at bounding box center [217, 196] width 27 height 12
type input "Sent"
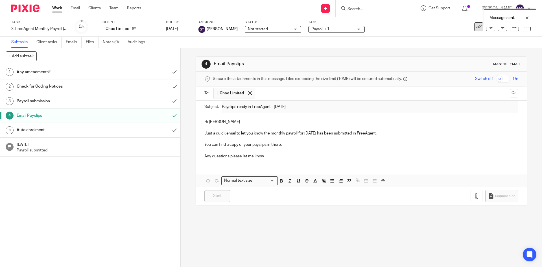
click at [476, 29] on icon at bounding box center [479, 27] width 6 height 6
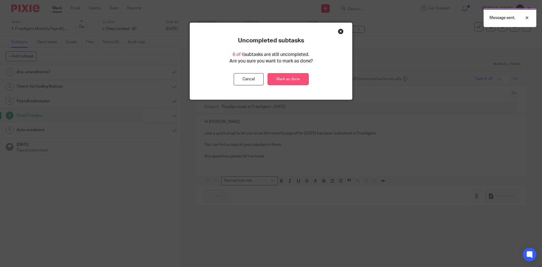
click at [288, 80] on link "Mark as done" at bounding box center [288, 79] width 41 height 12
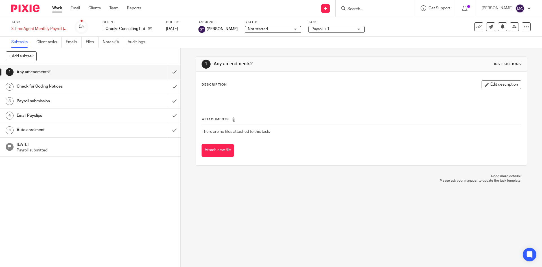
click at [103, 119] on h1 "Email Payslips" at bounding box center [66, 115] width 98 height 8
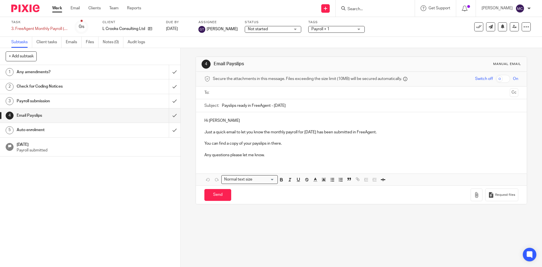
click at [243, 92] on input "text" at bounding box center [361, 93] width 293 height 6
click at [222, 199] on input "Send" at bounding box center [217, 196] width 27 height 12
type input "Sent"
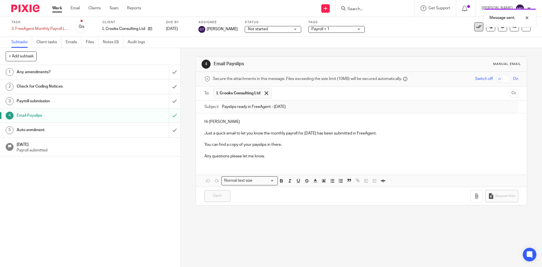
click at [476, 29] on icon at bounding box center [479, 27] width 6 height 6
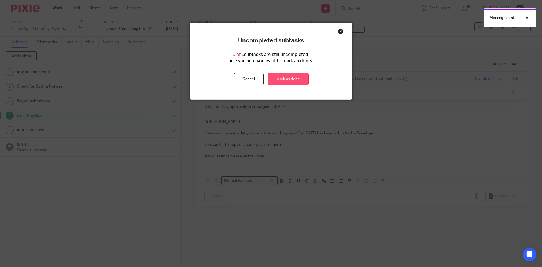
click at [298, 80] on link "Mark as done" at bounding box center [288, 79] width 41 height 12
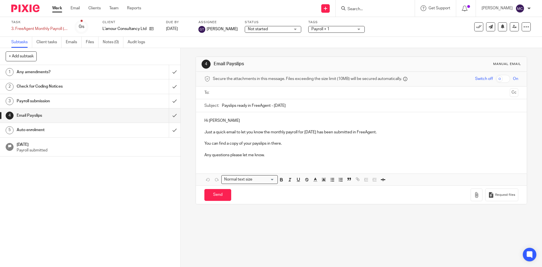
click at [232, 92] on input "text" at bounding box center [361, 93] width 293 height 6
click at [217, 195] on input "Send" at bounding box center [217, 196] width 27 height 12
type input "Sent"
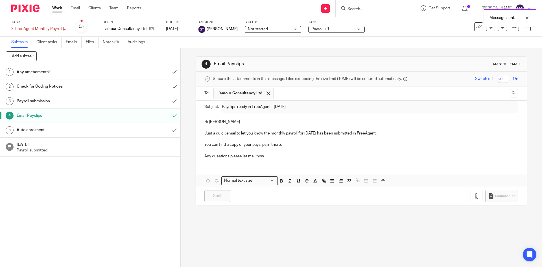
drag, startPoint x: 476, startPoint y: 28, endPoint x: 470, endPoint y: 30, distance: 6.3
click at [476, 28] on icon at bounding box center [479, 27] width 6 height 6
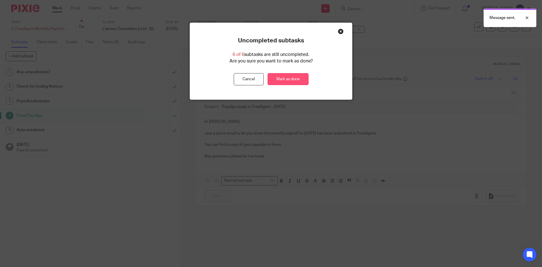
click at [297, 79] on link "Mark as done" at bounding box center [288, 79] width 41 height 12
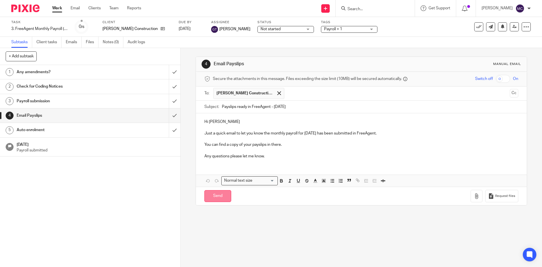
click at [216, 193] on input "Send" at bounding box center [217, 196] width 27 height 12
type input "Sent"
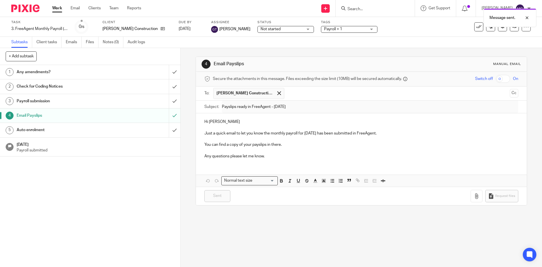
click at [477, 23] on div "Message sent." at bounding box center [403, 16] width 265 height 21
click at [476, 28] on icon at bounding box center [479, 27] width 6 height 6
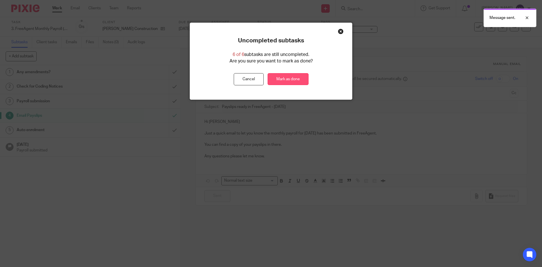
click at [279, 81] on link "Mark as done" at bounding box center [288, 79] width 41 height 12
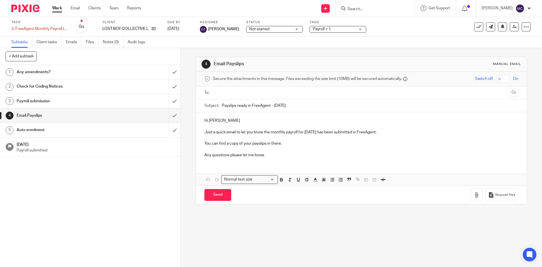
click at [228, 93] on input "text" at bounding box center [361, 93] width 293 height 6
click at [216, 198] on input "Send" at bounding box center [217, 196] width 27 height 12
type input "Sent"
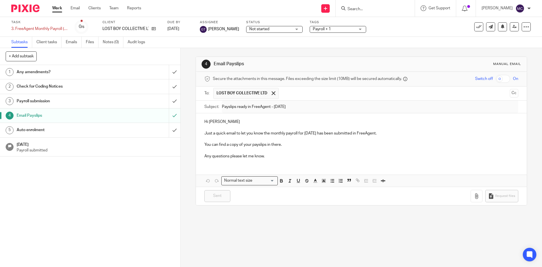
click at [391, 229] on div "4 Email Payslips Manual email Secure the attachments in this message. Files exc…" at bounding box center [362, 157] width 362 height 219
click at [476, 28] on icon at bounding box center [479, 27] width 6 height 6
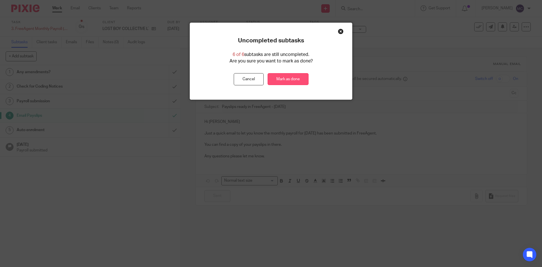
click at [293, 79] on link "Mark as done" at bounding box center [288, 79] width 41 height 12
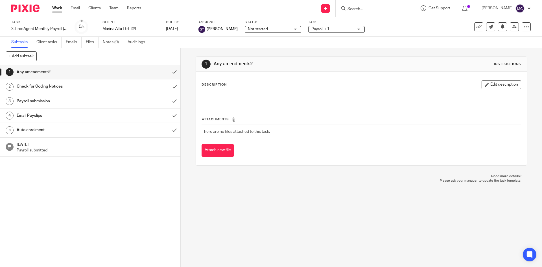
click at [125, 113] on div "Email Payslips" at bounding box center [90, 115] width 147 height 8
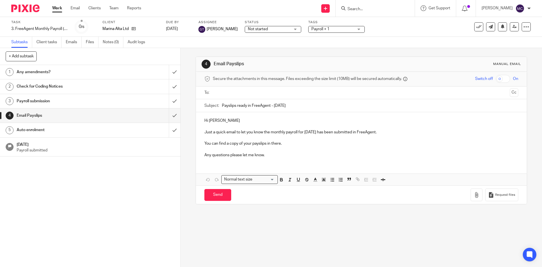
click at [233, 92] on input "text" at bounding box center [361, 93] width 293 height 6
click at [215, 196] on input "Send" at bounding box center [217, 196] width 27 height 12
type input "Sent"
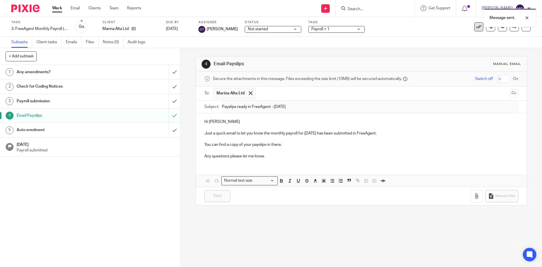
click at [476, 28] on icon at bounding box center [479, 27] width 6 height 6
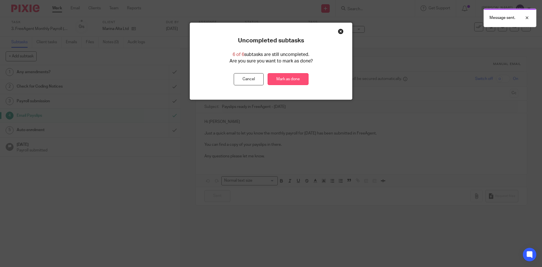
click at [297, 83] on link "Mark as done" at bounding box center [288, 79] width 41 height 12
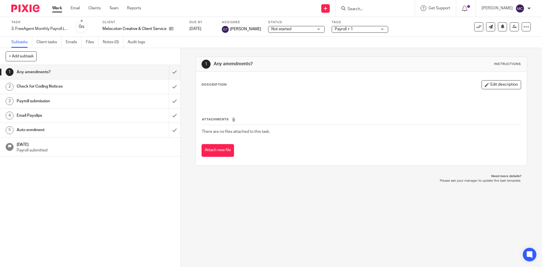
click at [84, 117] on h1 "Email Payslips" at bounding box center [66, 115] width 98 height 8
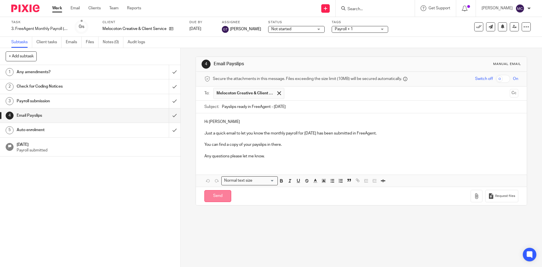
click at [217, 201] on input "Send" at bounding box center [217, 196] width 27 height 12
type input "Sent"
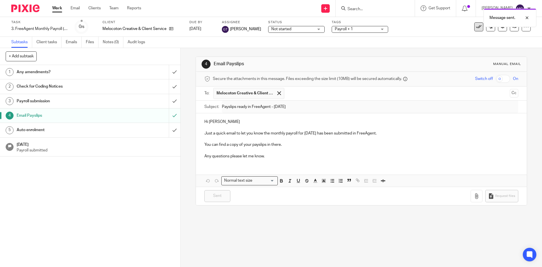
click at [476, 27] on icon at bounding box center [479, 27] width 6 height 6
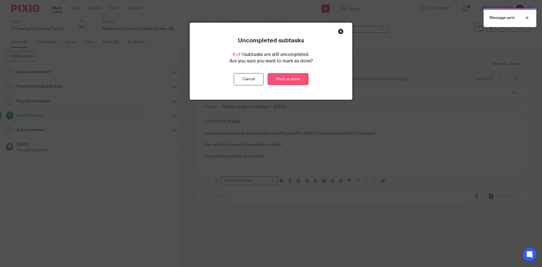
click at [297, 79] on link "Mark as done" at bounding box center [288, 79] width 41 height 12
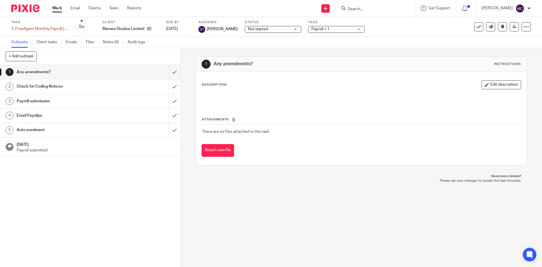
drag, startPoint x: 0, startPoint y: 0, endPoint x: 105, endPoint y: 116, distance: 156.8
click at [105, 116] on h1 "Email Payslips" at bounding box center [66, 115] width 98 height 8
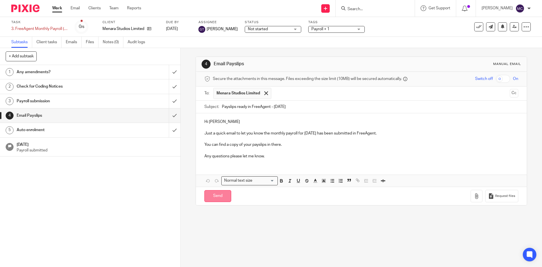
click at [220, 195] on input "Send" at bounding box center [217, 196] width 27 height 12
type input "Sent"
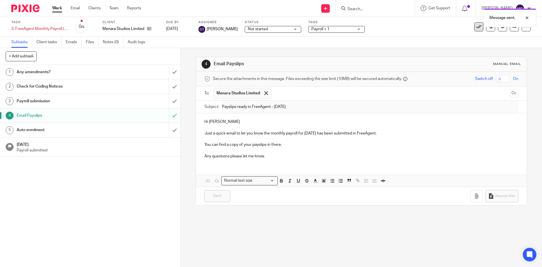
click at [476, 27] on icon at bounding box center [479, 27] width 6 height 6
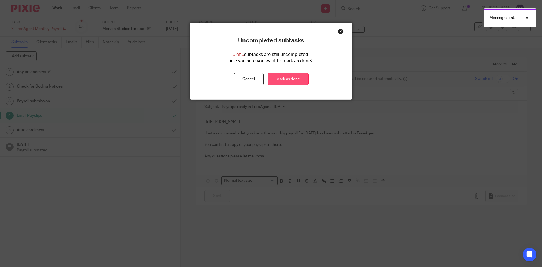
click at [294, 80] on link "Mark as done" at bounding box center [288, 79] width 41 height 12
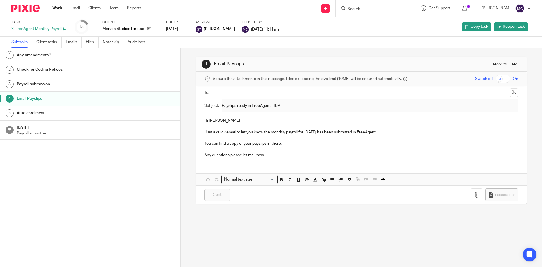
click at [251, 92] on input "text" at bounding box center [361, 93] width 293 height 6
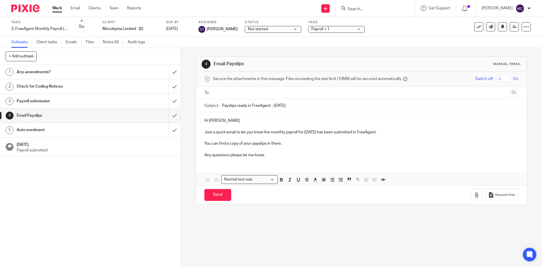
click at [244, 93] on input "text" at bounding box center [361, 93] width 293 height 6
click at [207, 203] on div "Send You have unsaved changes Request files" at bounding box center [361, 196] width 331 height 19
click at [218, 192] on input "Send" at bounding box center [217, 196] width 27 height 12
type input "Sent"
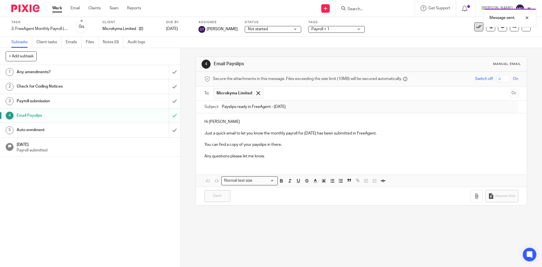
click at [478, 28] on button at bounding box center [478, 26] width 9 height 9
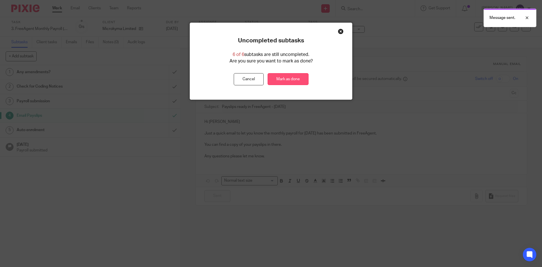
drag, startPoint x: 289, startPoint y: 80, endPoint x: 283, endPoint y: 82, distance: 6.1
click at [289, 80] on link "Mark as done" at bounding box center [288, 79] width 41 height 12
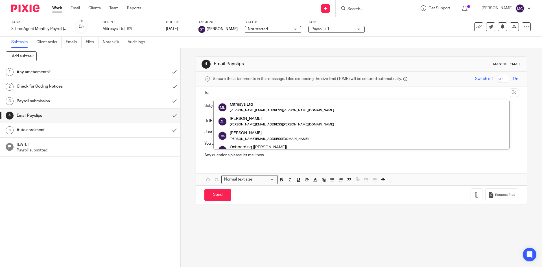
click at [240, 93] on input "text" at bounding box center [361, 93] width 293 height 6
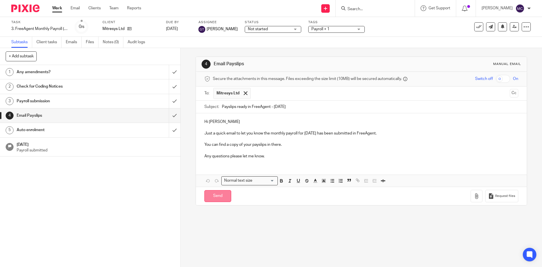
click at [219, 196] on input "Send" at bounding box center [217, 196] width 27 height 12
type input "Sent"
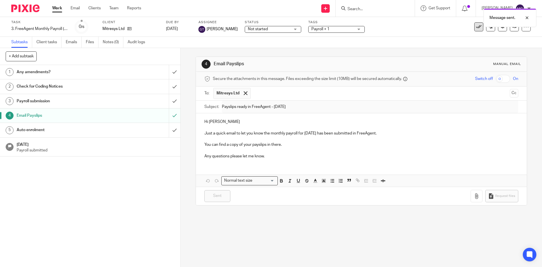
click at [474, 30] on button at bounding box center [478, 26] width 9 height 9
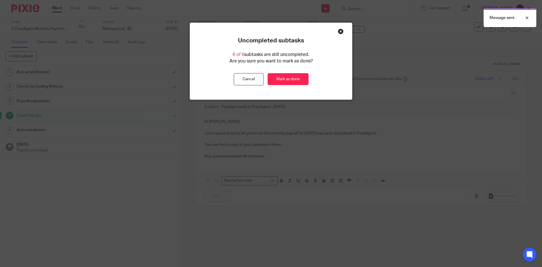
click at [301, 71] on div "Uncompleted subtasks 6 of 6 subtasks are still uncompleted. Are you sure you wa…" at bounding box center [271, 61] width 162 height 48
click at [294, 77] on link "Mark as done" at bounding box center [288, 79] width 41 height 12
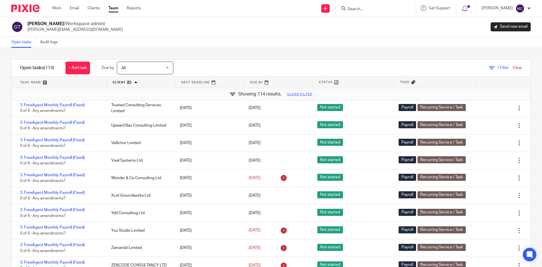
scroll to position [2039, 0]
drag, startPoint x: 73, startPoint y: 197, endPoint x: 80, endPoint y: 192, distance: 7.9
click at [354, 8] on input "Search" at bounding box center [372, 9] width 51 height 5
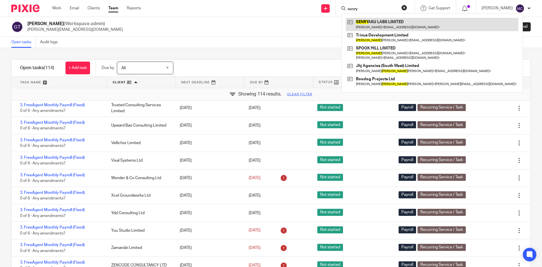
type input "senry"
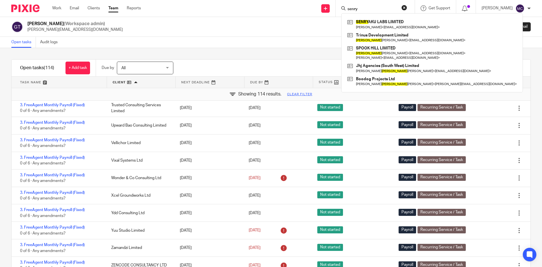
click at [224, 20] on div "Greg Timson (Workspace admin) greg@accrueaccounting.co.uk Send new email" at bounding box center [271, 27] width 542 height 20
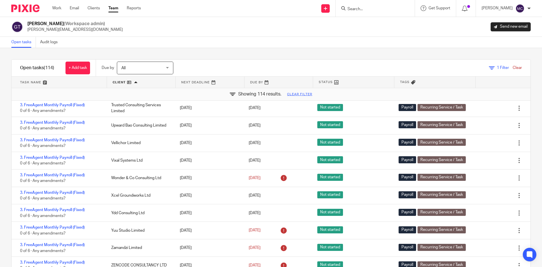
drag, startPoint x: 61, startPoint y: 205, endPoint x: 62, endPoint y: 203, distance: 2.9
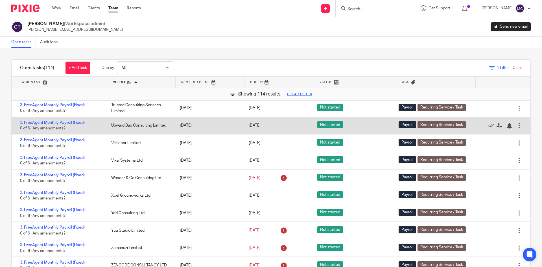
drag, startPoint x: 75, startPoint y: 188, endPoint x: 78, endPoint y: 188, distance: 3.2
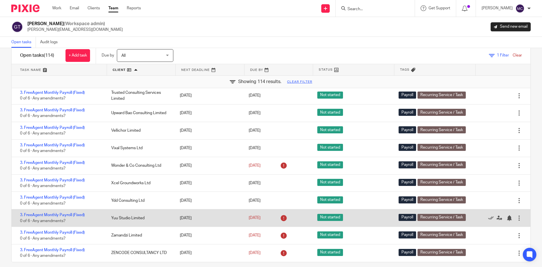
scroll to position [19, 0]
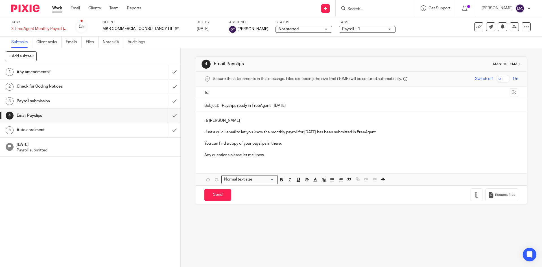
click at [219, 94] on input "text" at bounding box center [361, 93] width 293 height 6
click at [215, 194] on input "Send" at bounding box center [217, 196] width 27 height 12
type input "Sent"
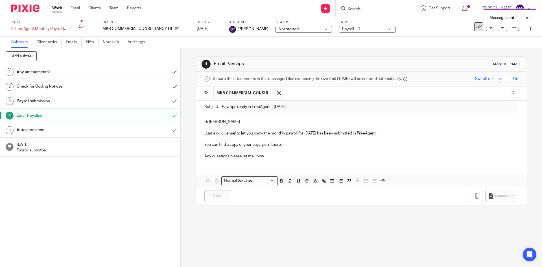
click at [476, 29] on icon at bounding box center [479, 27] width 6 height 6
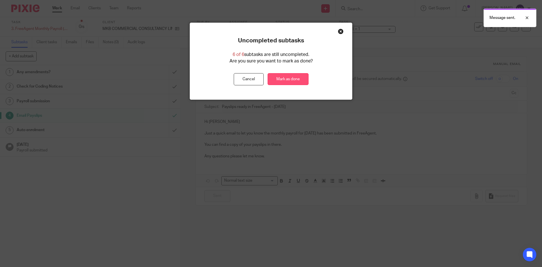
click at [301, 79] on link "Mark as done" at bounding box center [288, 79] width 41 height 12
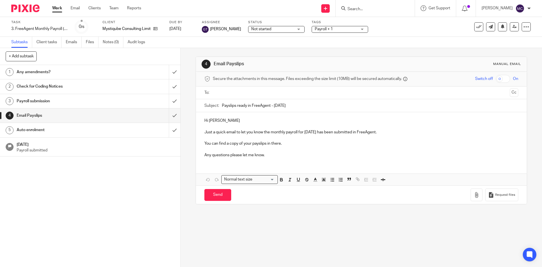
click at [234, 92] on input "text" at bounding box center [361, 93] width 293 height 6
click at [216, 198] on input "Send" at bounding box center [217, 196] width 27 height 12
type input "Sent"
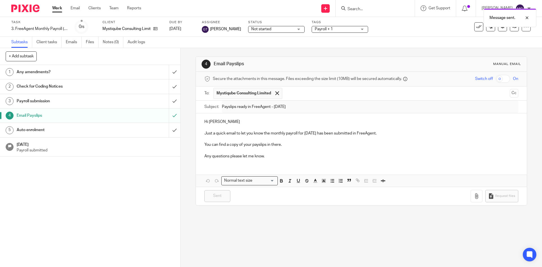
click at [472, 26] on div "Message sent." at bounding box center [403, 16] width 265 height 21
click at [476, 27] on icon at bounding box center [479, 27] width 6 height 6
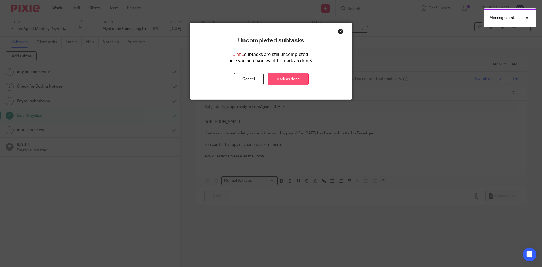
click at [289, 77] on link "Mark as done" at bounding box center [288, 79] width 41 height 12
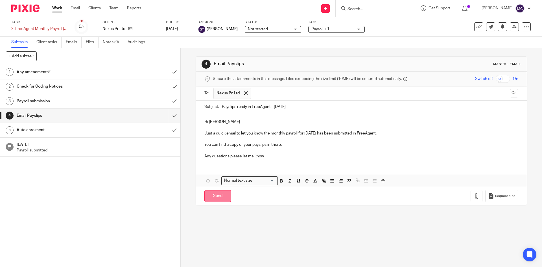
click at [223, 194] on input "Send" at bounding box center [217, 196] width 27 height 12
type input "Sent"
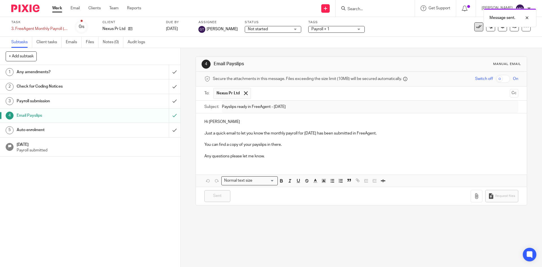
click at [476, 29] on icon at bounding box center [479, 27] width 6 height 6
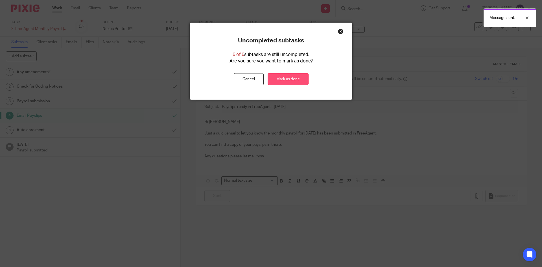
click at [290, 77] on link "Mark as done" at bounding box center [288, 79] width 41 height 12
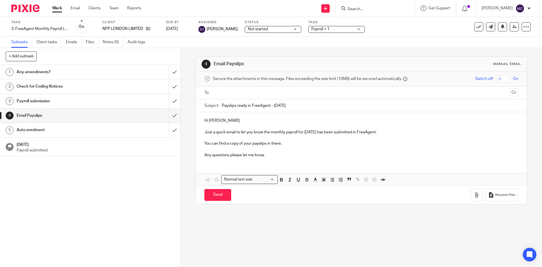
click at [228, 94] on input "text" at bounding box center [361, 93] width 293 height 6
click at [213, 197] on input "Send" at bounding box center [217, 196] width 27 height 12
type input "Sent"
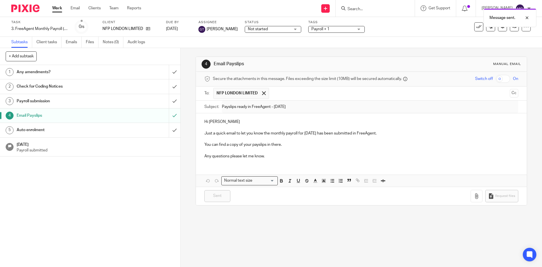
click at [473, 26] on div "Message sent." at bounding box center [403, 16] width 265 height 21
click at [476, 31] on button at bounding box center [478, 26] width 9 height 9
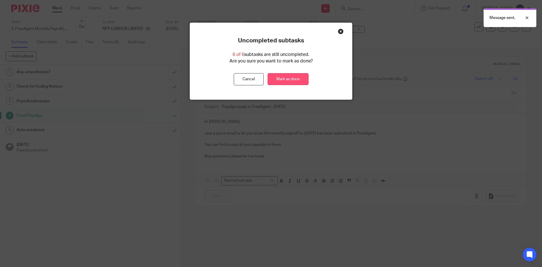
click at [287, 82] on link "Mark as done" at bounding box center [288, 79] width 41 height 12
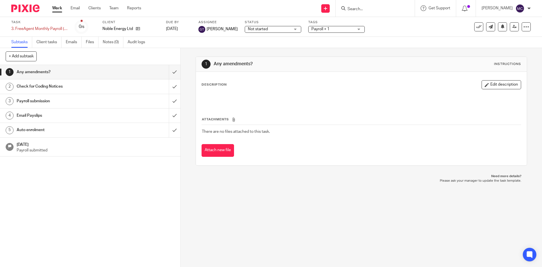
click at [99, 117] on h1 "Email Payslips" at bounding box center [66, 115] width 98 height 8
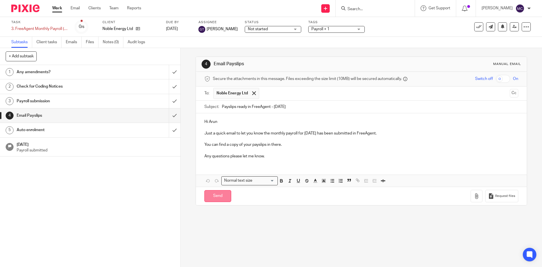
click at [215, 197] on input "Send" at bounding box center [217, 196] width 27 height 12
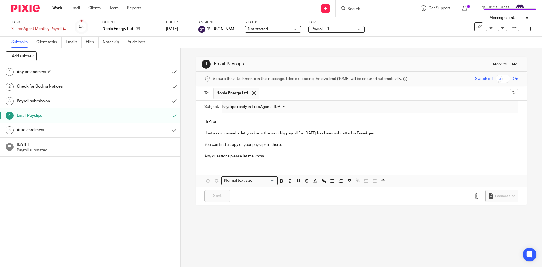
type input "Sent"
click at [476, 28] on icon at bounding box center [479, 27] width 6 height 6
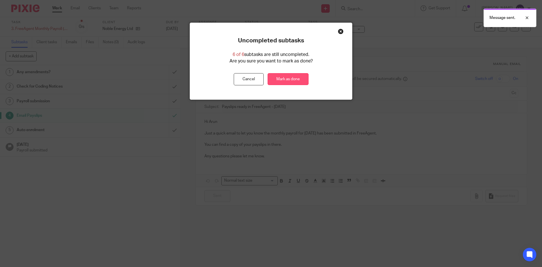
click at [294, 81] on link "Mark as done" at bounding box center [288, 79] width 41 height 12
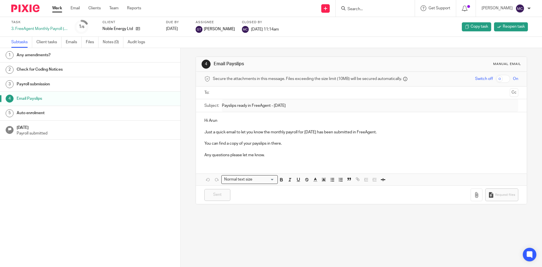
click at [268, 91] on input "text" at bounding box center [361, 93] width 293 height 6
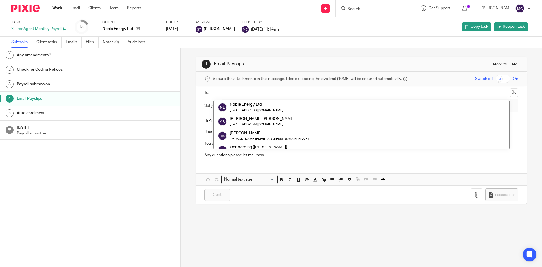
click at [269, 91] on input "text" at bounding box center [361, 93] width 293 height 6
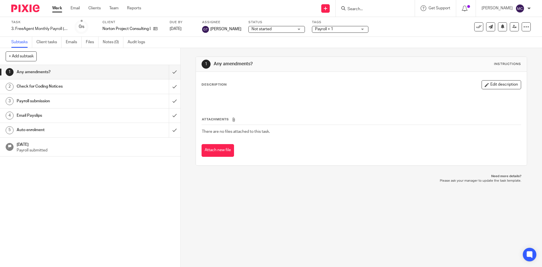
click at [101, 115] on h1 "Email Payslips" at bounding box center [66, 115] width 98 height 8
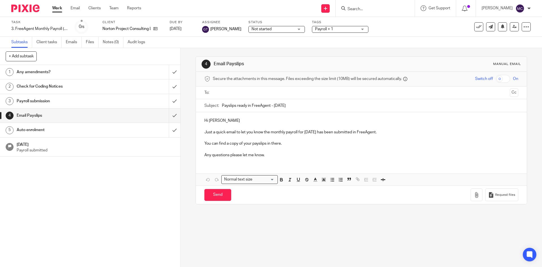
click at [275, 92] on input "text" at bounding box center [361, 93] width 293 height 6
click at [397, 132] on p "Just a quick email to let you know the monthly payroll for September 2025 has b…" at bounding box center [361, 133] width 314 height 6
click at [212, 194] on input "Send" at bounding box center [217, 196] width 27 height 12
type input "Sent"
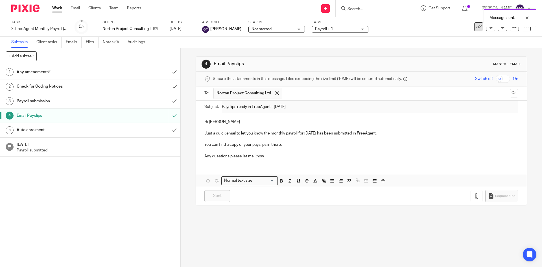
click at [476, 28] on icon at bounding box center [479, 27] width 6 height 6
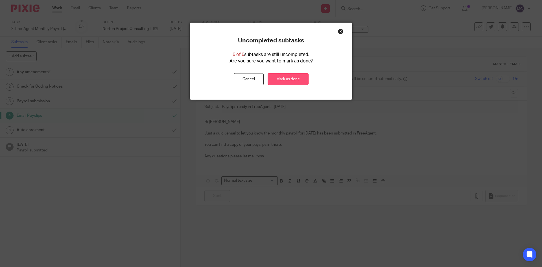
click at [283, 79] on link "Mark as done" at bounding box center [288, 79] width 41 height 12
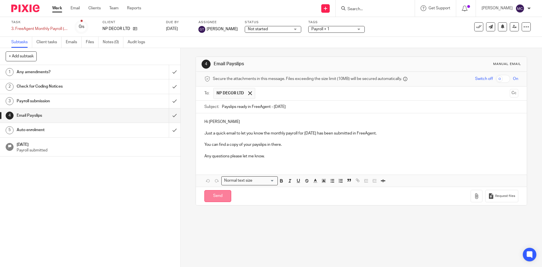
click at [213, 197] on input "Send" at bounding box center [217, 196] width 27 height 12
type input "Sent"
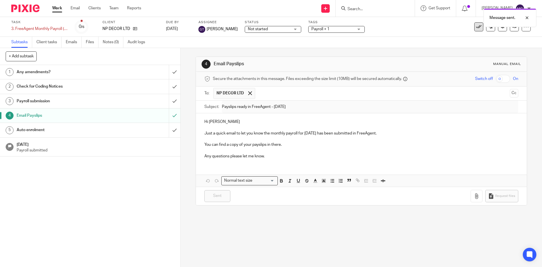
click at [477, 28] on icon at bounding box center [479, 27] width 6 height 6
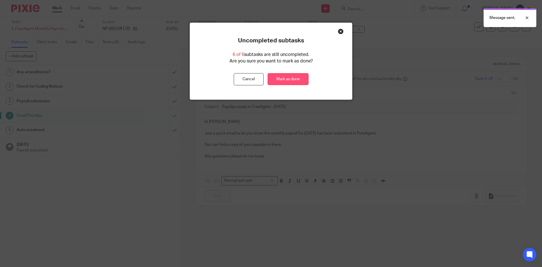
click at [281, 80] on link "Mark as done" at bounding box center [288, 79] width 41 height 12
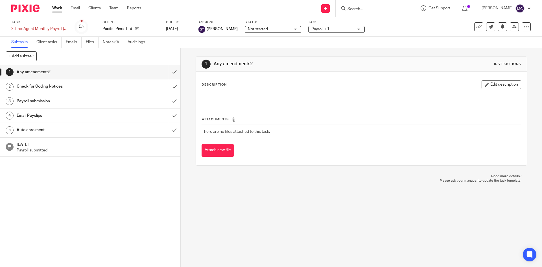
click at [120, 110] on link "4 Email Payslips" at bounding box center [84, 115] width 169 height 14
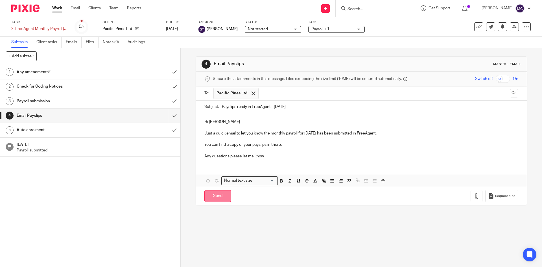
click at [213, 196] on input "Send" at bounding box center [217, 196] width 27 height 12
type input "Sent"
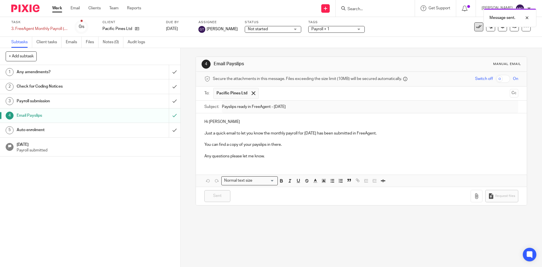
click at [474, 31] on button at bounding box center [478, 26] width 9 height 9
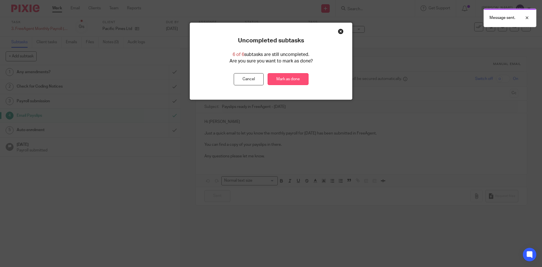
click at [291, 79] on link "Mark as done" at bounding box center [288, 79] width 41 height 12
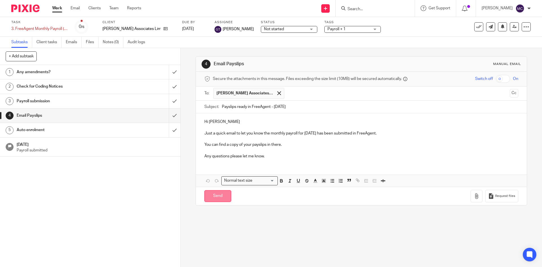
click at [219, 190] on input "Send" at bounding box center [217, 196] width 27 height 12
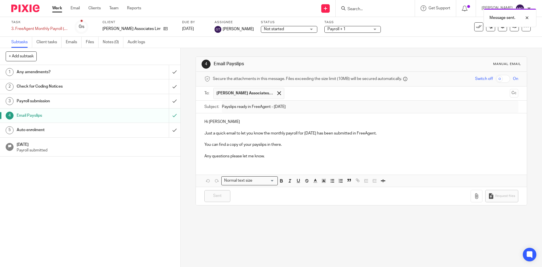
type input "Sent"
click at [476, 29] on icon at bounding box center [479, 27] width 6 height 6
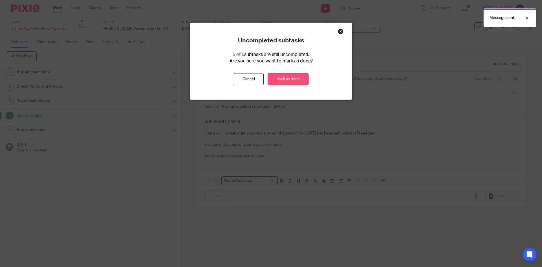
click at [283, 81] on link "Mark as done" at bounding box center [288, 79] width 41 height 12
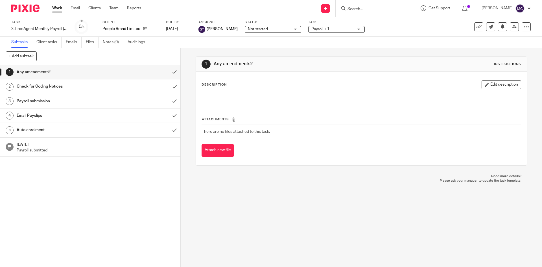
click at [71, 117] on h1 "Email Payslips" at bounding box center [66, 115] width 98 height 8
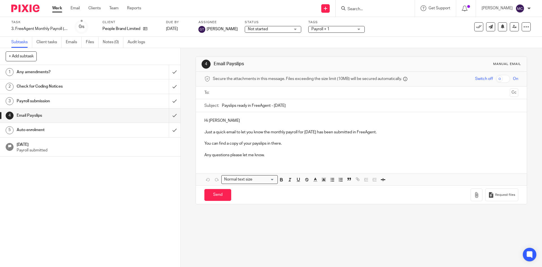
click at [248, 91] on input "text" at bounding box center [361, 93] width 293 height 6
click at [222, 198] on input "Send" at bounding box center [217, 196] width 27 height 12
type input "Sent"
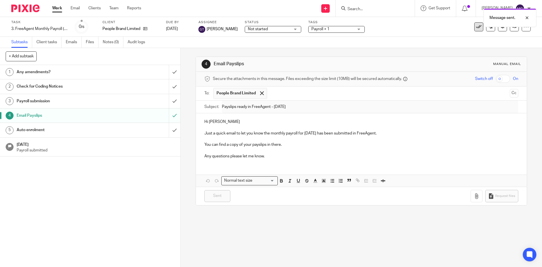
click at [476, 29] on icon at bounding box center [479, 27] width 6 height 6
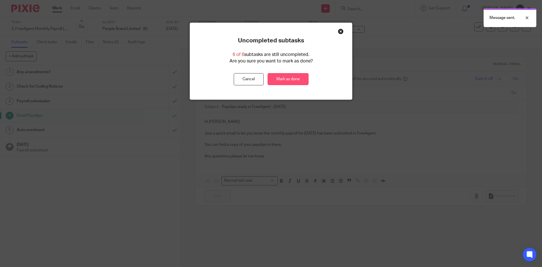
click at [292, 82] on link "Mark as done" at bounding box center [288, 79] width 41 height 12
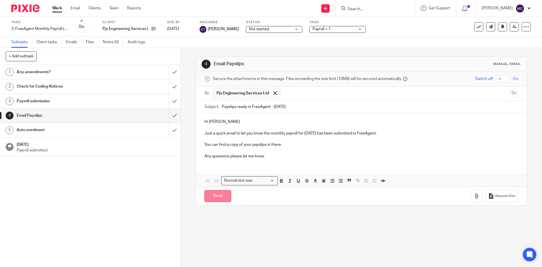
click at [210, 197] on input "Send" at bounding box center [217, 196] width 27 height 12
type input "Sent"
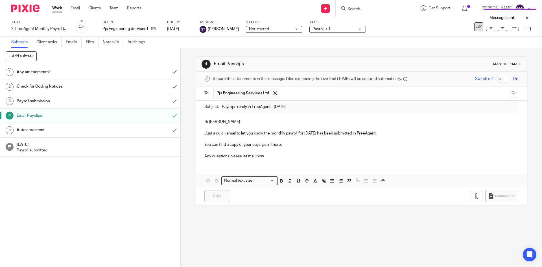
click at [474, 27] on button at bounding box center [478, 26] width 9 height 9
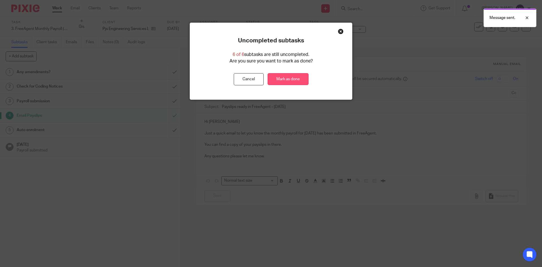
click at [299, 78] on link "Mark as done" at bounding box center [288, 79] width 41 height 12
